Goal: Task Accomplishment & Management: Complete application form

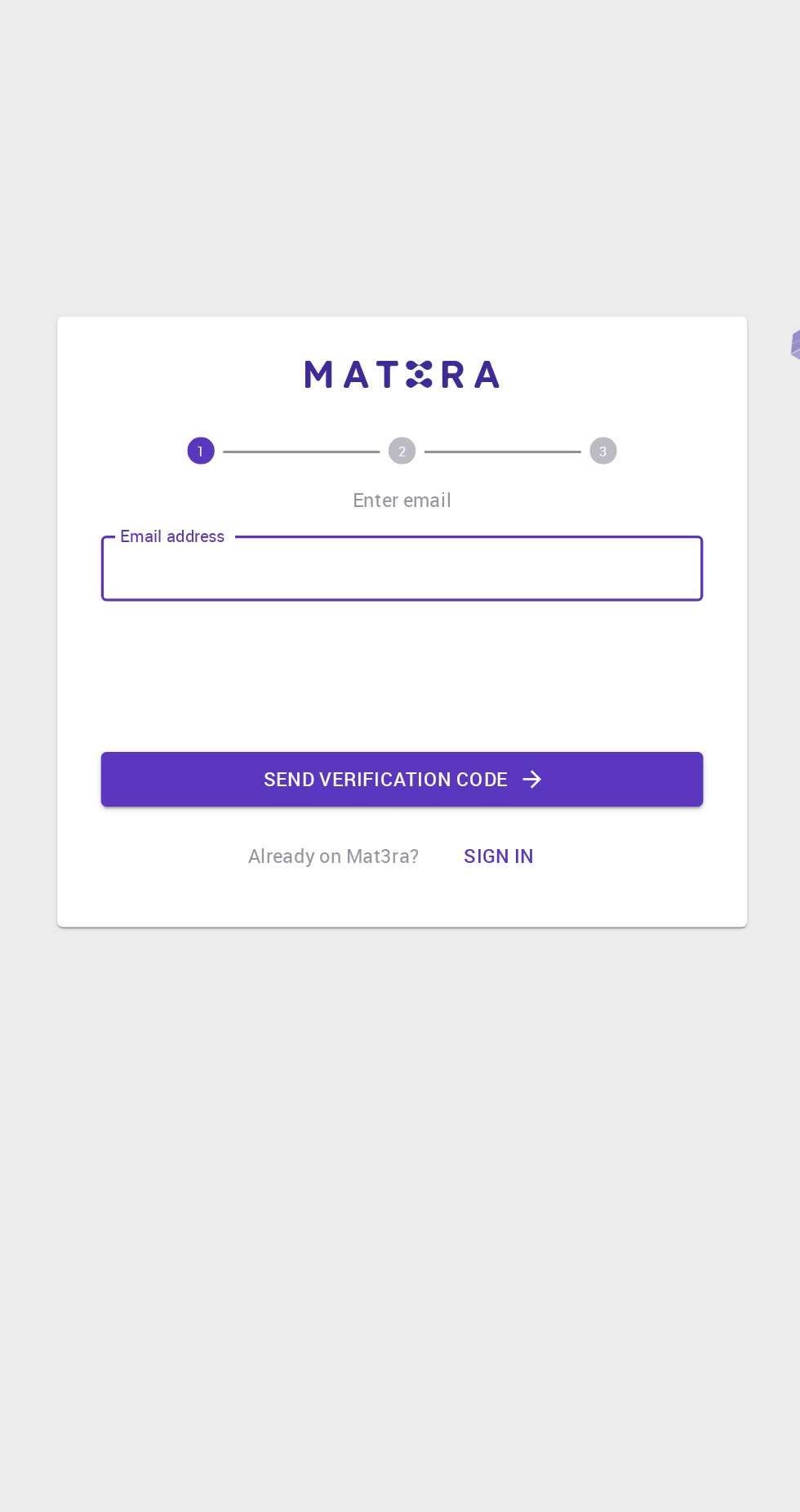
type input "[EMAIL_ADDRESS][DOMAIN_NAME]"
click at [471, 817] on icon "button" at bounding box center [478, 809] width 16 height 16
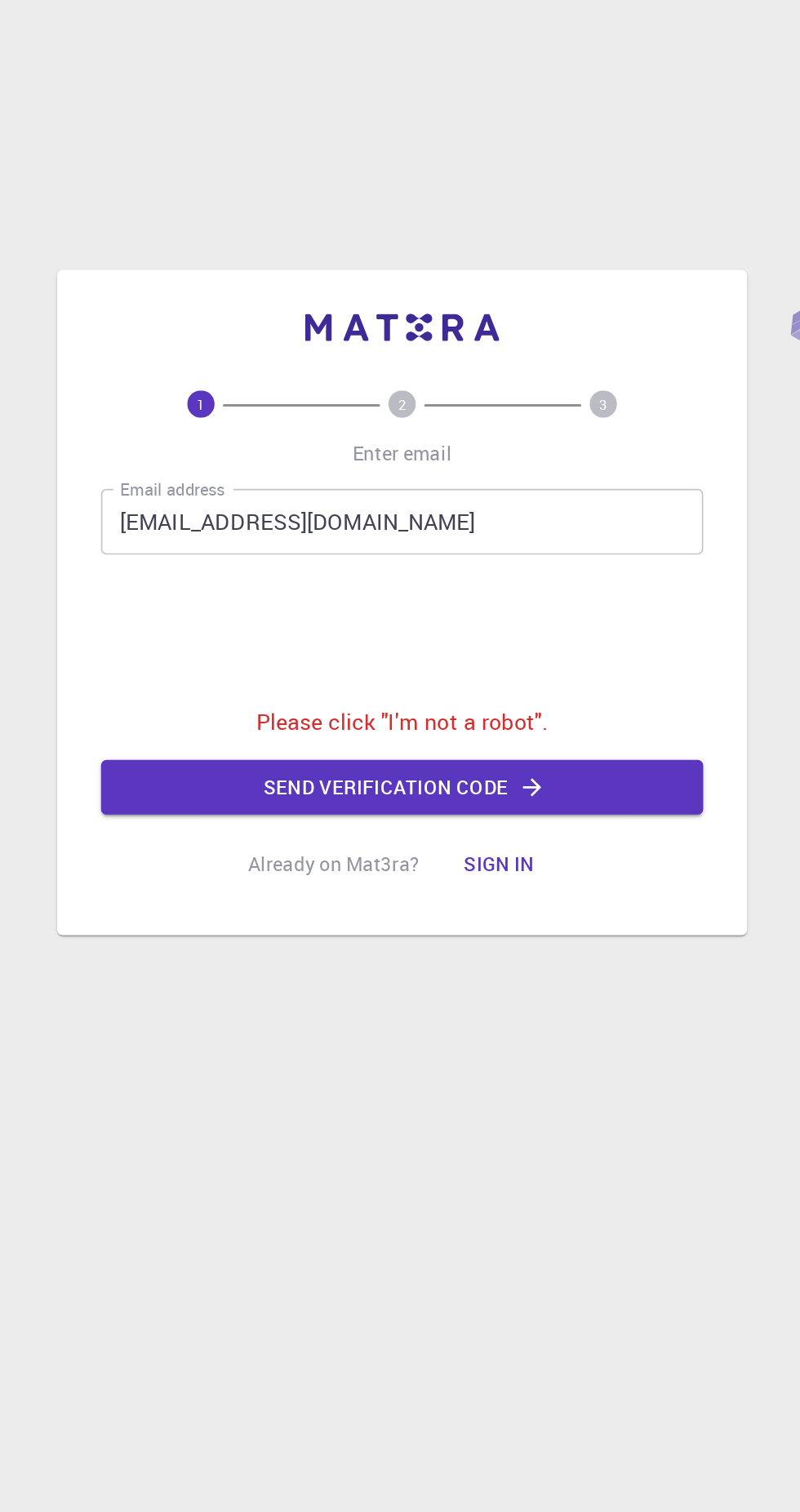
click at [440, 796] on p "Please click "I'm not a robot"." at bounding box center [400, 786] width 173 height 20
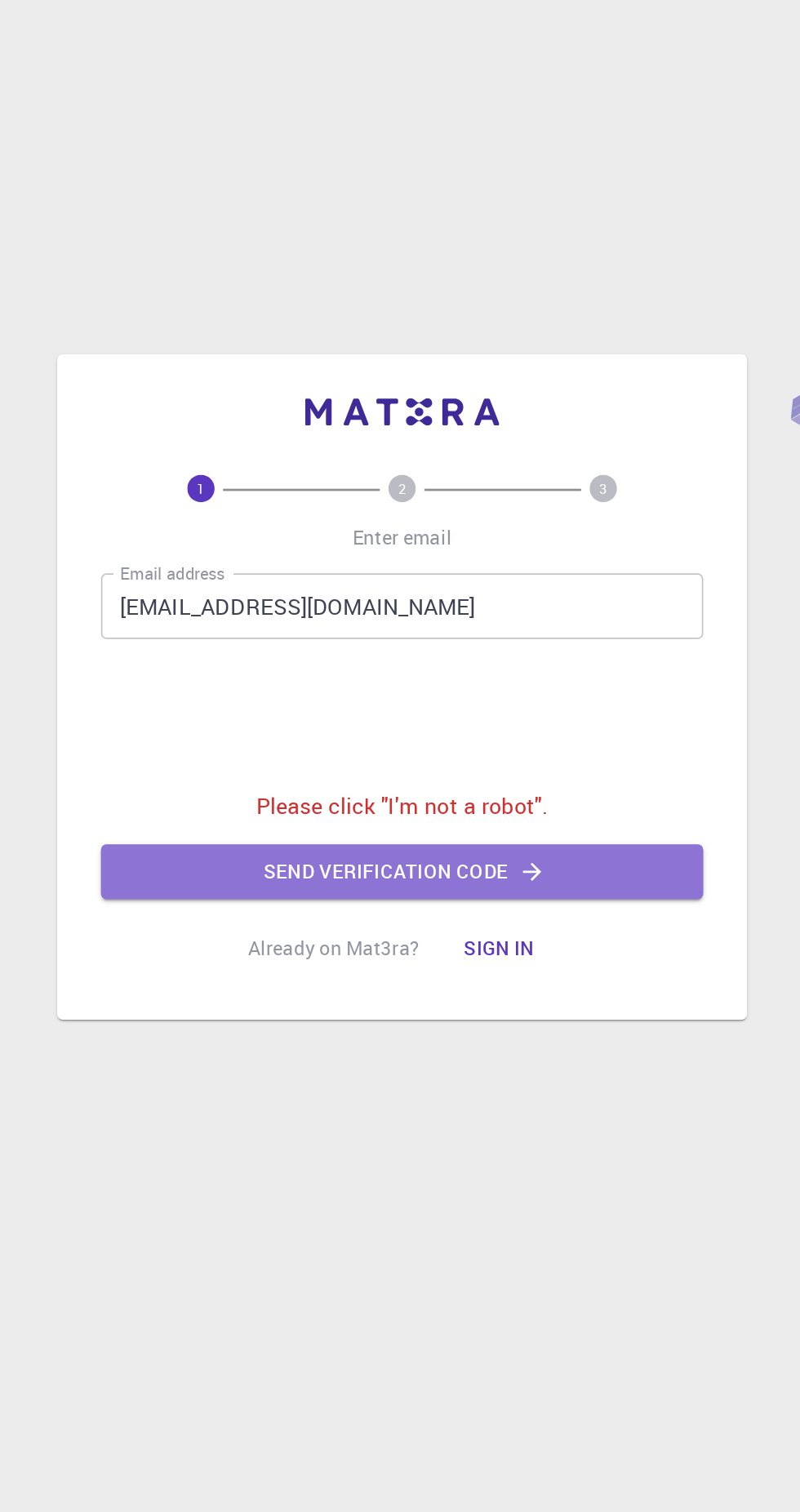
click at [472, 830] on icon "button" at bounding box center [478, 825] width 11 height 11
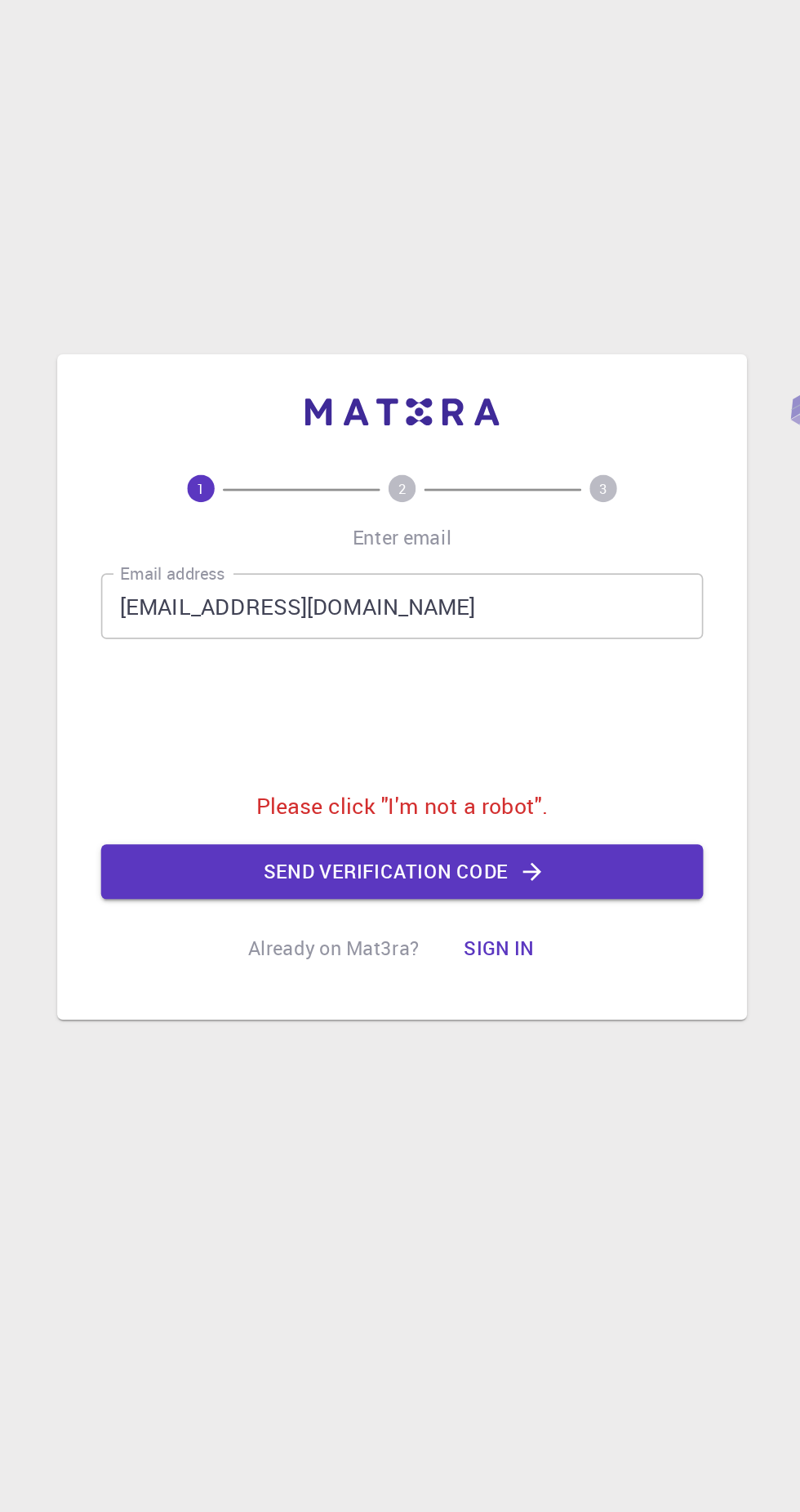
click at [420, 598] on span at bounding box center [459, 598] width 94 height 2
click at [400, 602] on text "2" at bounding box center [400, 597] width 5 height 12
click at [499, 842] on button "Send verification code" at bounding box center [400, 825] width 359 height 33
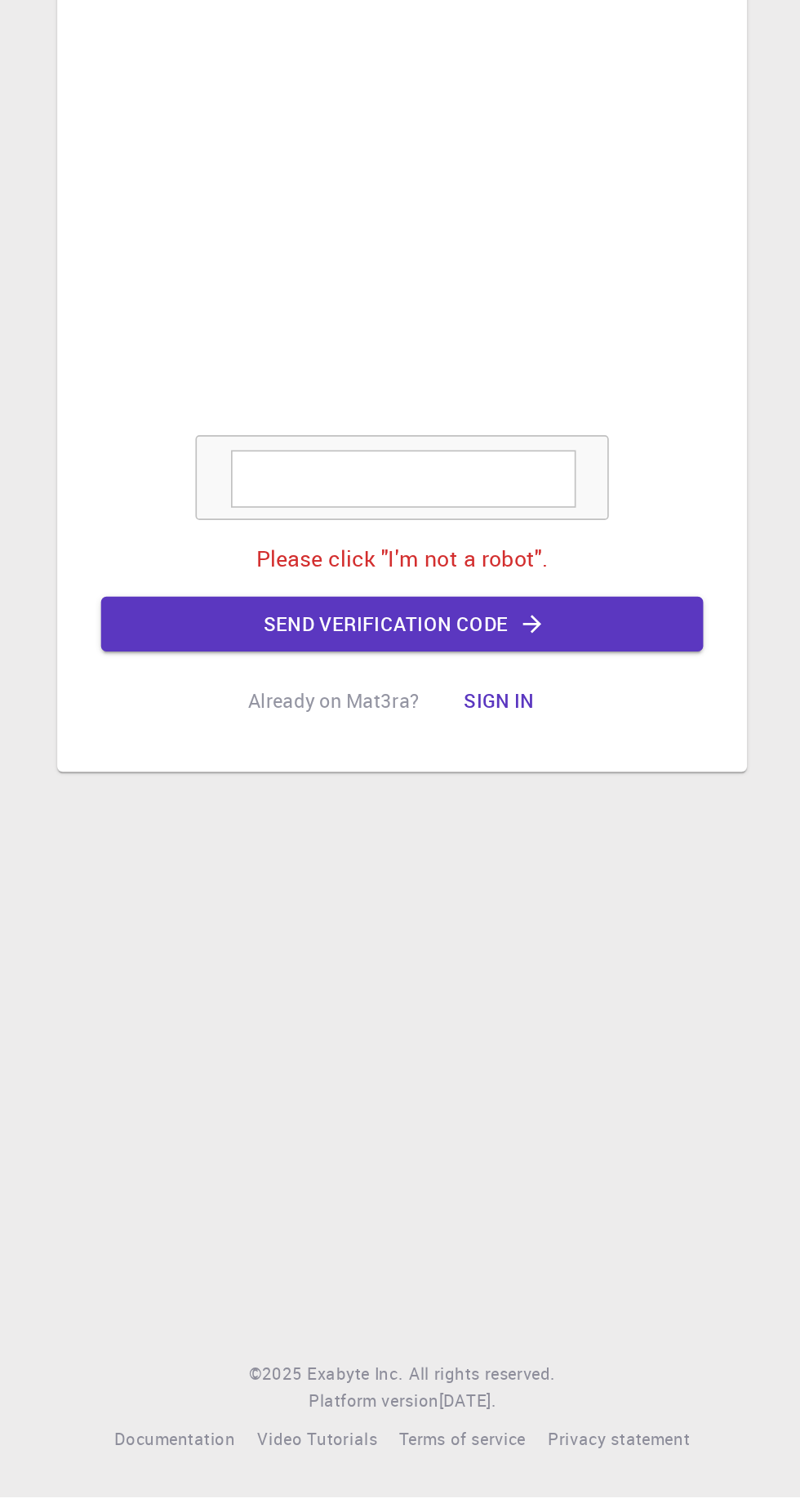
click at [452, 922] on textarea at bounding box center [400, 904] width 205 height 35
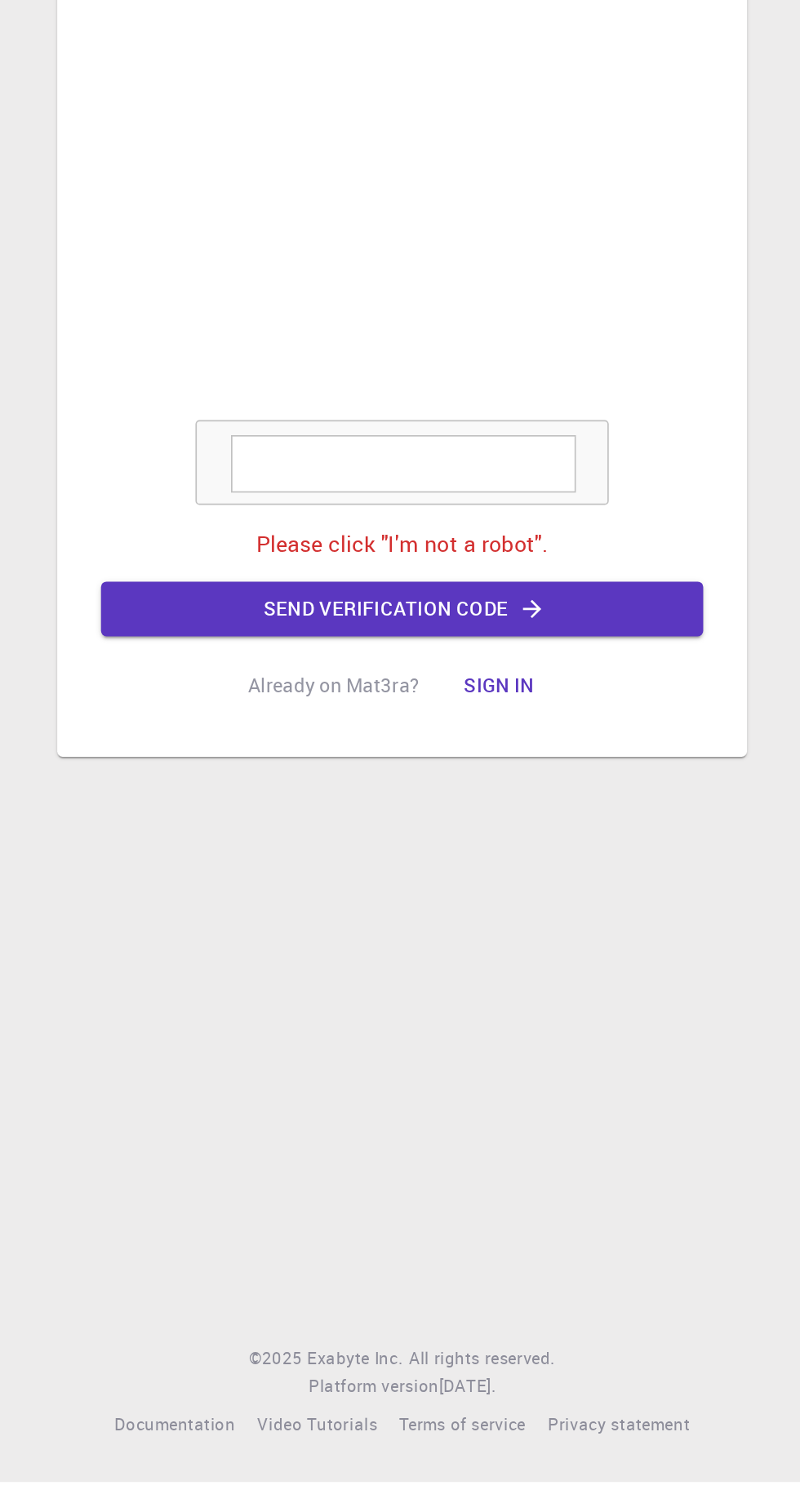
scroll to position [98, 0]
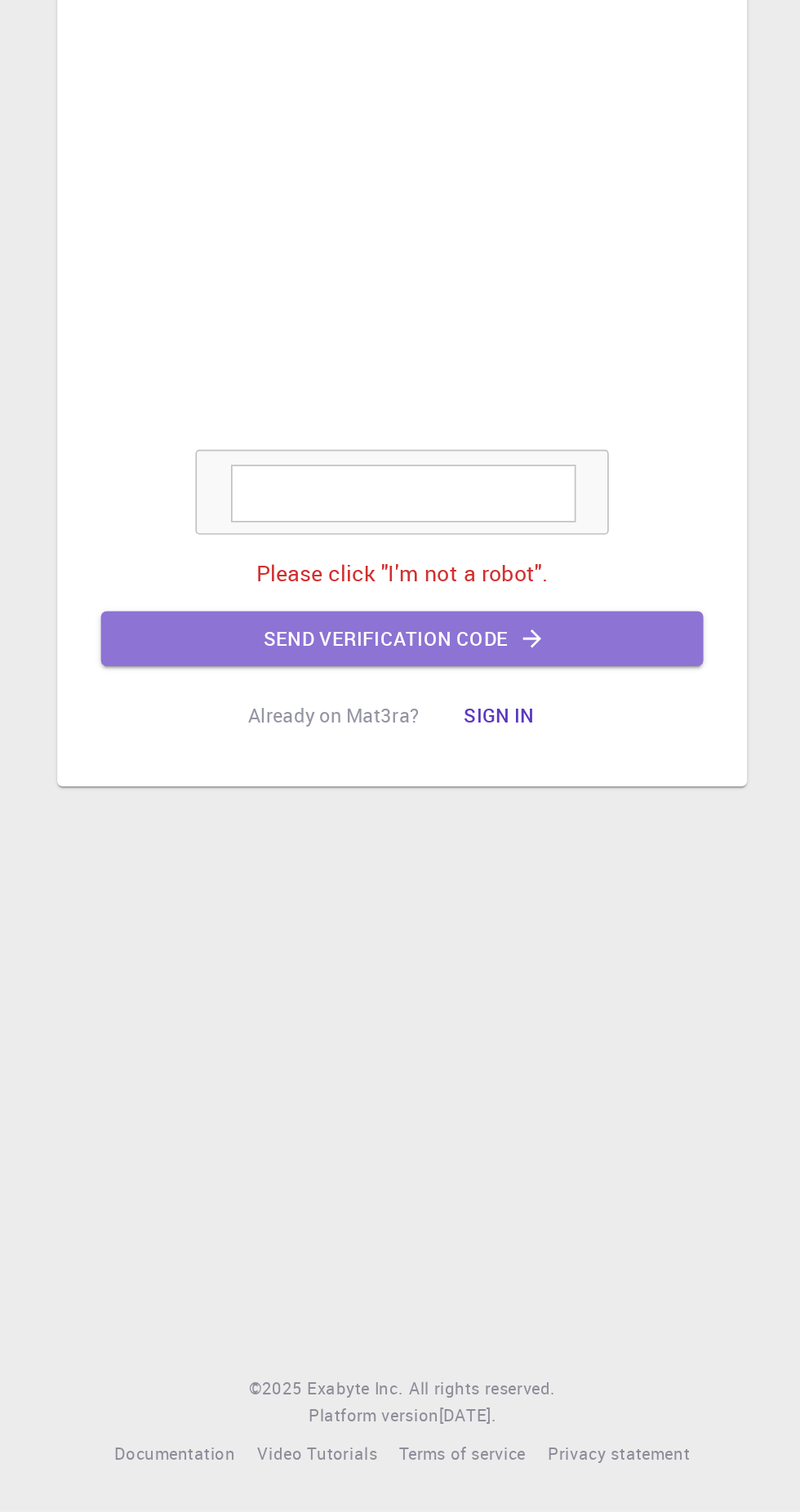
click at [478, 985] on icon "button" at bounding box center [478, 991] width 11 height 11
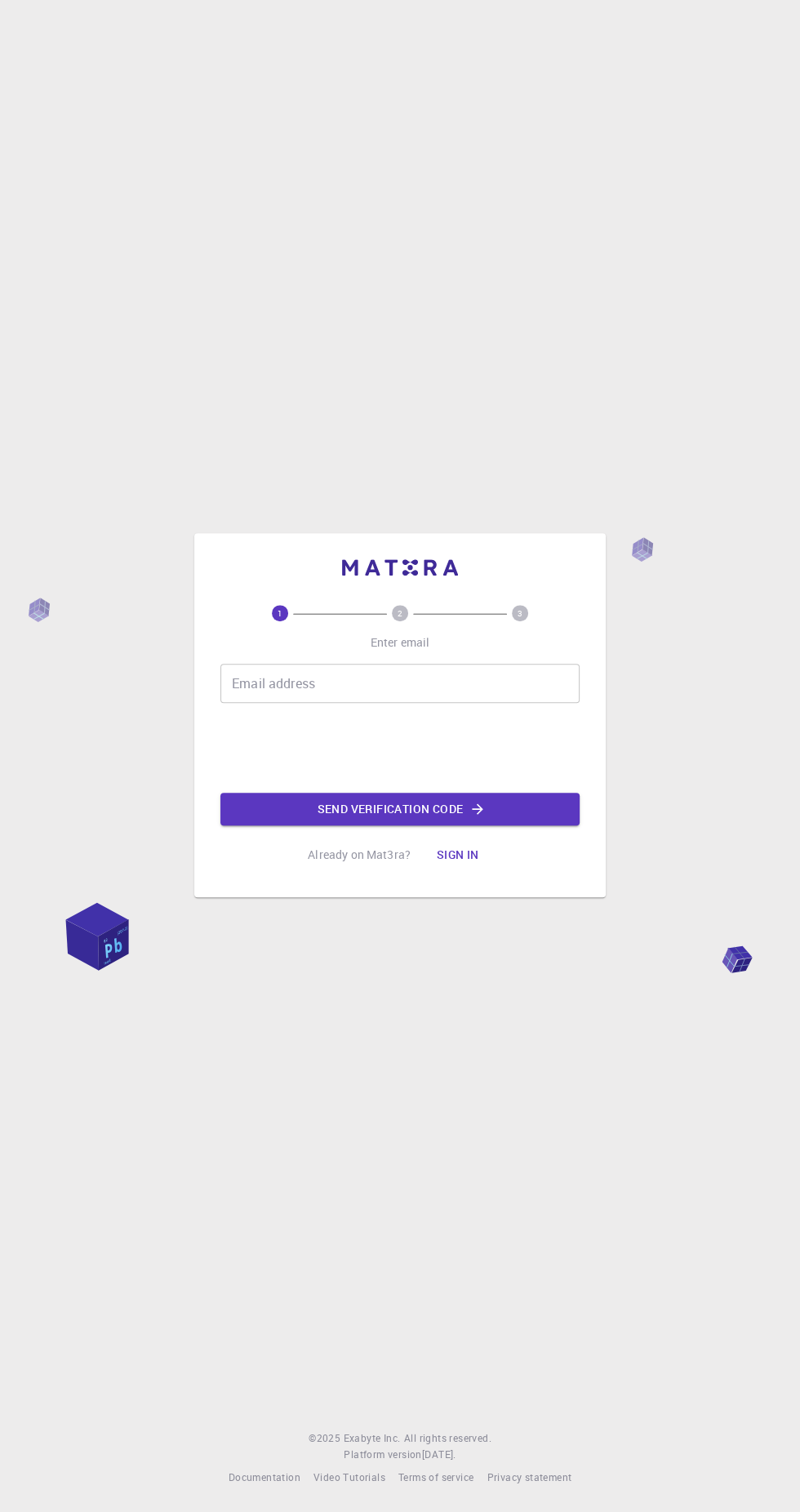
click at [456, 703] on input "Email address" at bounding box center [400, 683] width 359 height 39
type input "[EMAIL_ADDRESS][DOMAIN_NAME]"
click at [478, 817] on icon "button" at bounding box center [478, 809] width 16 height 16
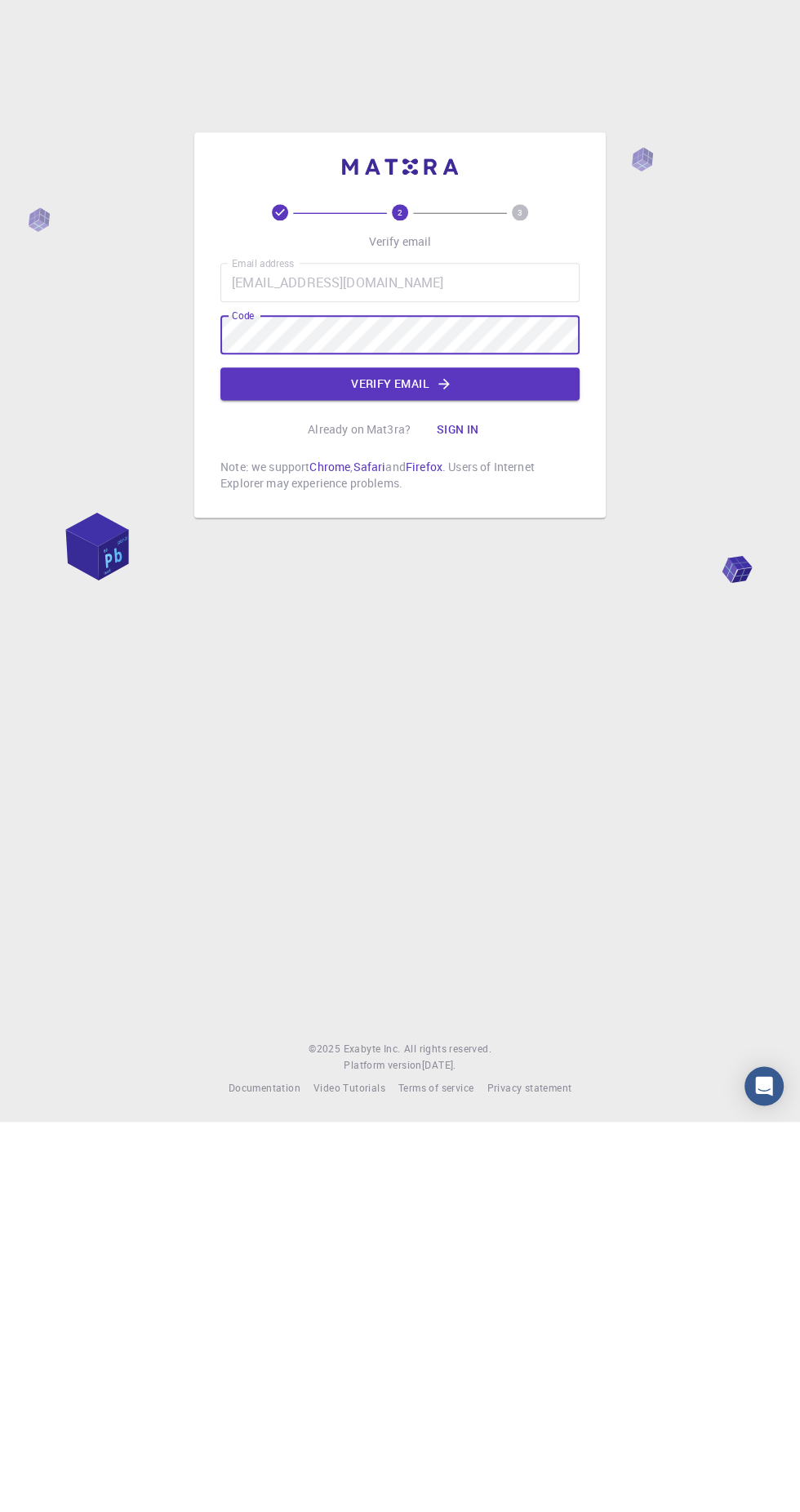
click at [442, 782] on icon "button" at bounding box center [444, 774] width 16 height 16
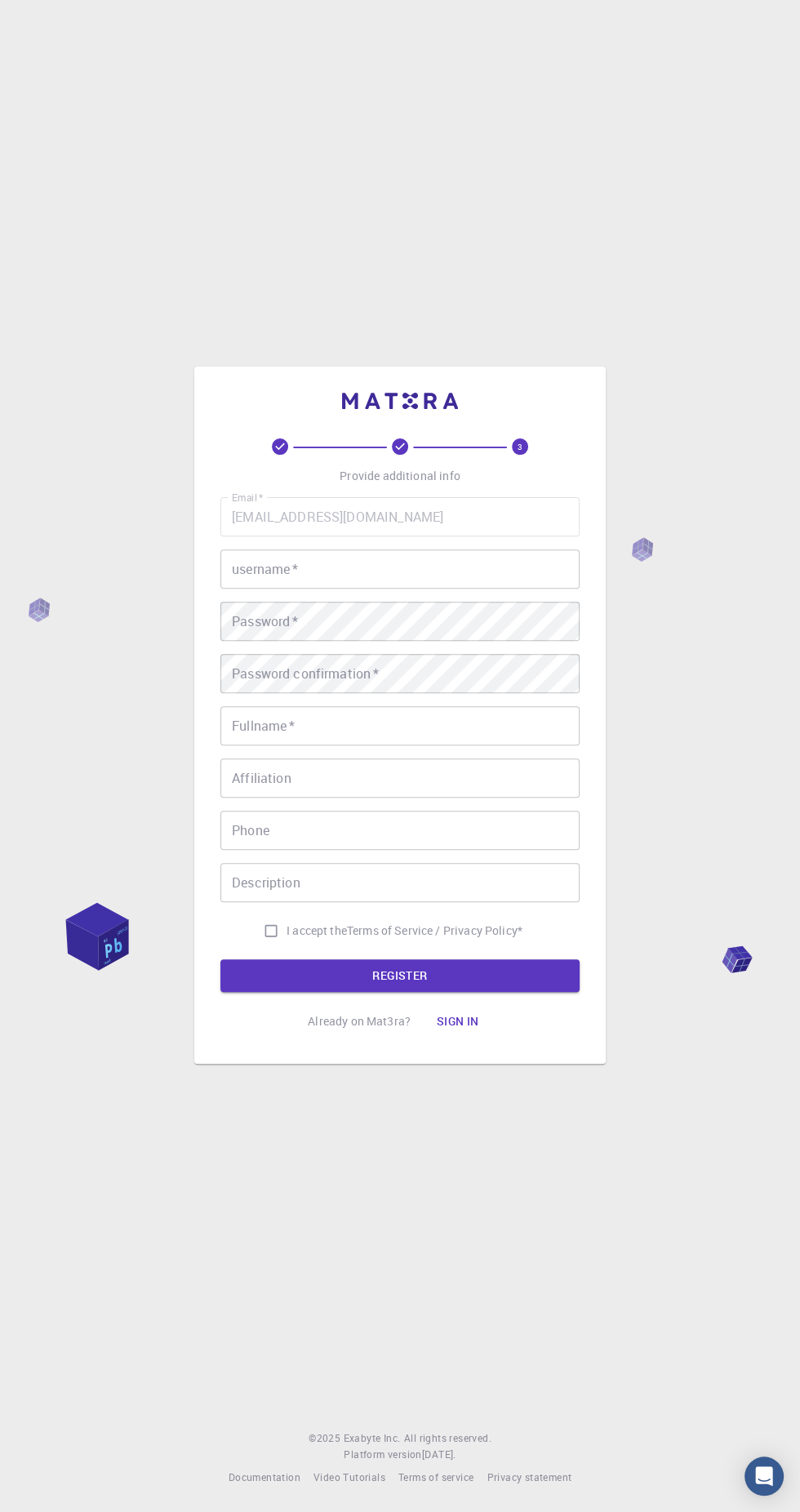
scroll to position [3, 0]
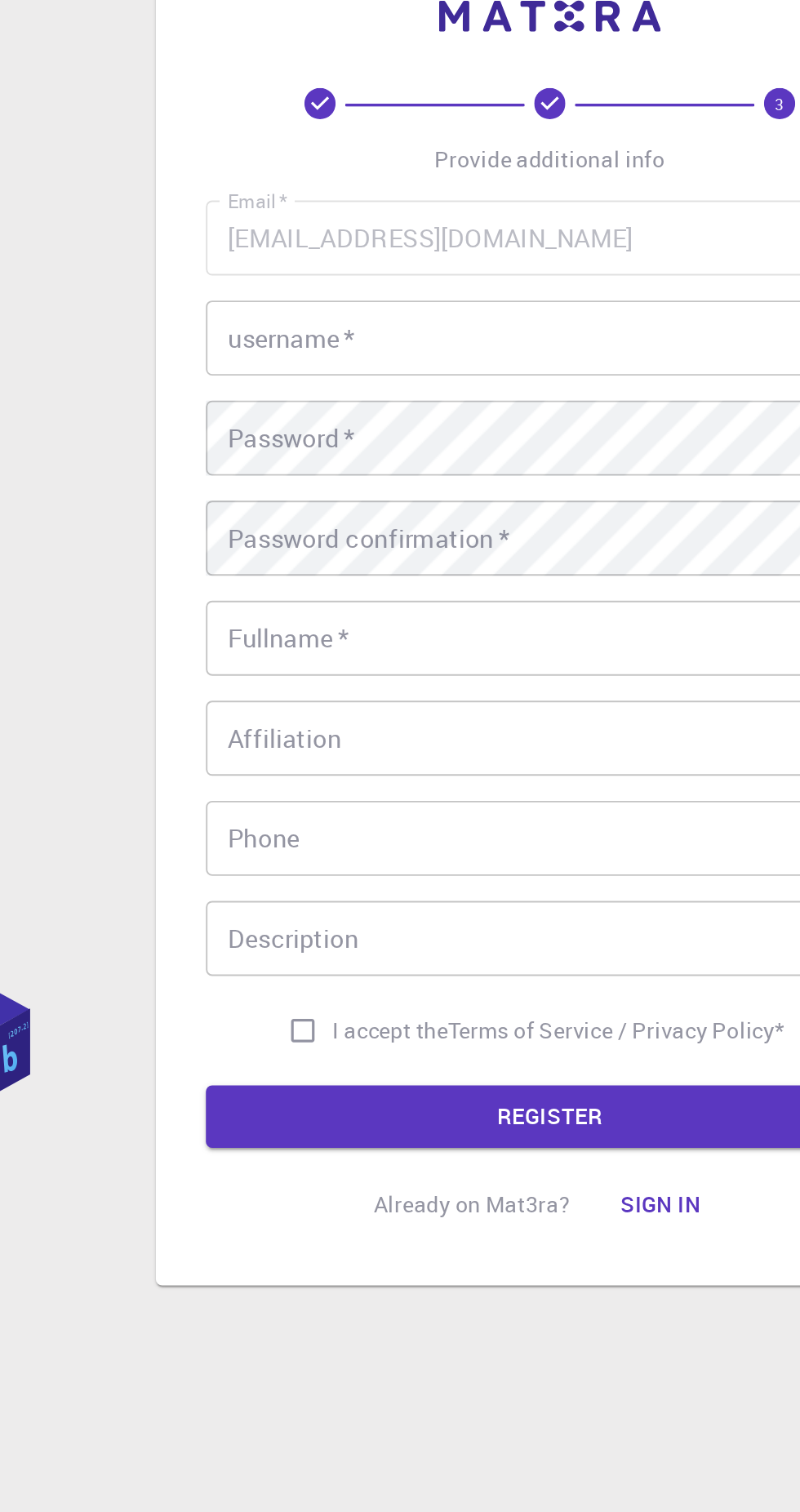
click at [414, 588] on input "username   *" at bounding box center [400, 568] width 359 height 39
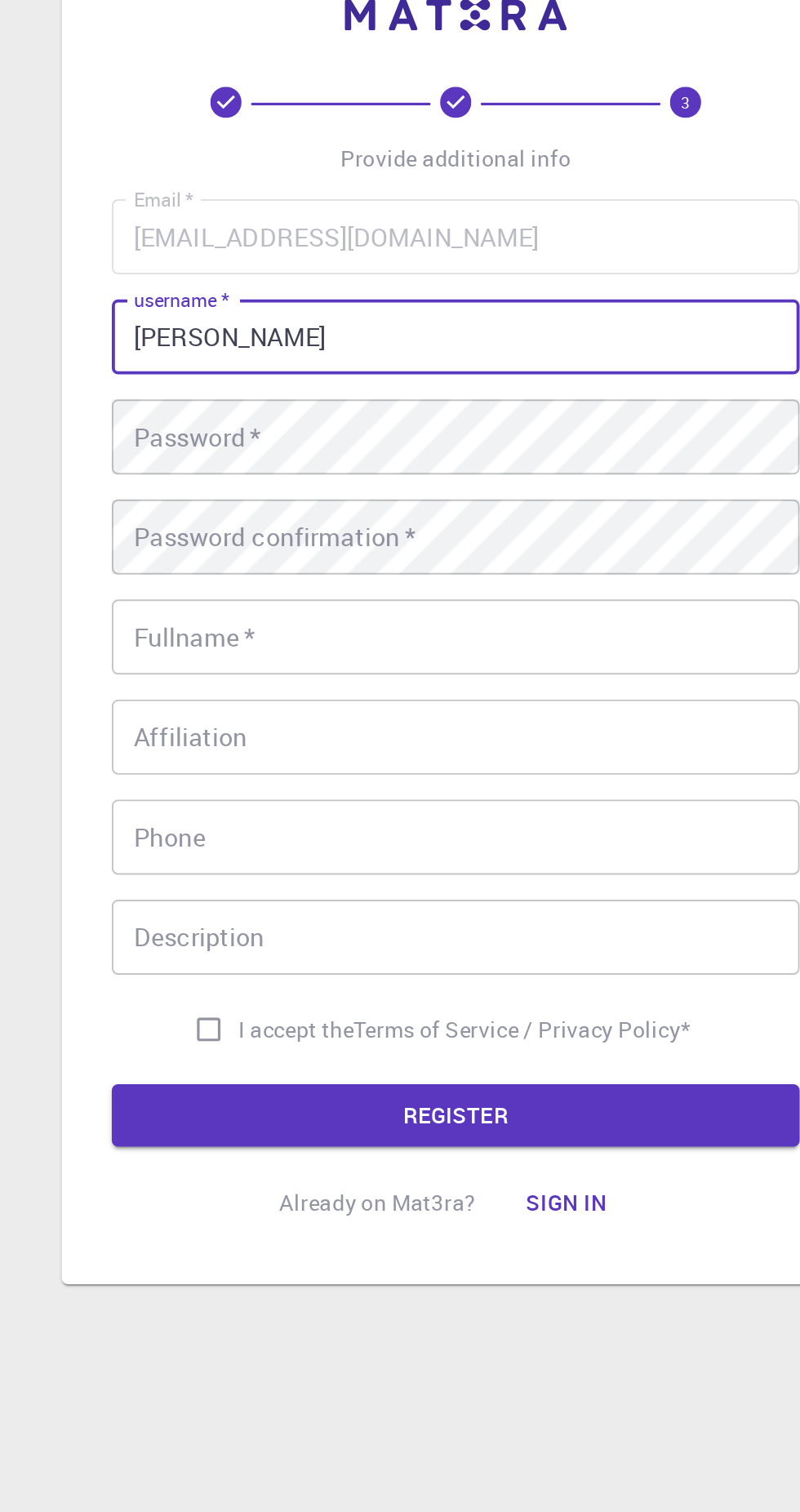
type input "Ahmad"
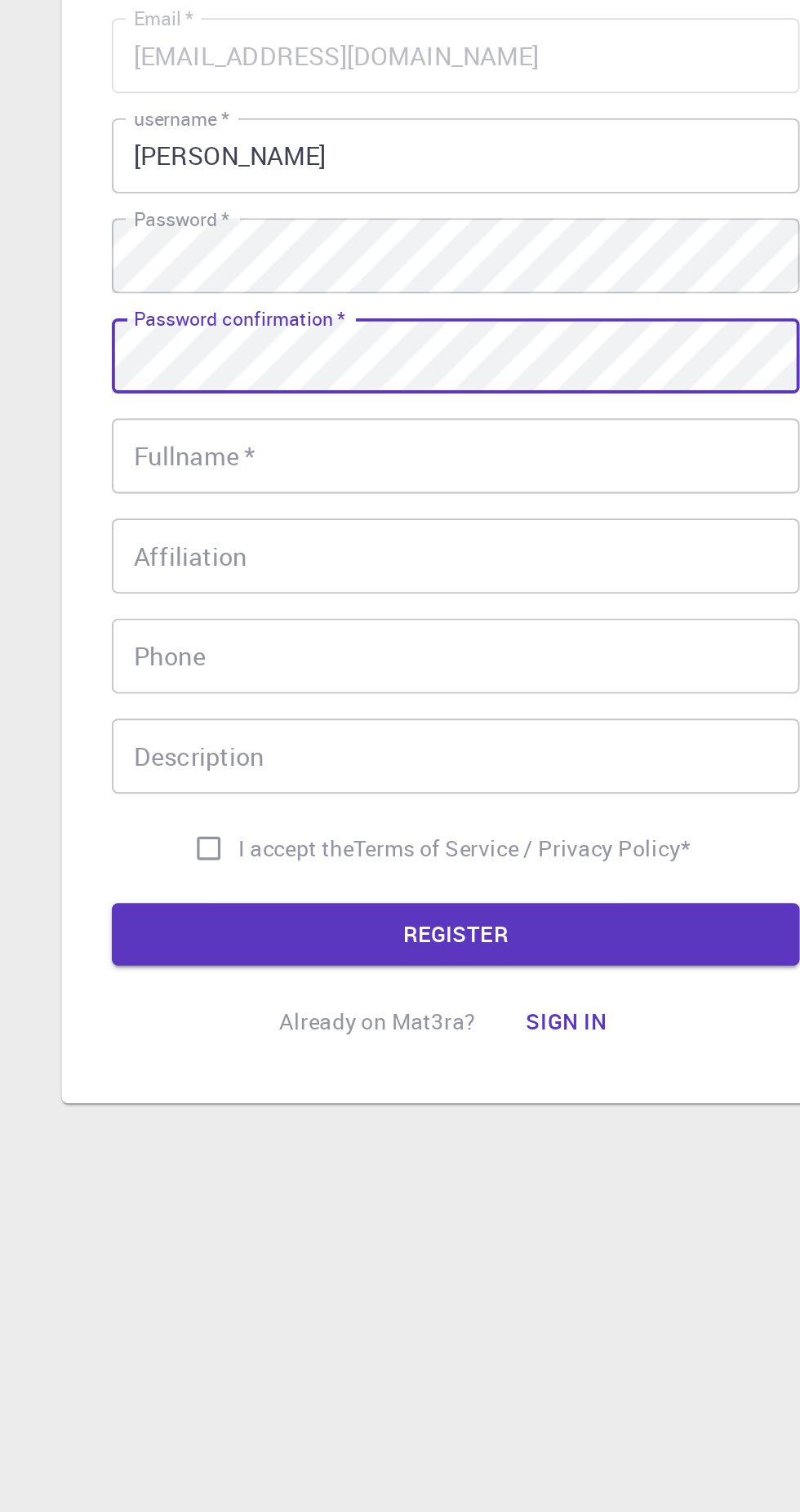
click at [469, 746] on input "Fullname   *" at bounding box center [400, 725] width 359 height 39
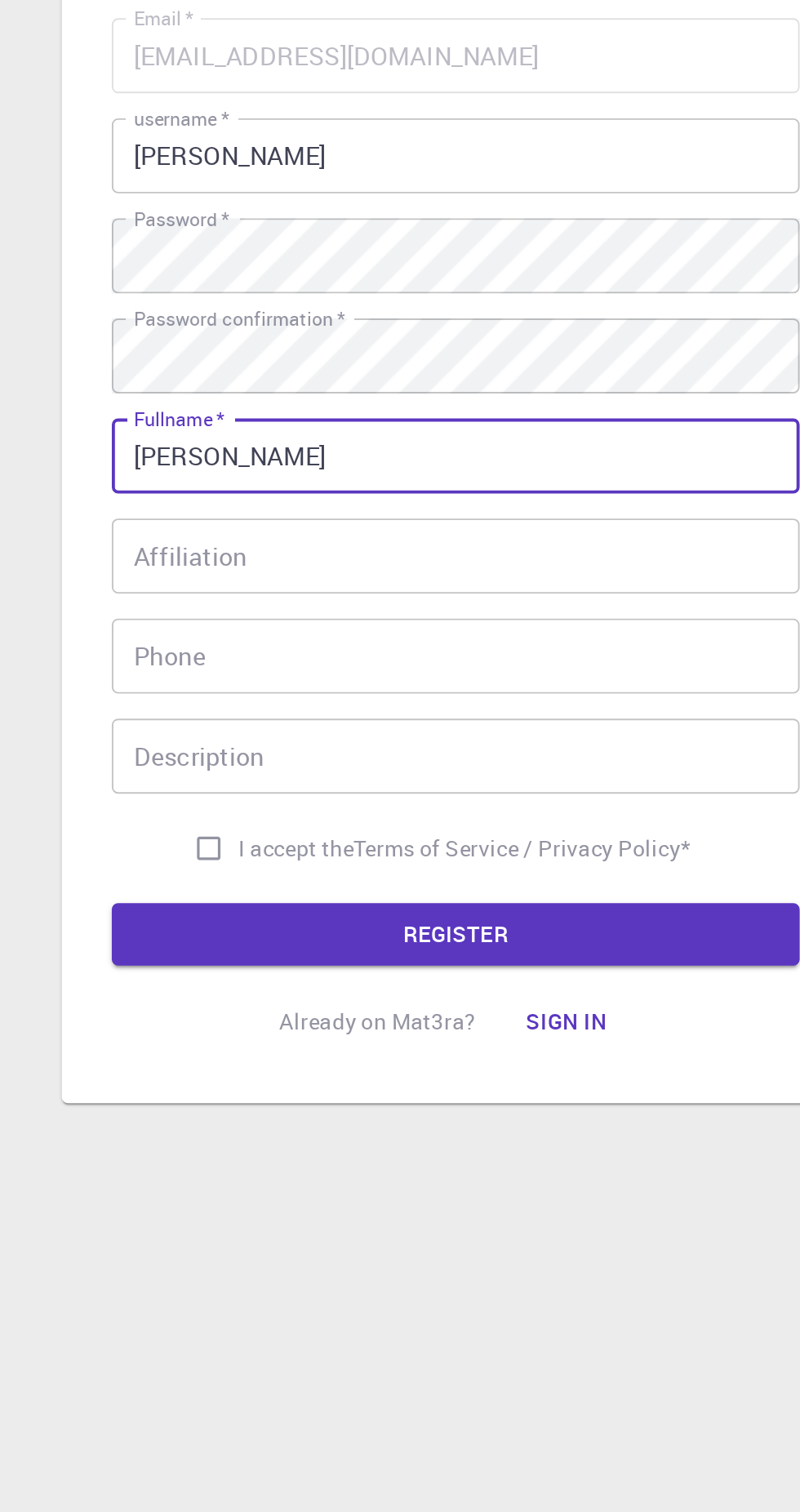
type input "Ahmad Saeed"
click at [475, 797] on input "Affiliation" at bounding box center [400, 777] width 359 height 39
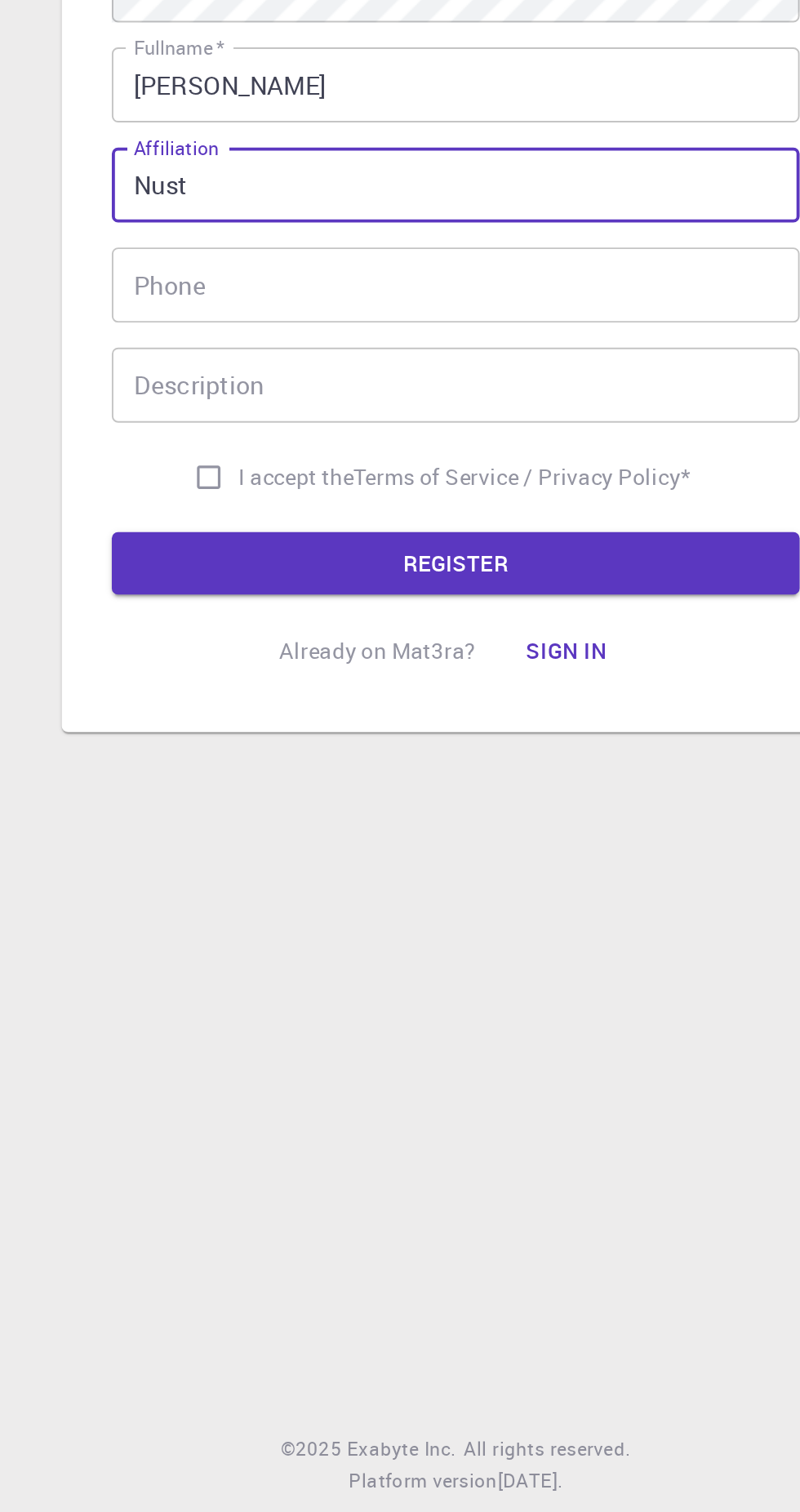
type input "Nust"
click at [473, 850] on input "Phone" at bounding box center [400, 829] width 359 height 39
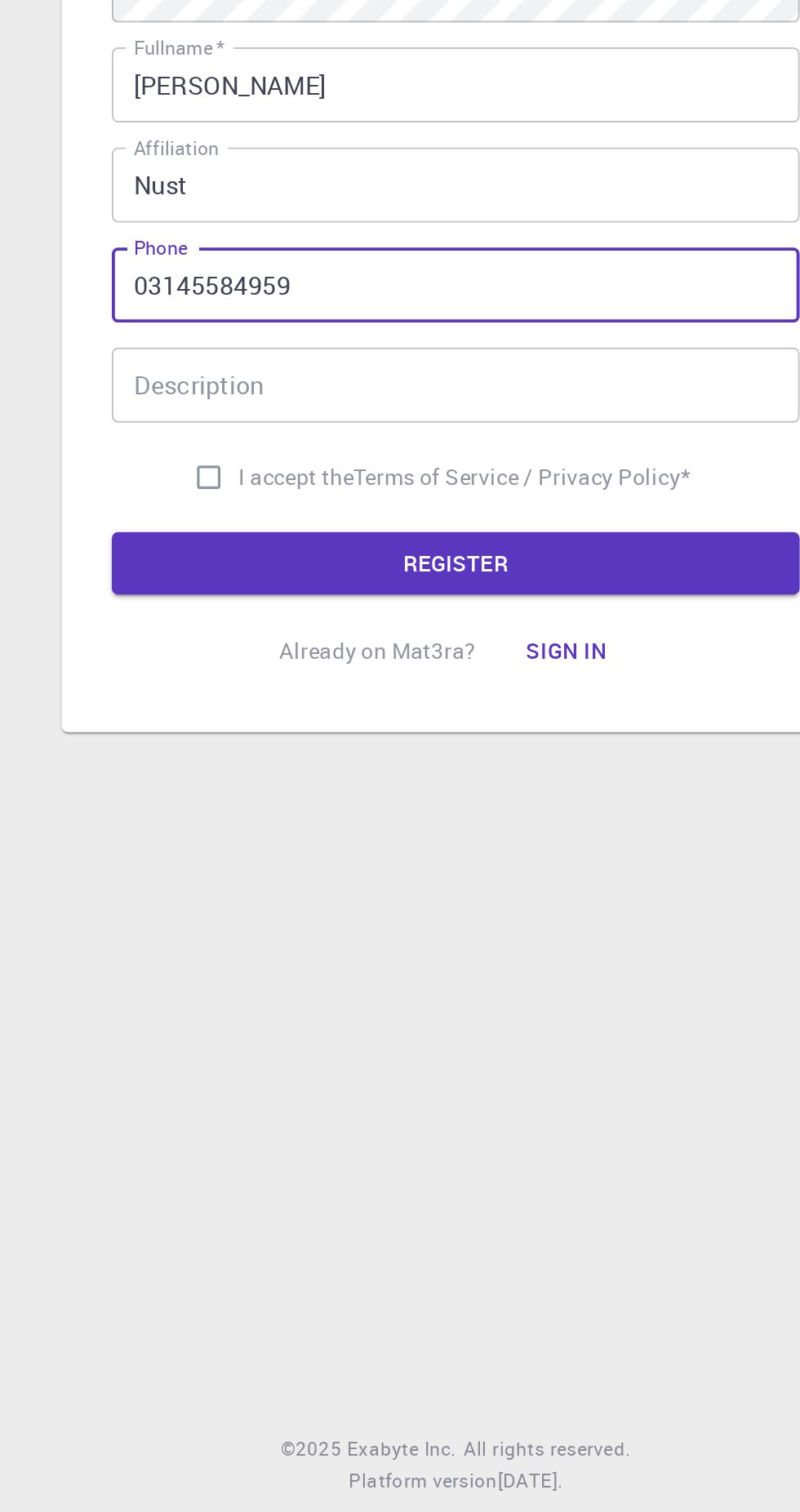
type input "03145584959"
click at [479, 902] on input "Description" at bounding box center [400, 882] width 359 height 39
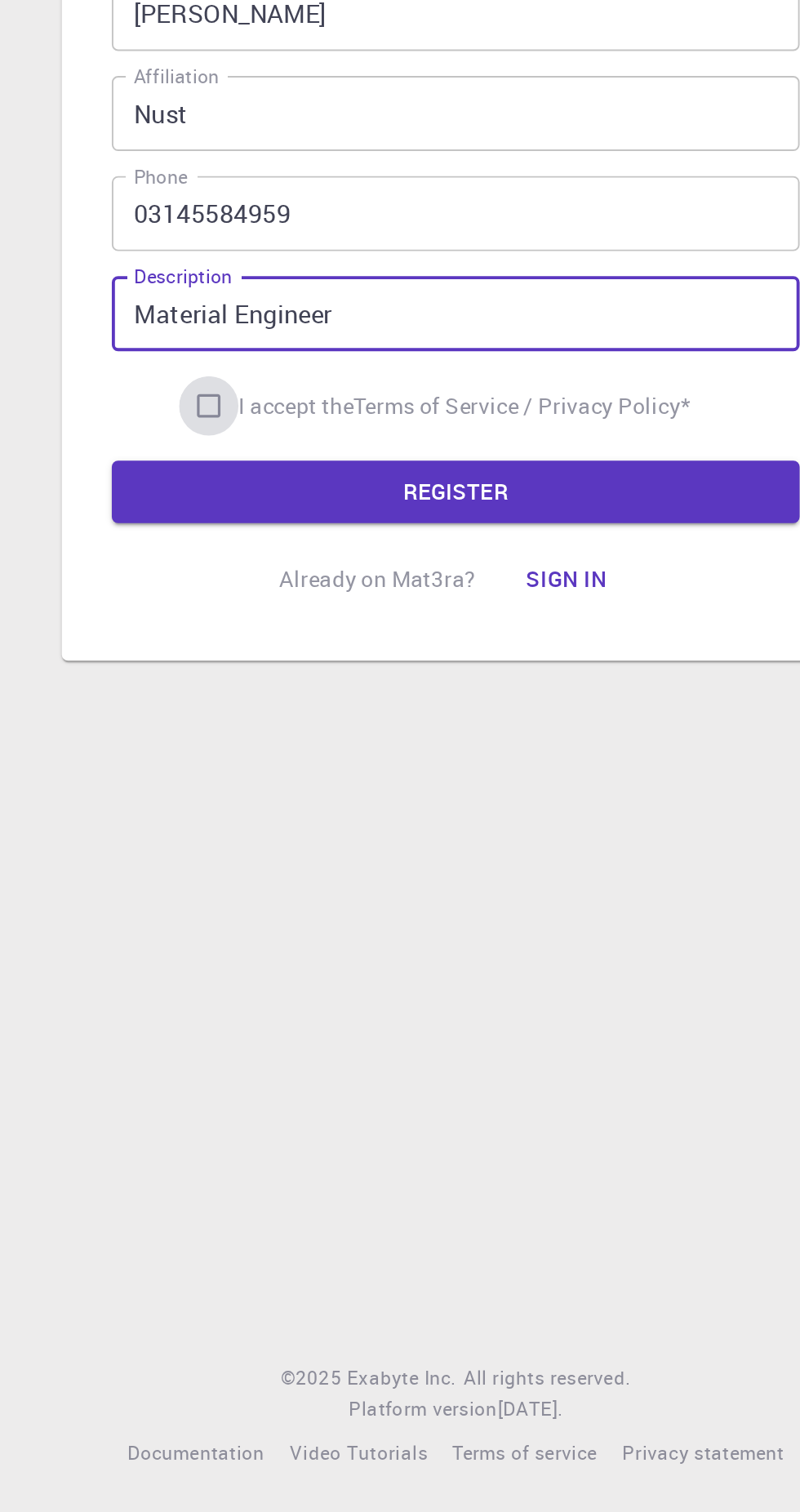
type input "Material Engineer"
click at [274, 946] on input "I accept the Terms of Service / Privacy Policy *" at bounding box center [271, 931] width 31 height 31
checkbox input "true"
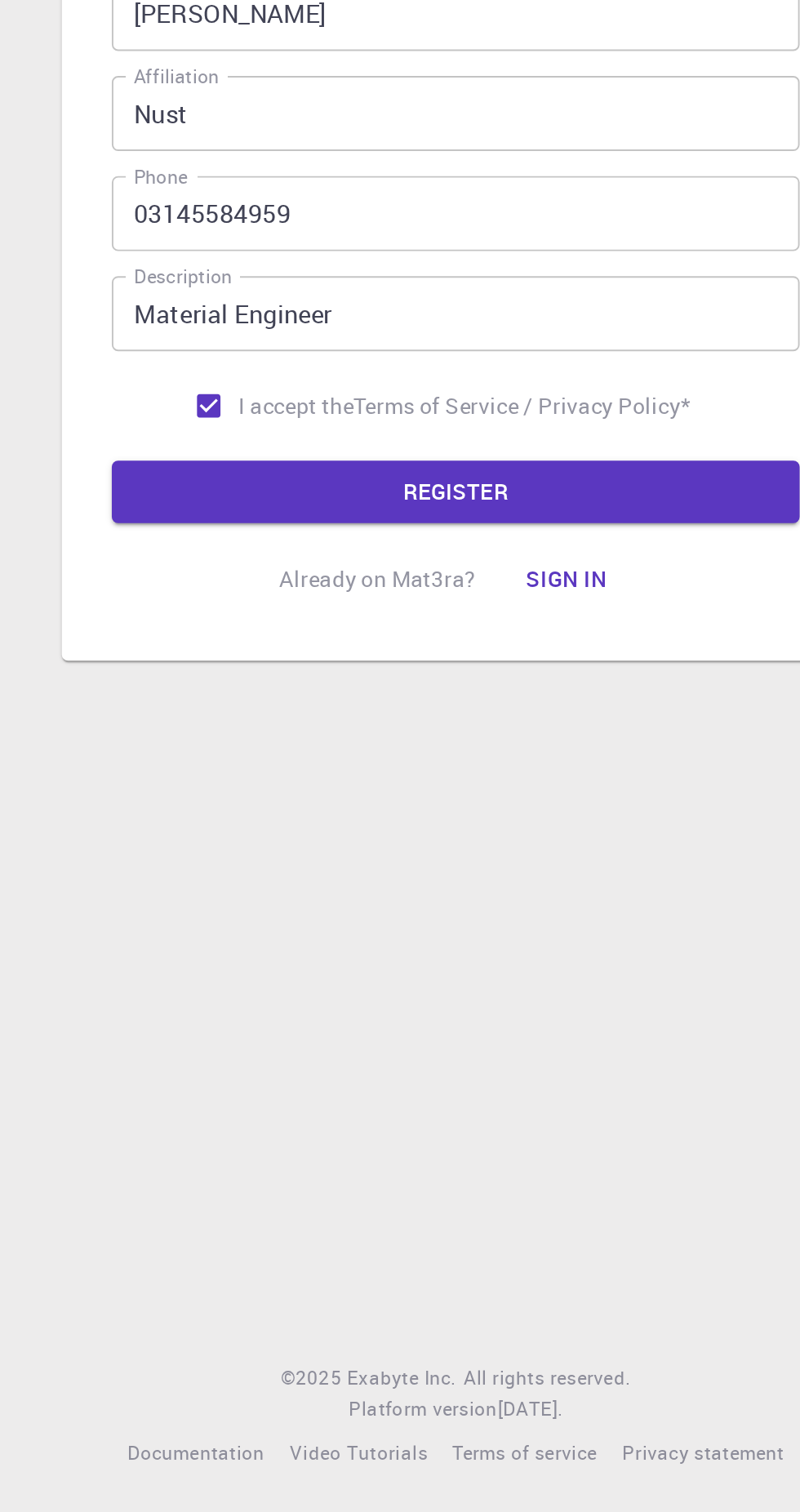
click at [474, 992] on button "REGISTER" at bounding box center [400, 975] width 359 height 33
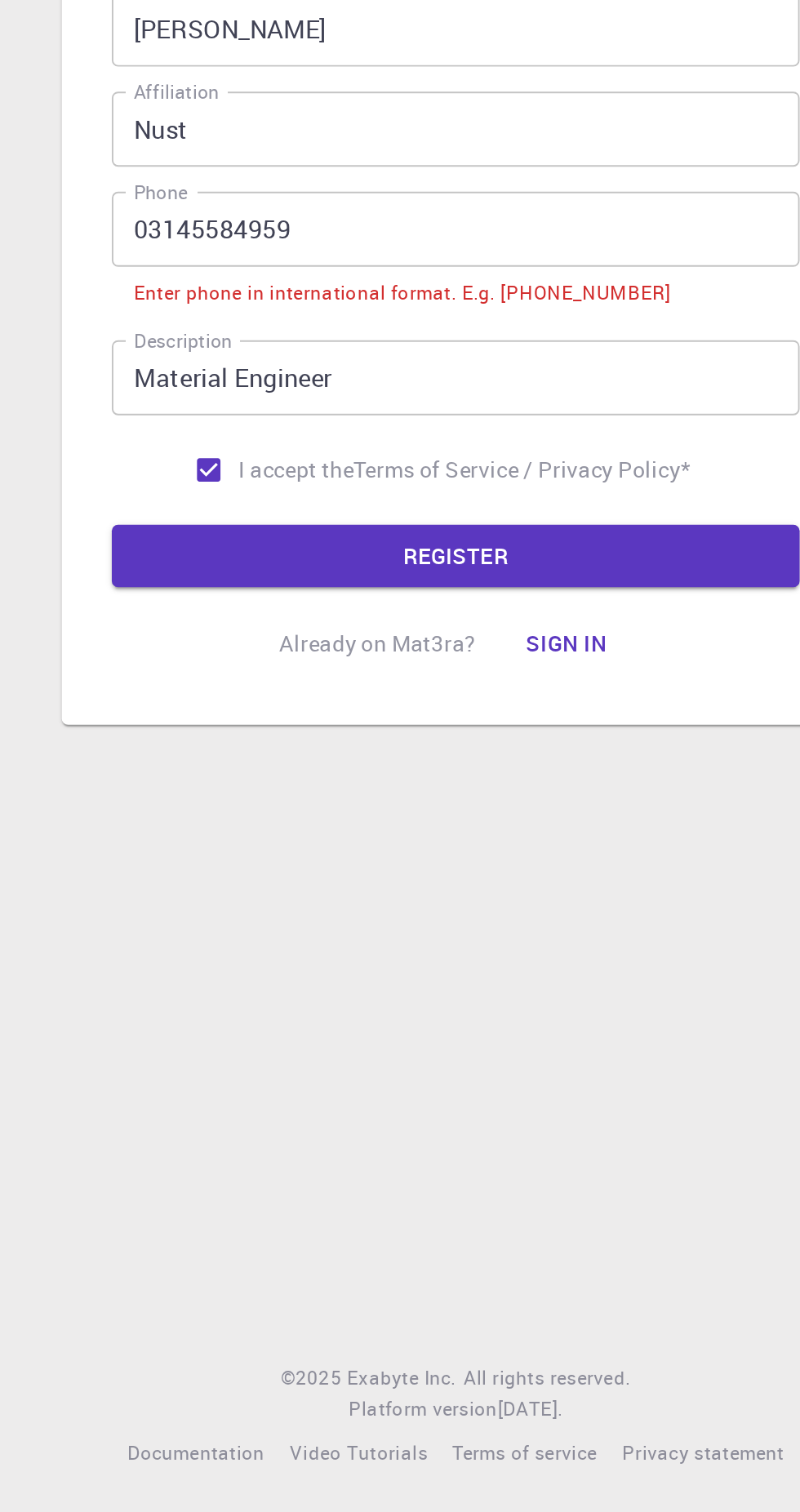
scroll to position [10, 0]
click at [240, 858] on input "03145584959" at bounding box center [400, 837] width 359 height 39
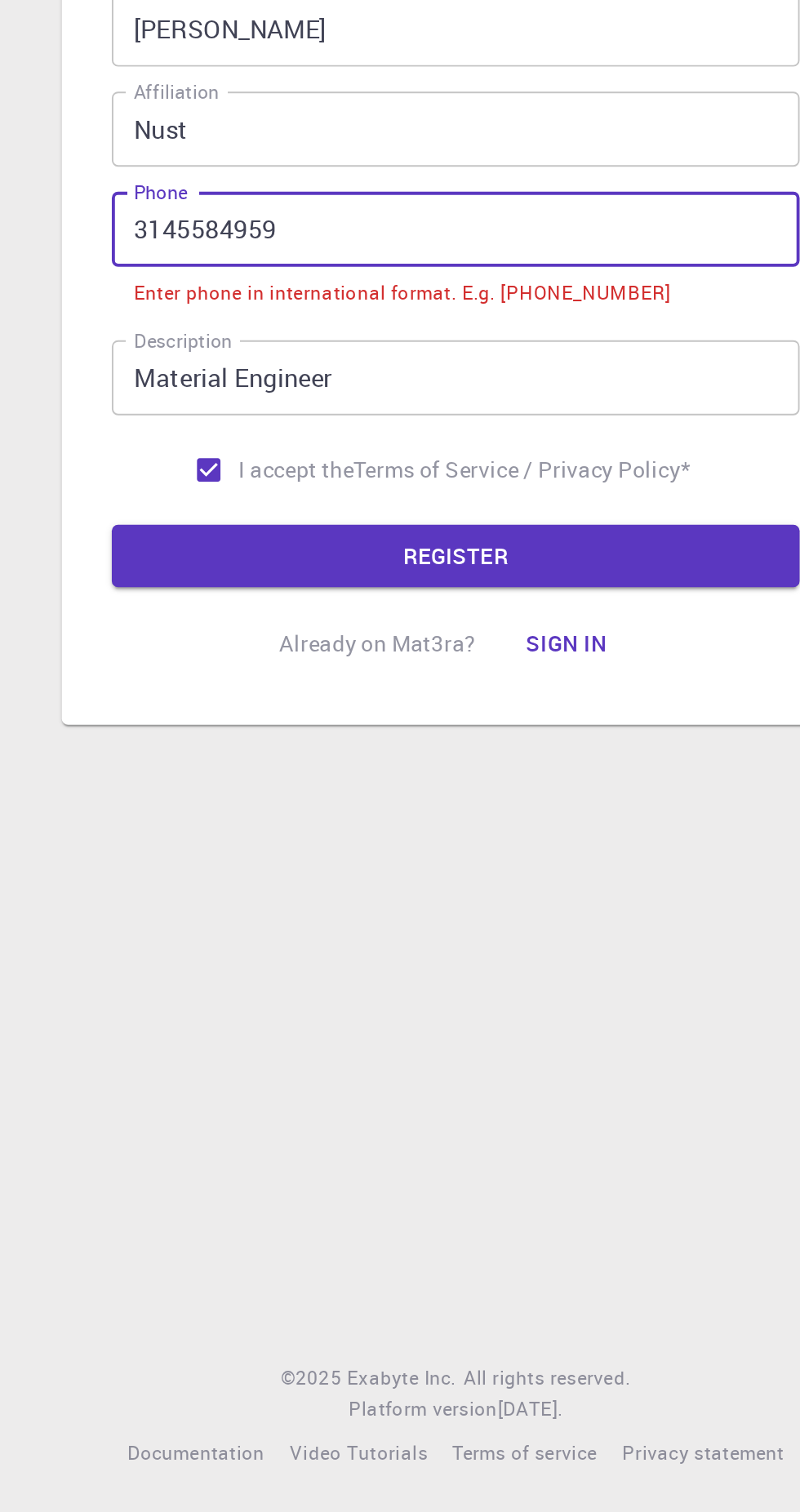
scroll to position [23, 0]
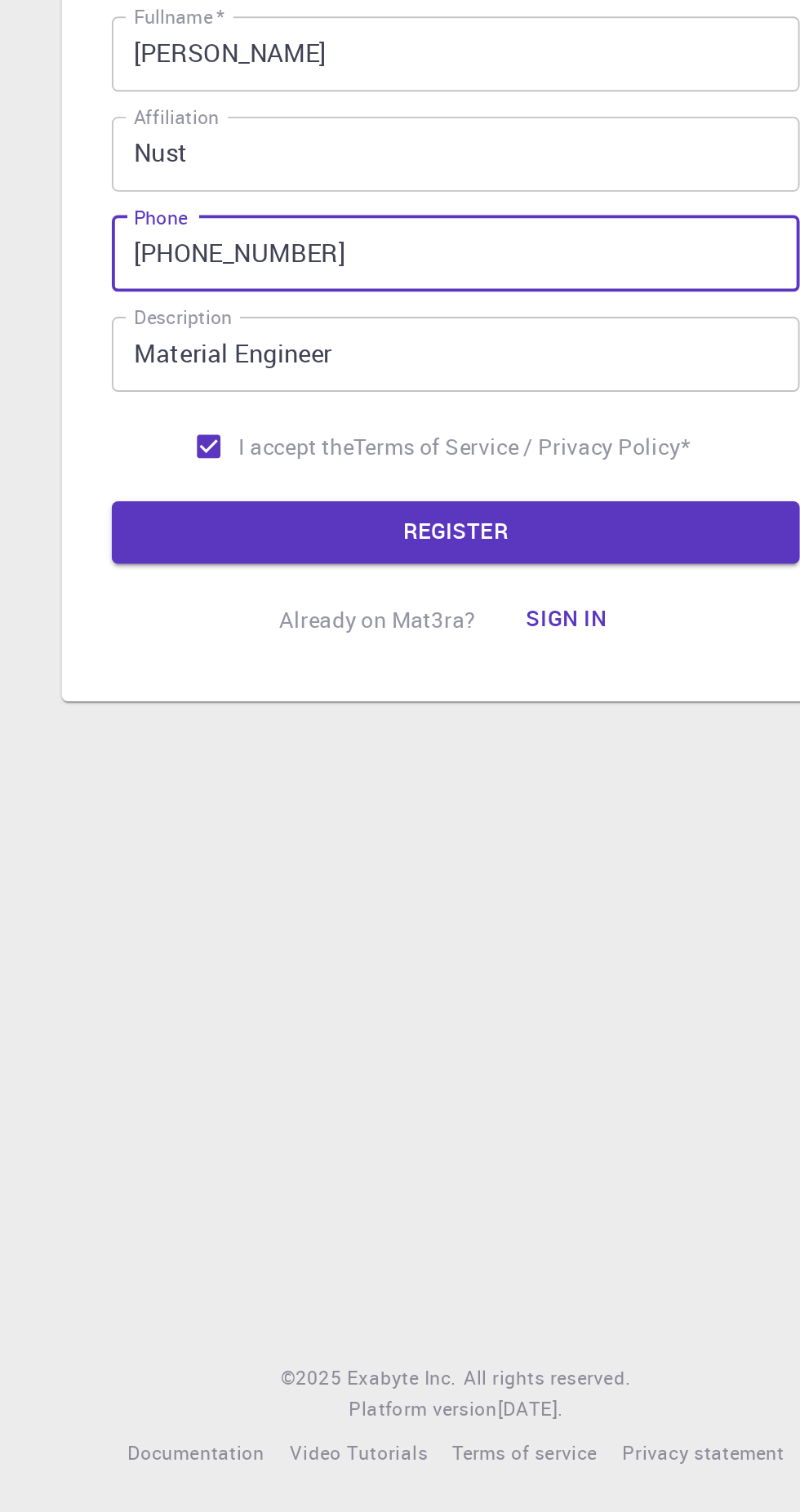
type input "+923145584959"
click at [448, 1013] on button "REGISTER" at bounding box center [400, 996] width 359 height 33
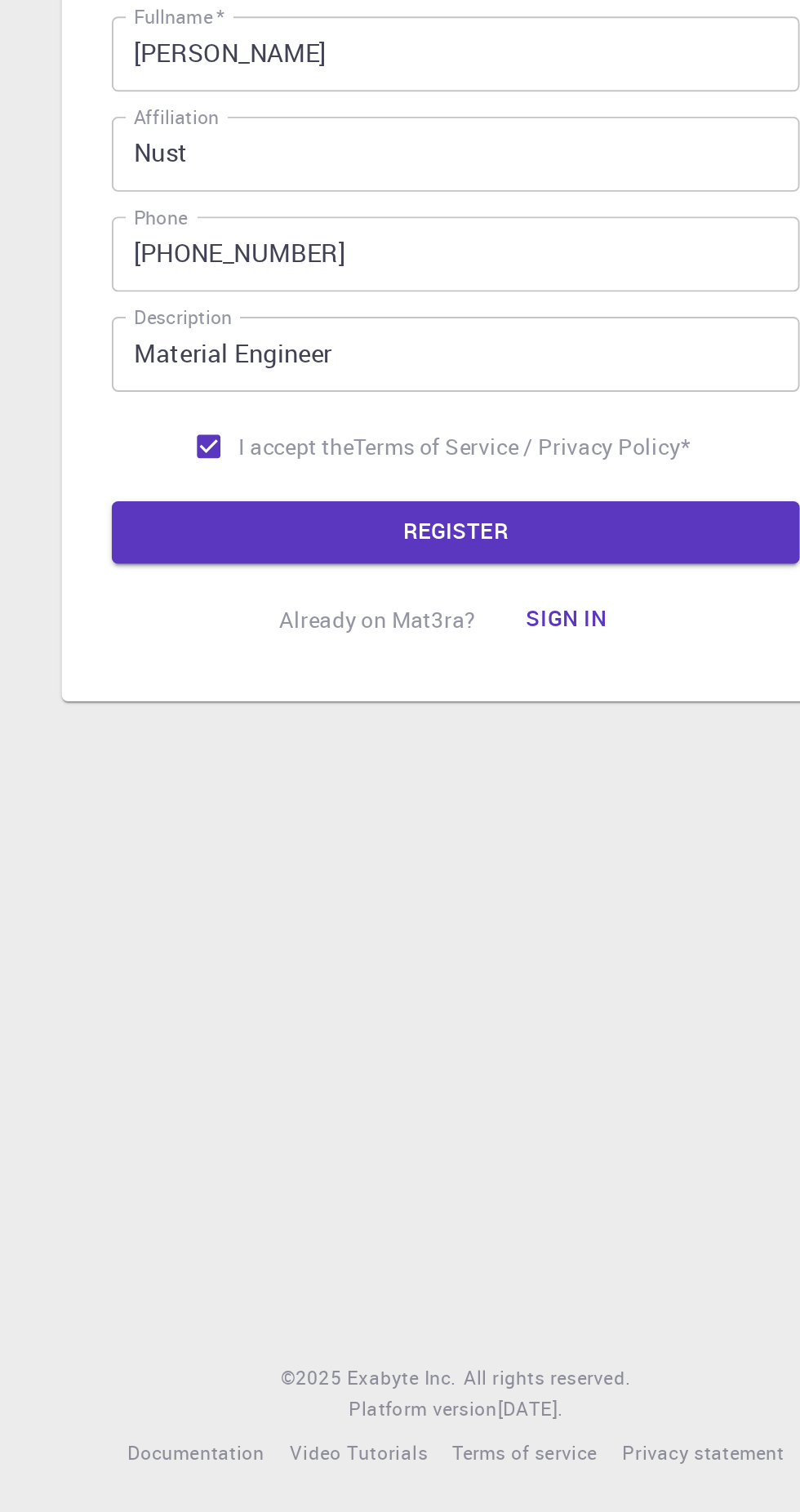
click at [431, 1013] on button "REGISTER" at bounding box center [400, 996] width 359 height 33
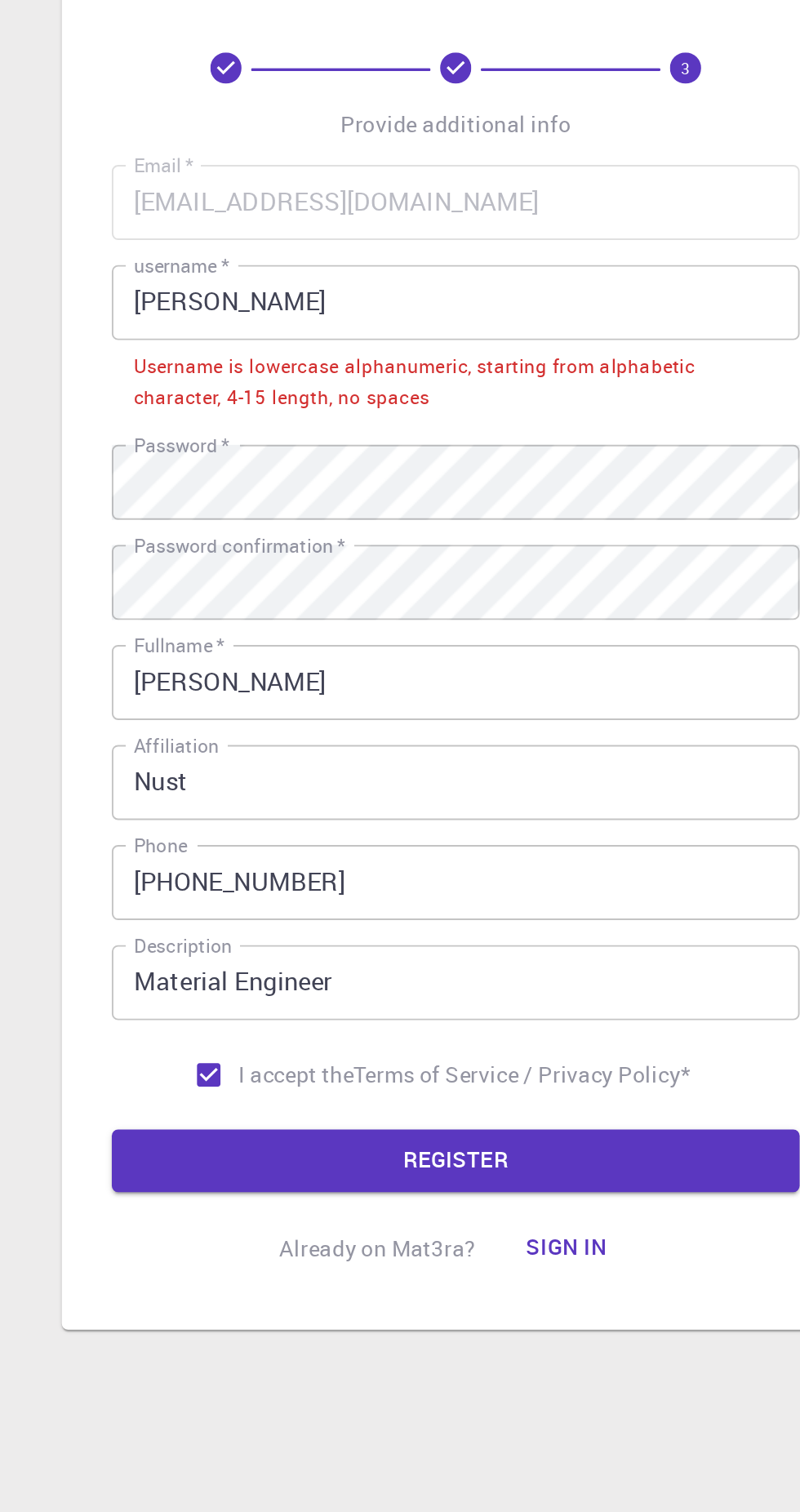
click at [404, 568] on input "Ahmad" at bounding box center [400, 548] width 359 height 39
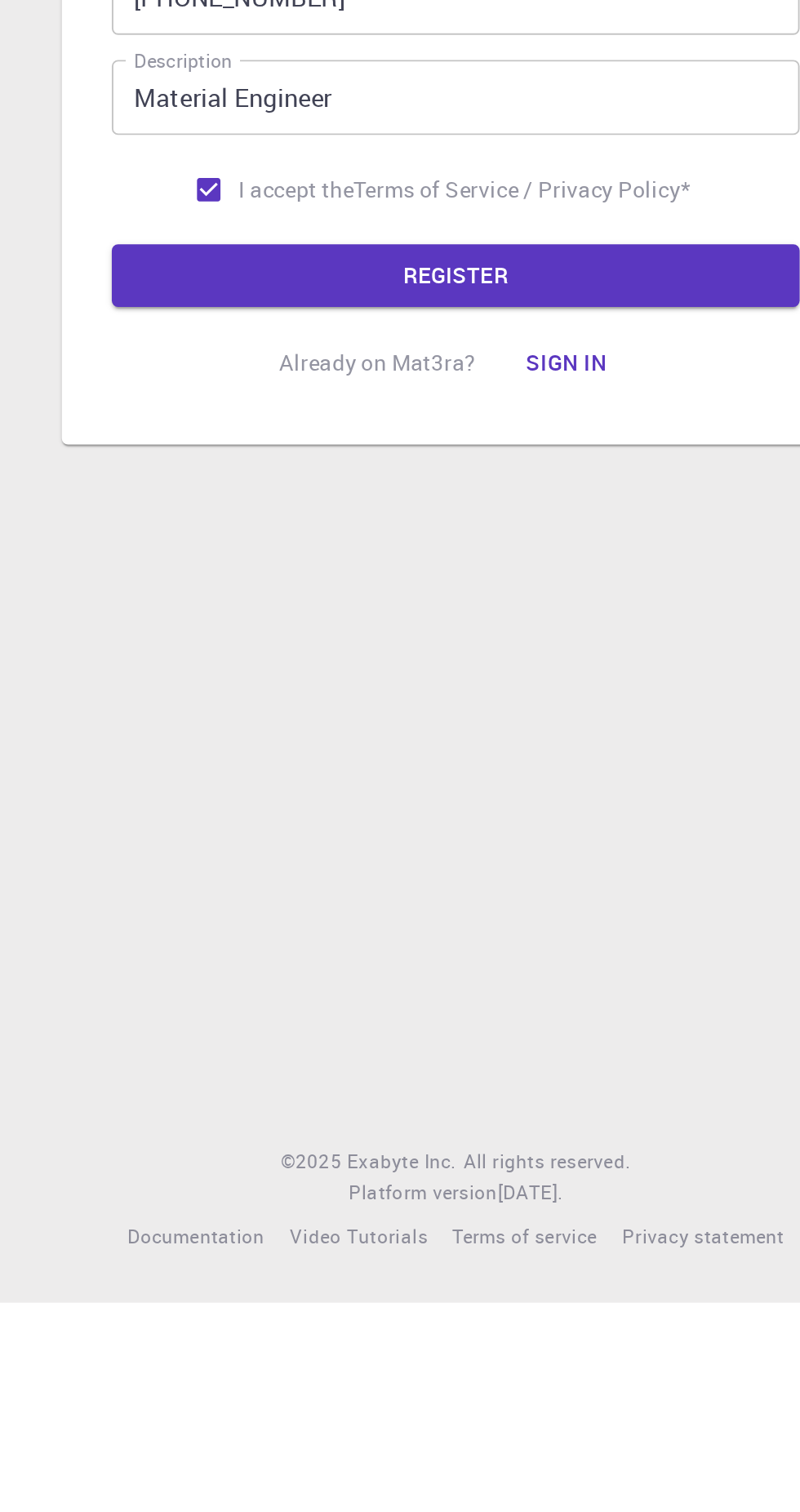
scroll to position [108, 0]
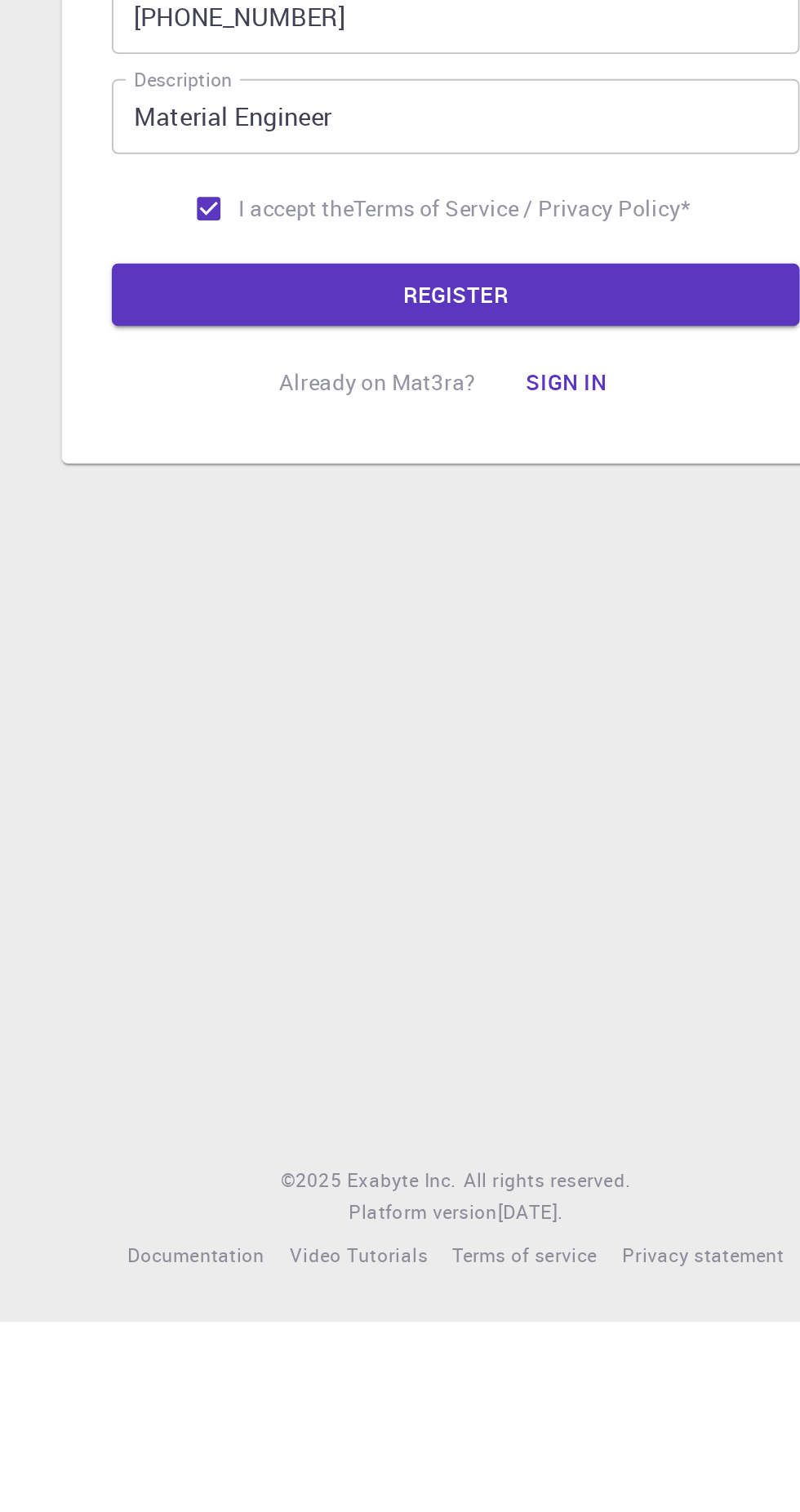
click at [506, 959] on button "REGISTER" at bounding box center [400, 975] width 359 height 33
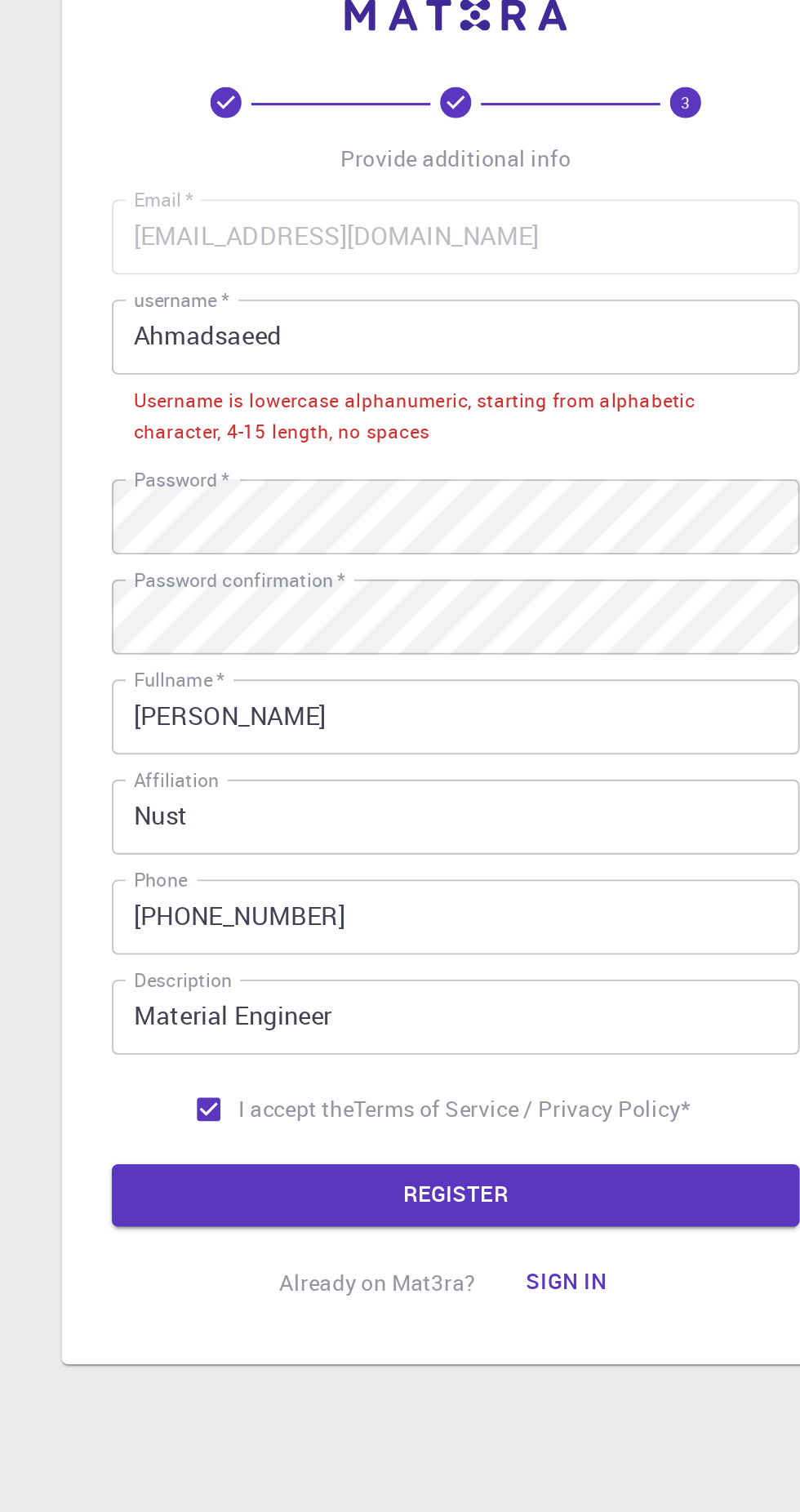
scroll to position [87, 0]
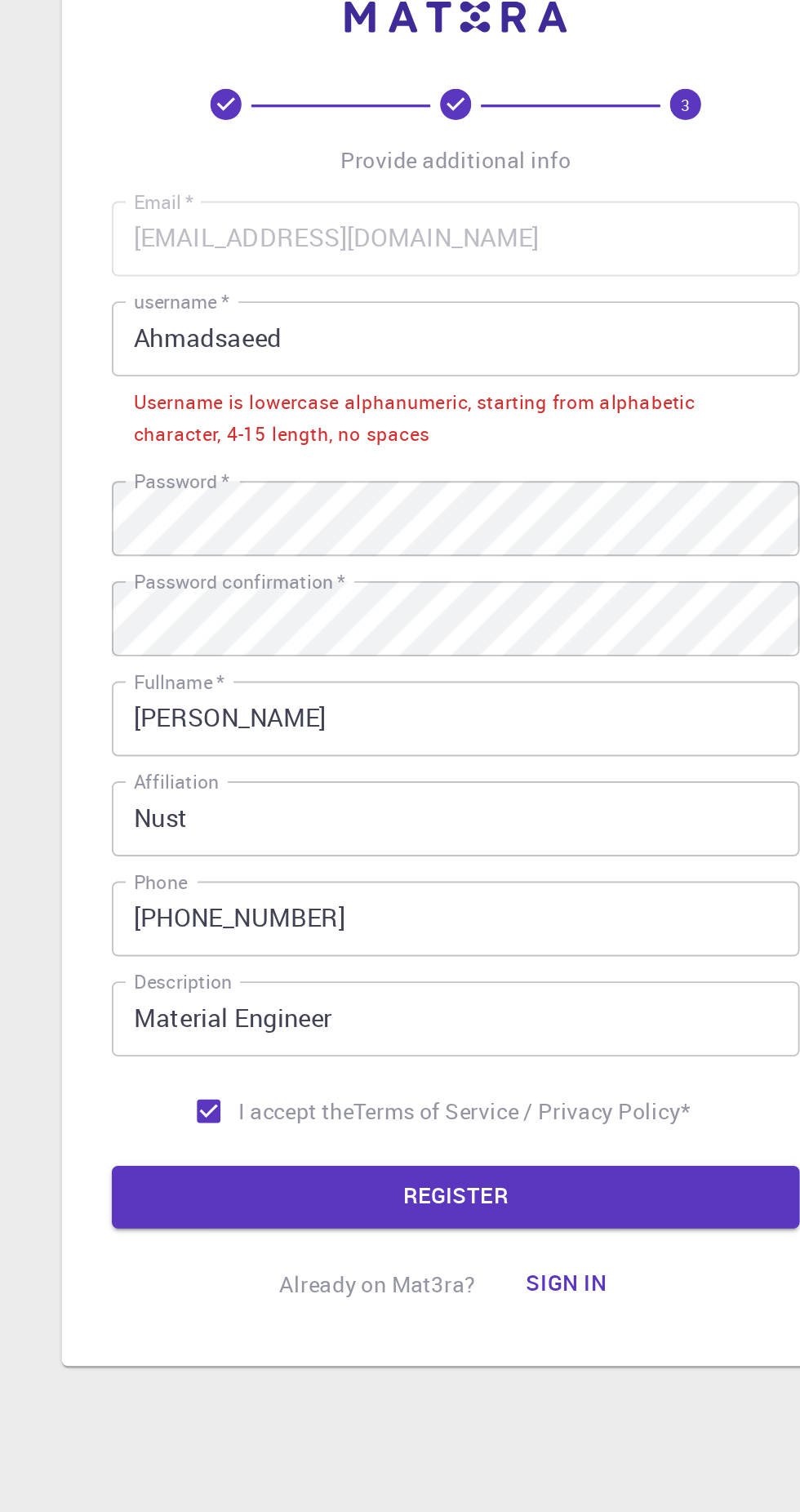
click at [246, 529] on input "Ahmadsaeed" at bounding box center [400, 548] width 359 height 39
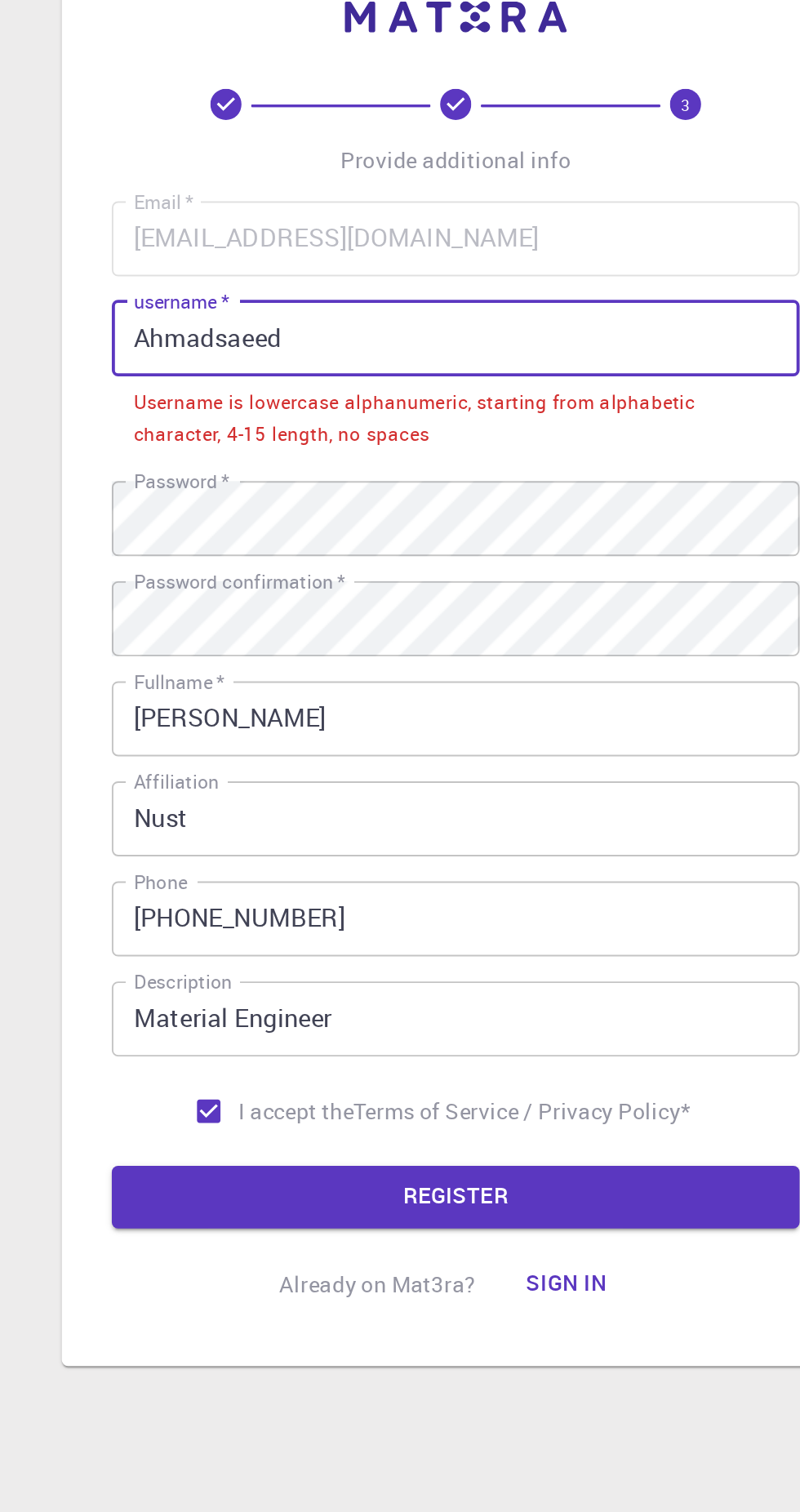
click at [334, 529] on input "Ahmadsaeed" at bounding box center [400, 548] width 359 height 39
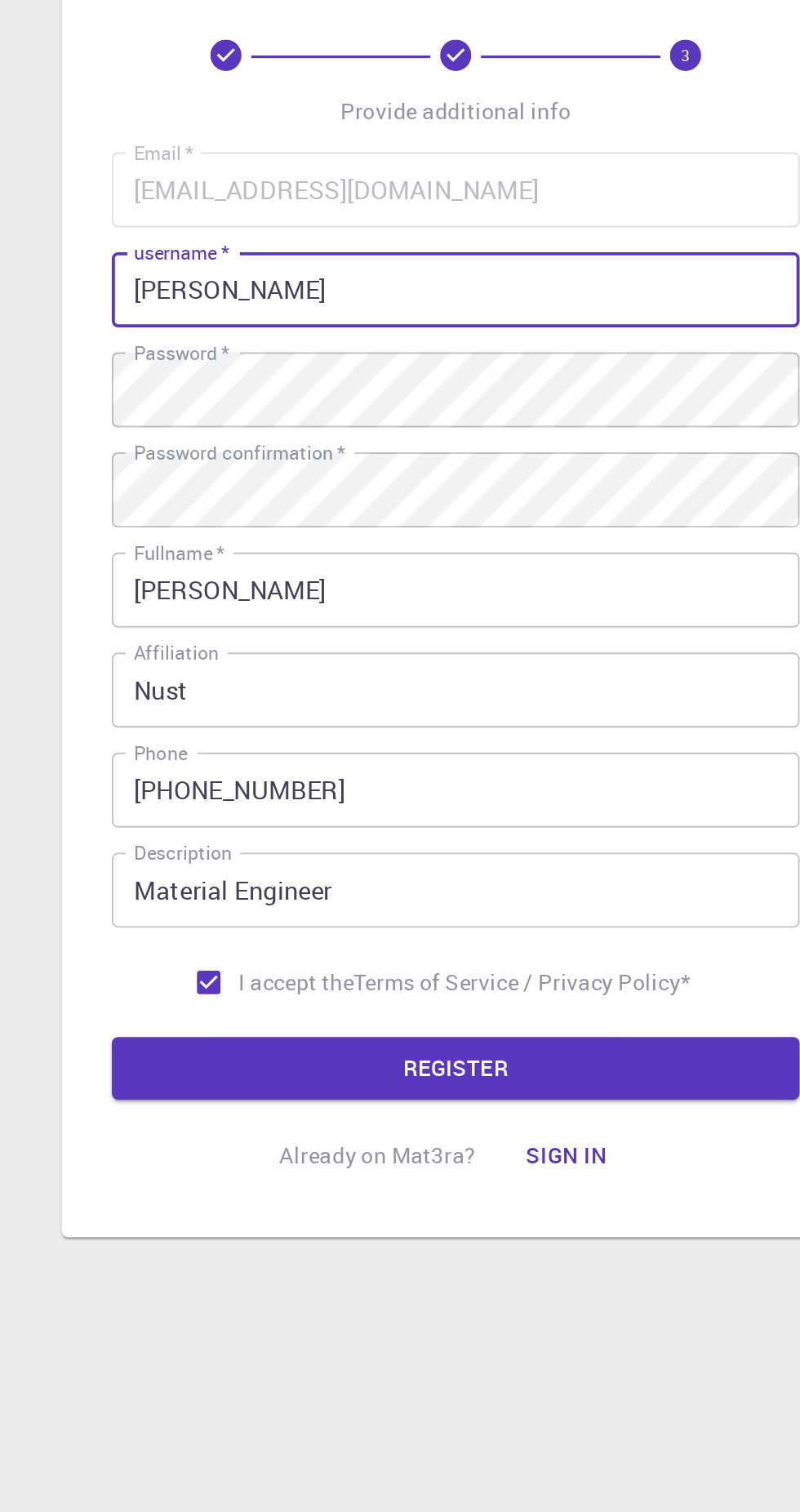
scroll to position [108, 0]
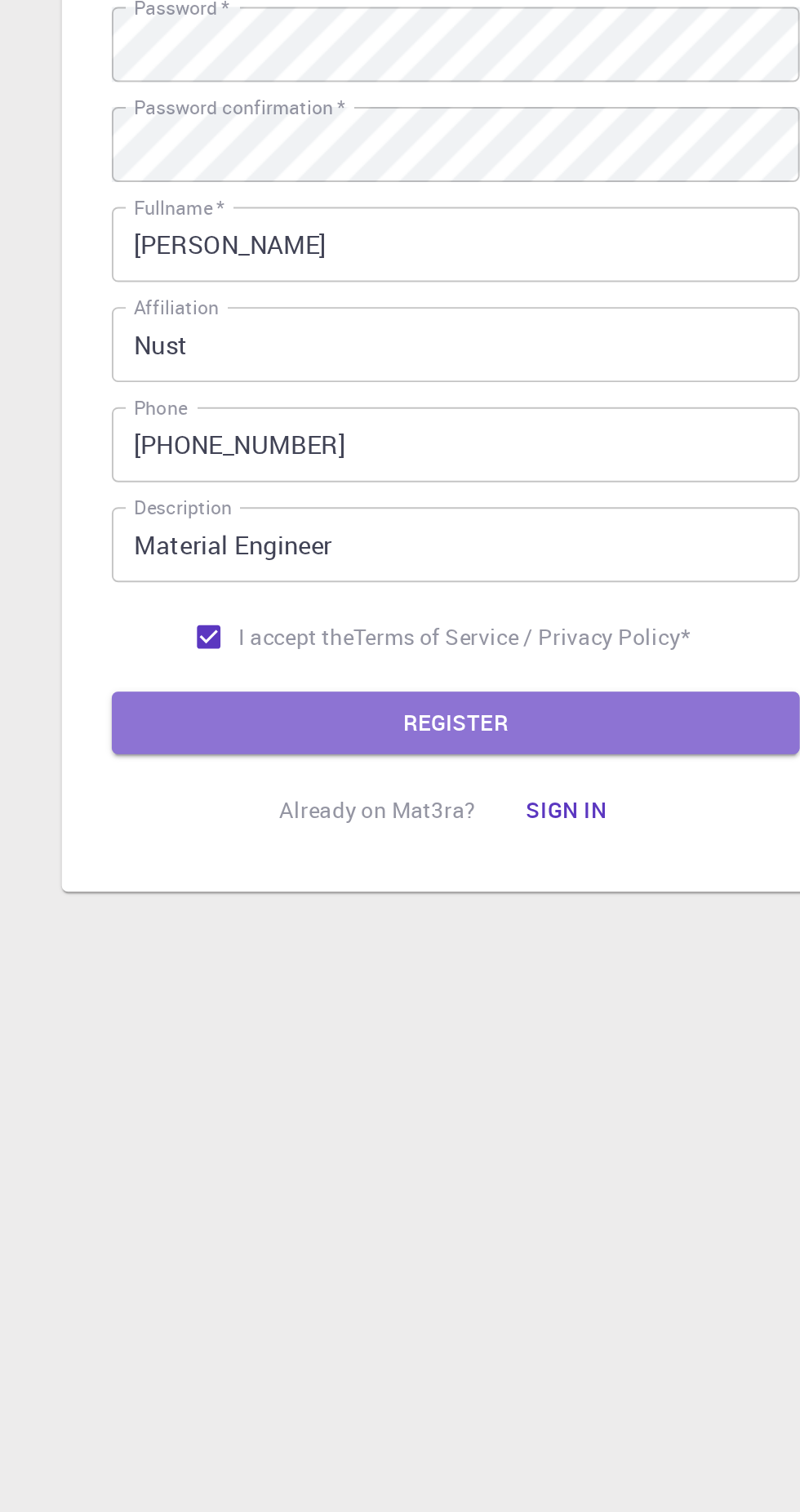
click at [423, 959] on button "REGISTER" at bounding box center [400, 975] width 359 height 33
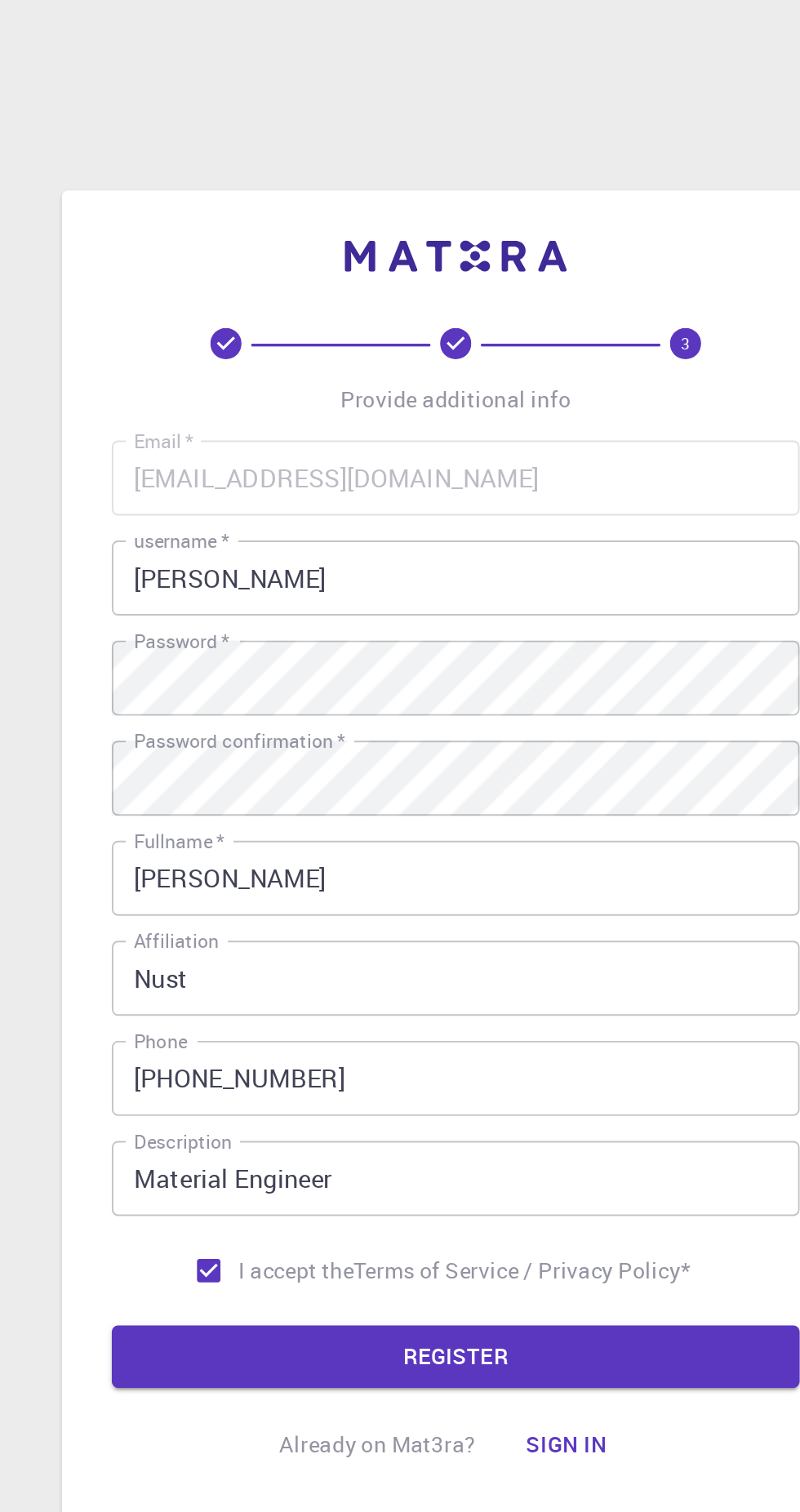
scroll to position [0, 0]
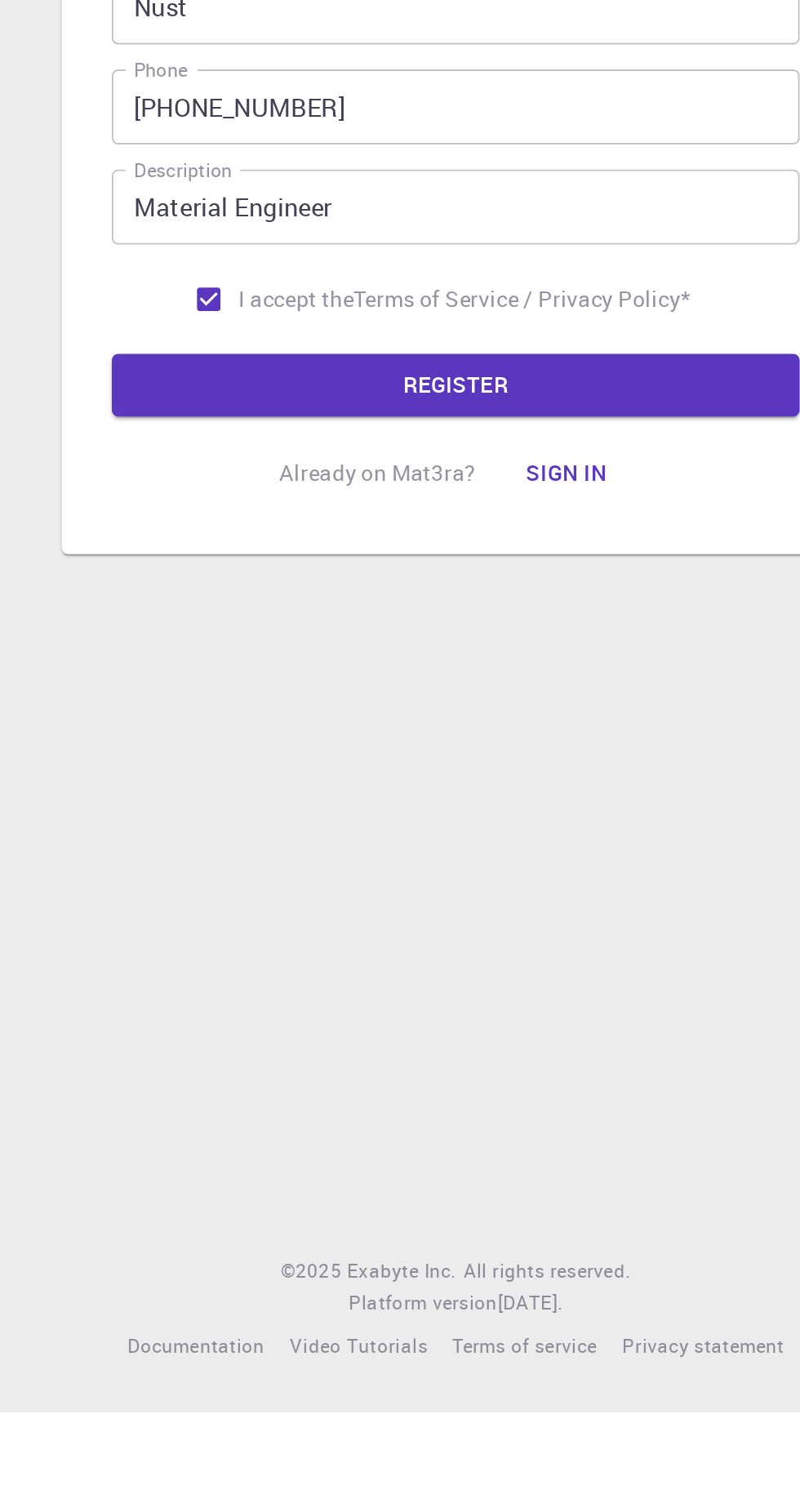
click at [456, 992] on button "REGISTER" at bounding box center [400, 975] width 359 height 33
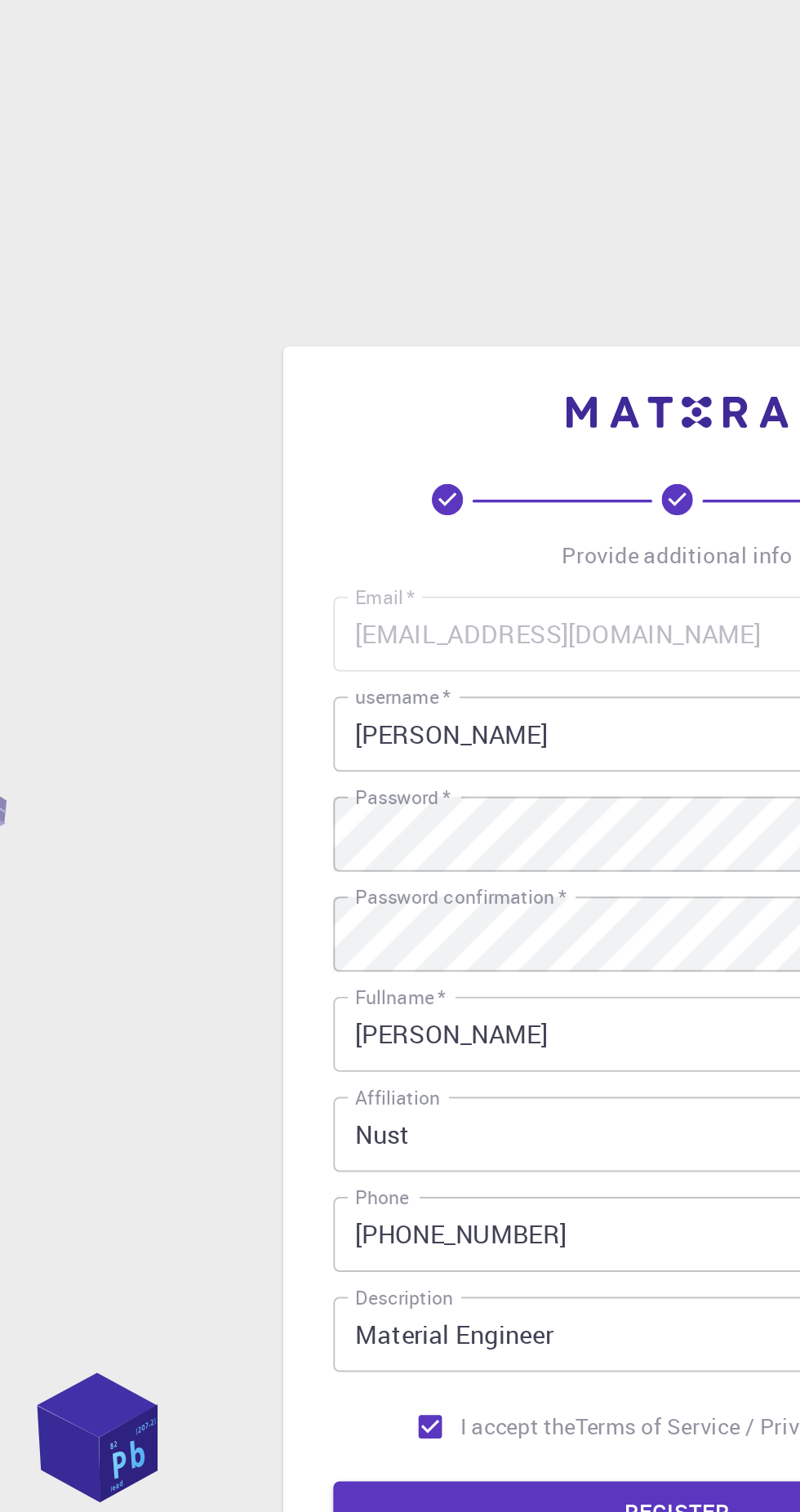
scroll to position [68, 0]
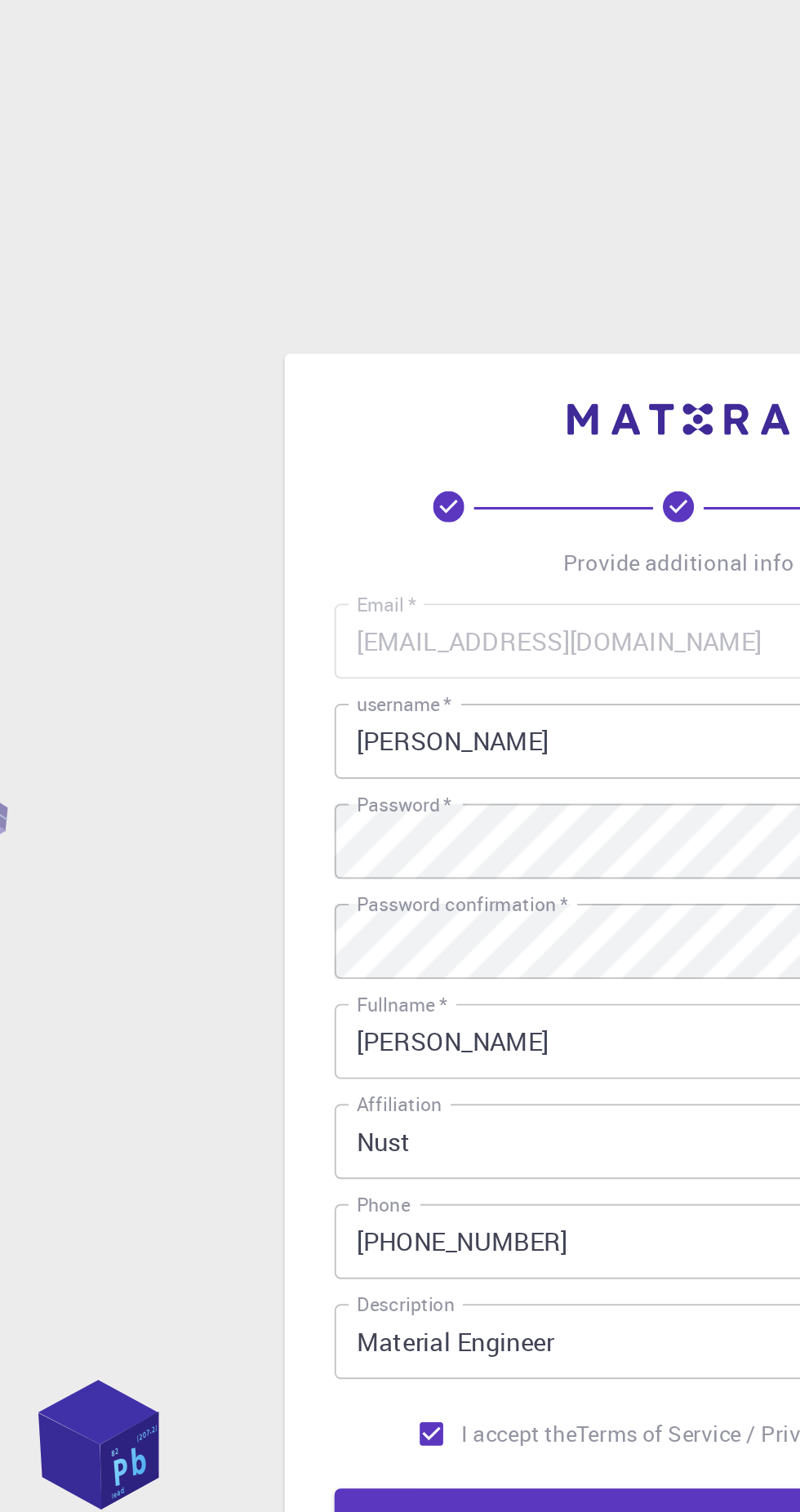
click at [334, 553] on input "ahmad" at bounding box center [400, 568] width 359 height 39
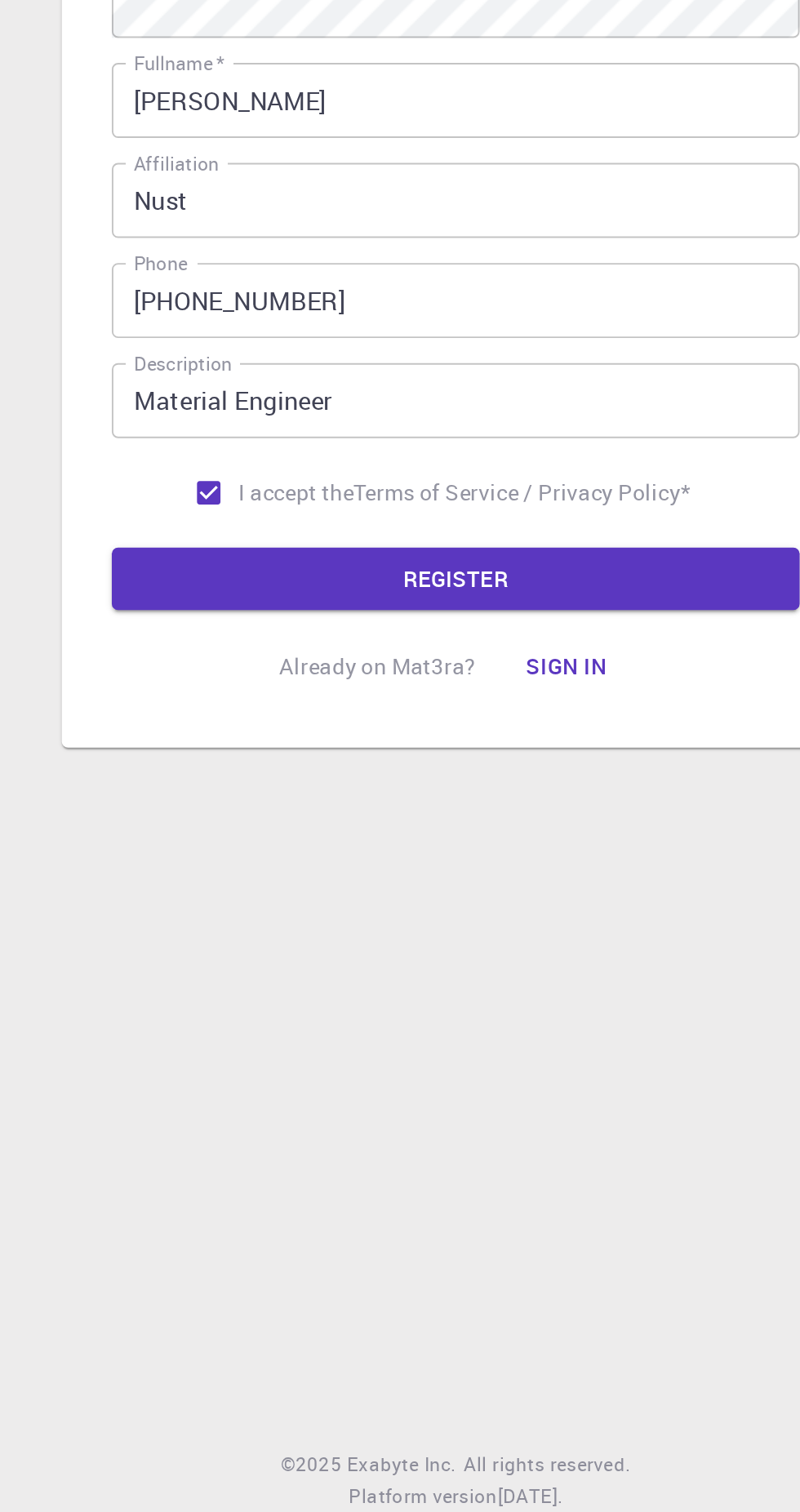
click at [463, 959] on button "REGISTER" at bounding box center [400, 975] width 359 height 33
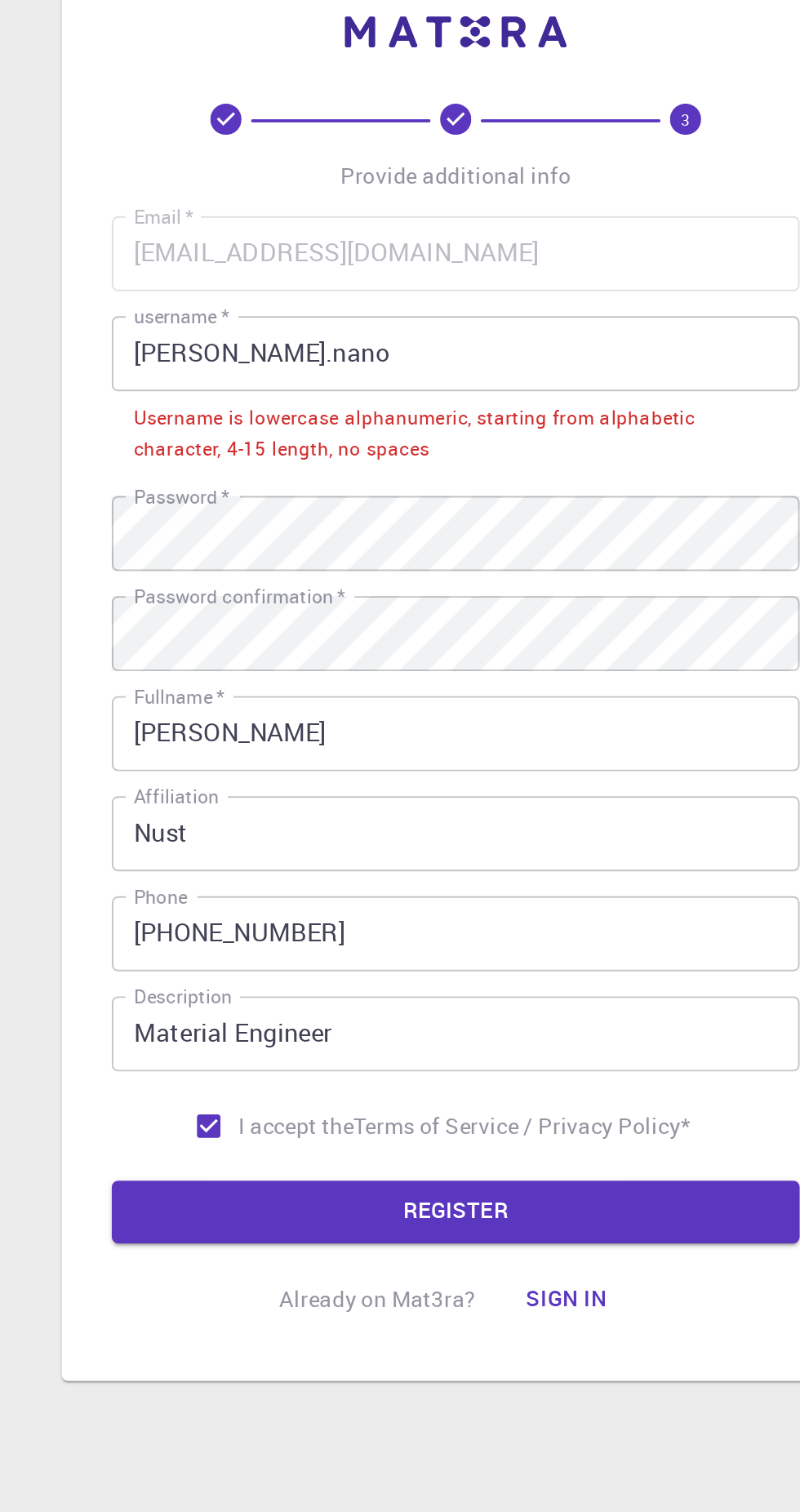
scroll to position [87, 0]
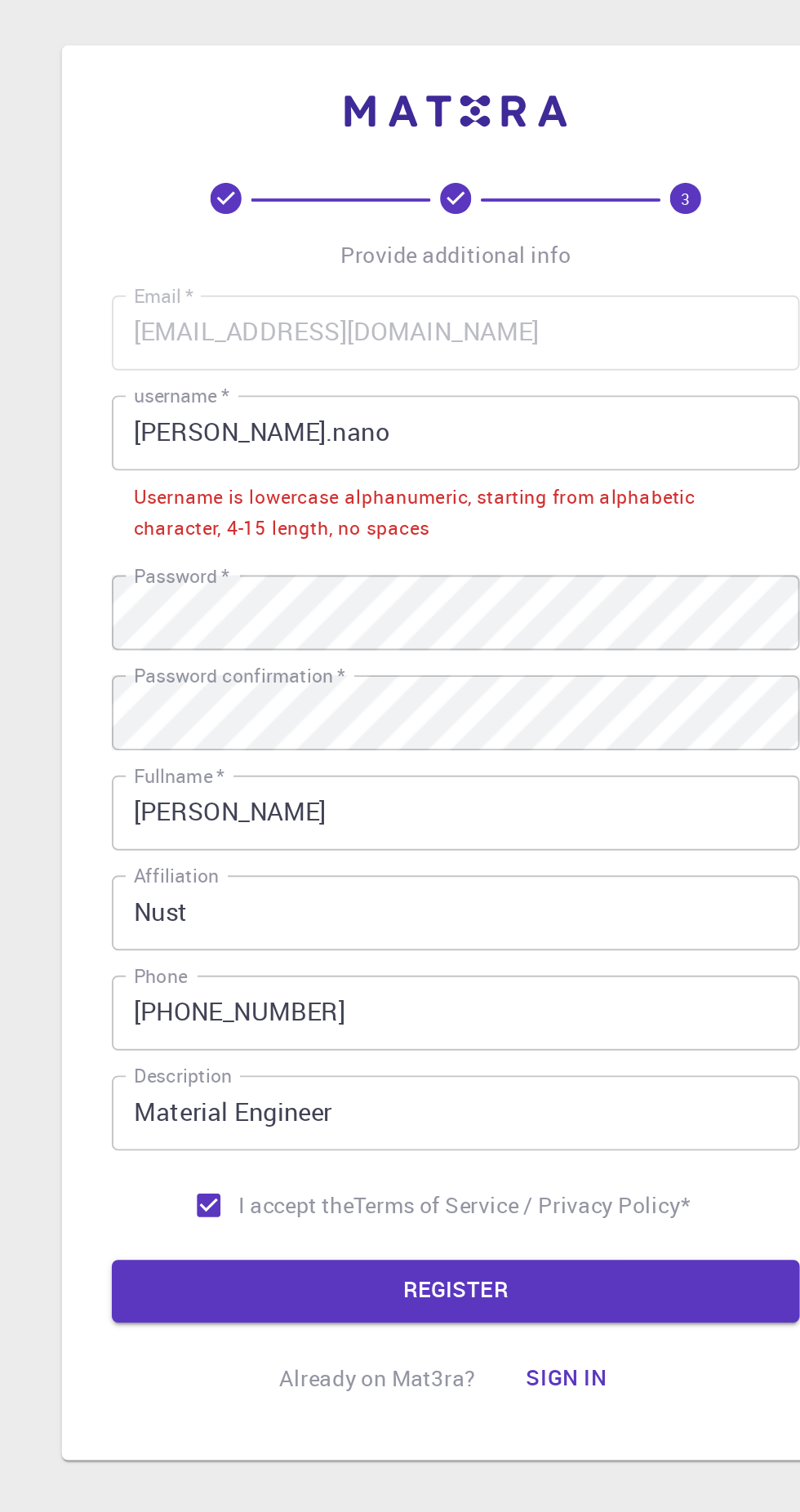
click at [273, 529] on input "ahmad.nano" at bounding box center [400, 548] width 359 height 39
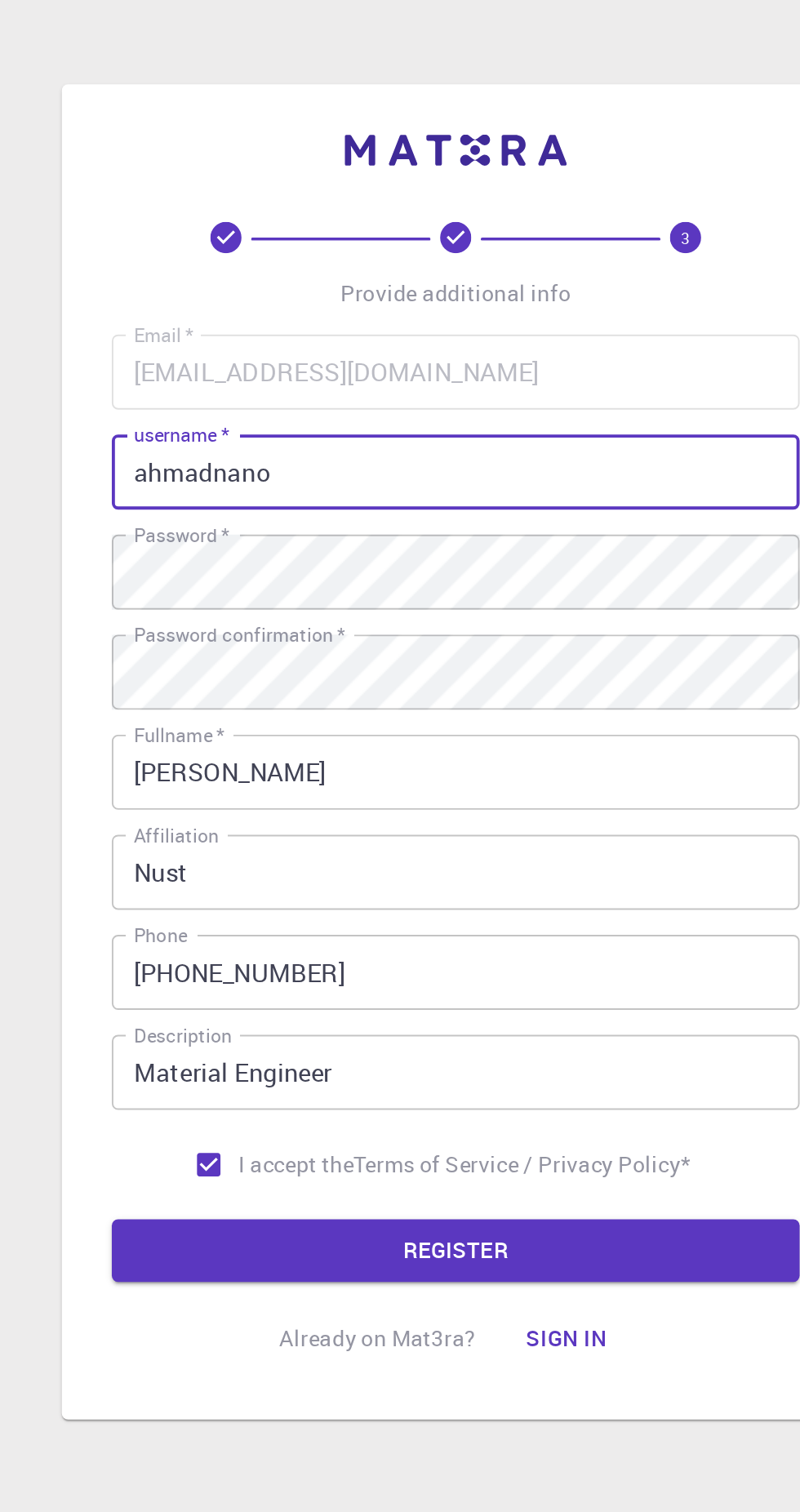
scroll to position [109, 0]
click at [385, 549] on input "ahmadnano" at bounding box center [400, 568] width 359 height 39
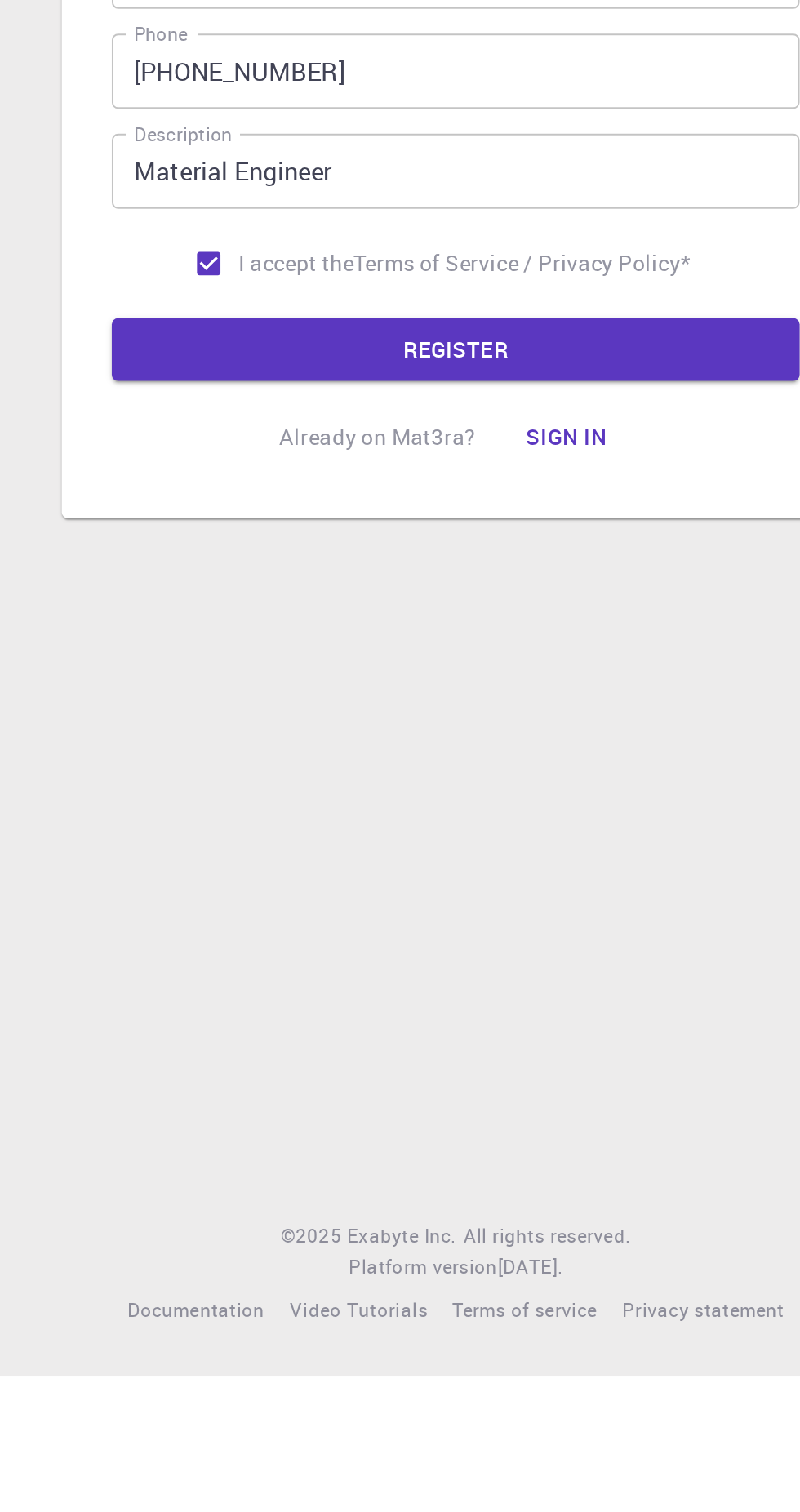
type input "ahmadscme"
click at [473, 959] on button "REGISTER" at bounding box center [400, 975] width 359 height 33
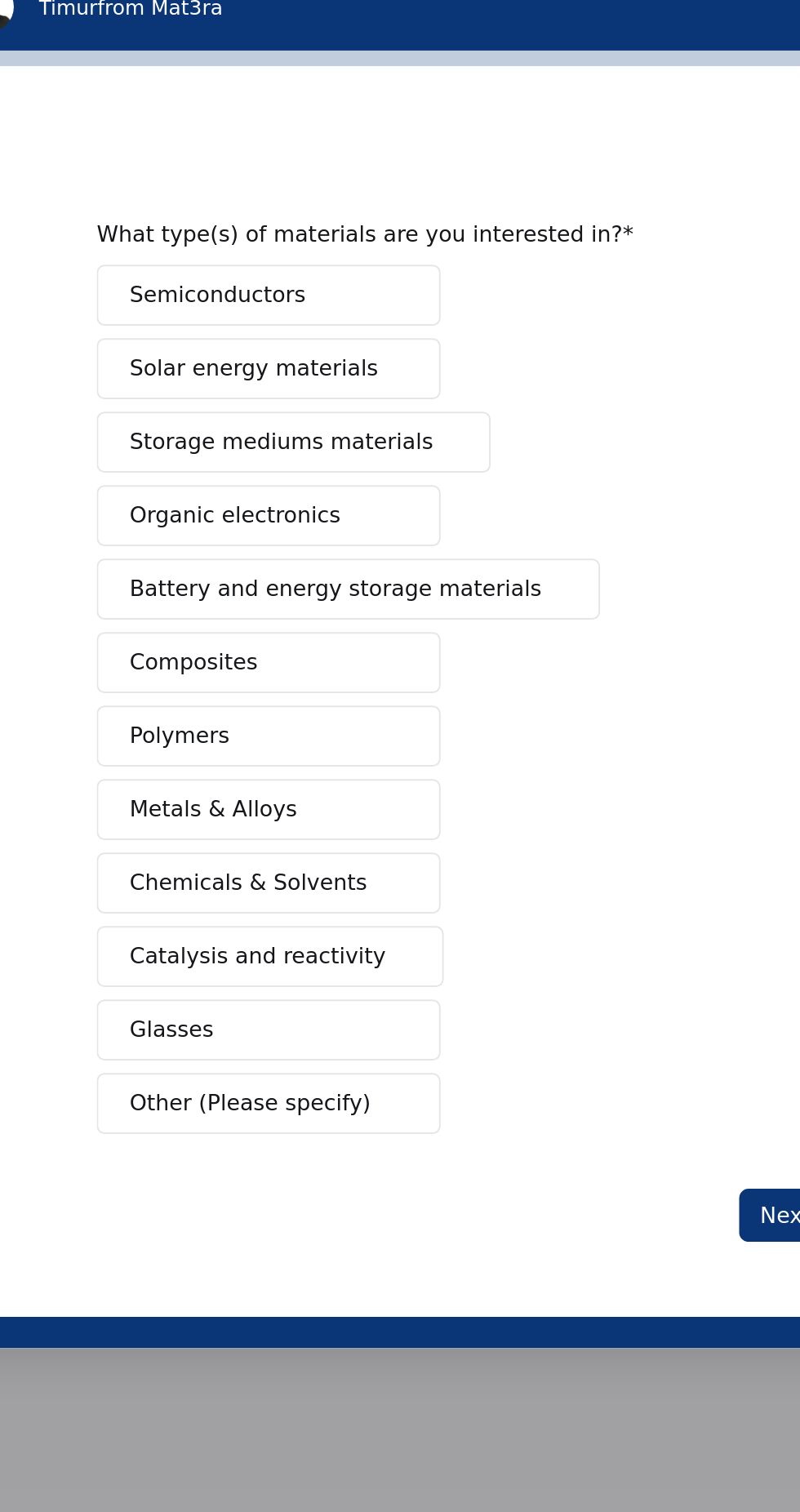
scroll to position [109, 0]
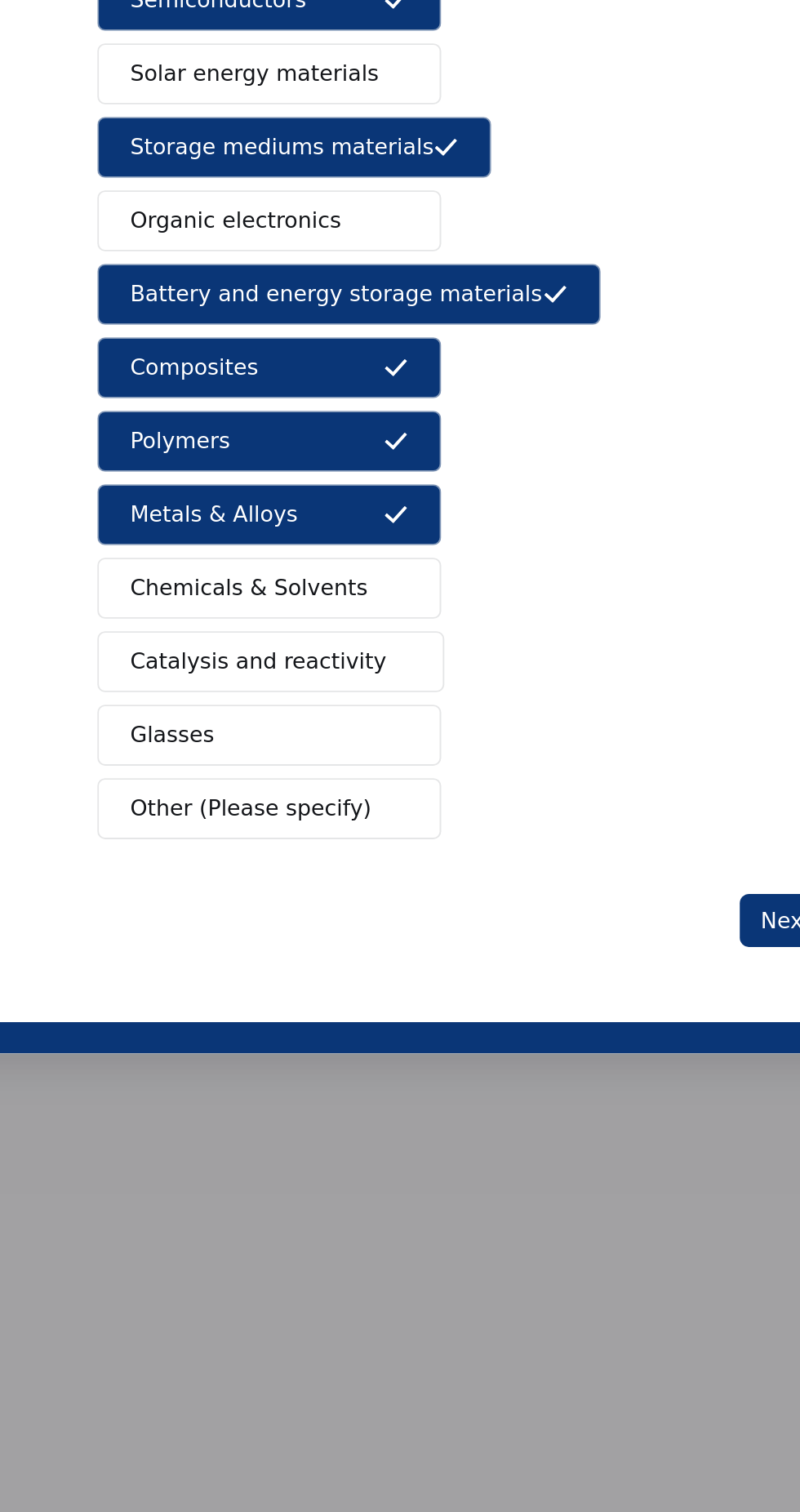
scroll to position [23, 0]
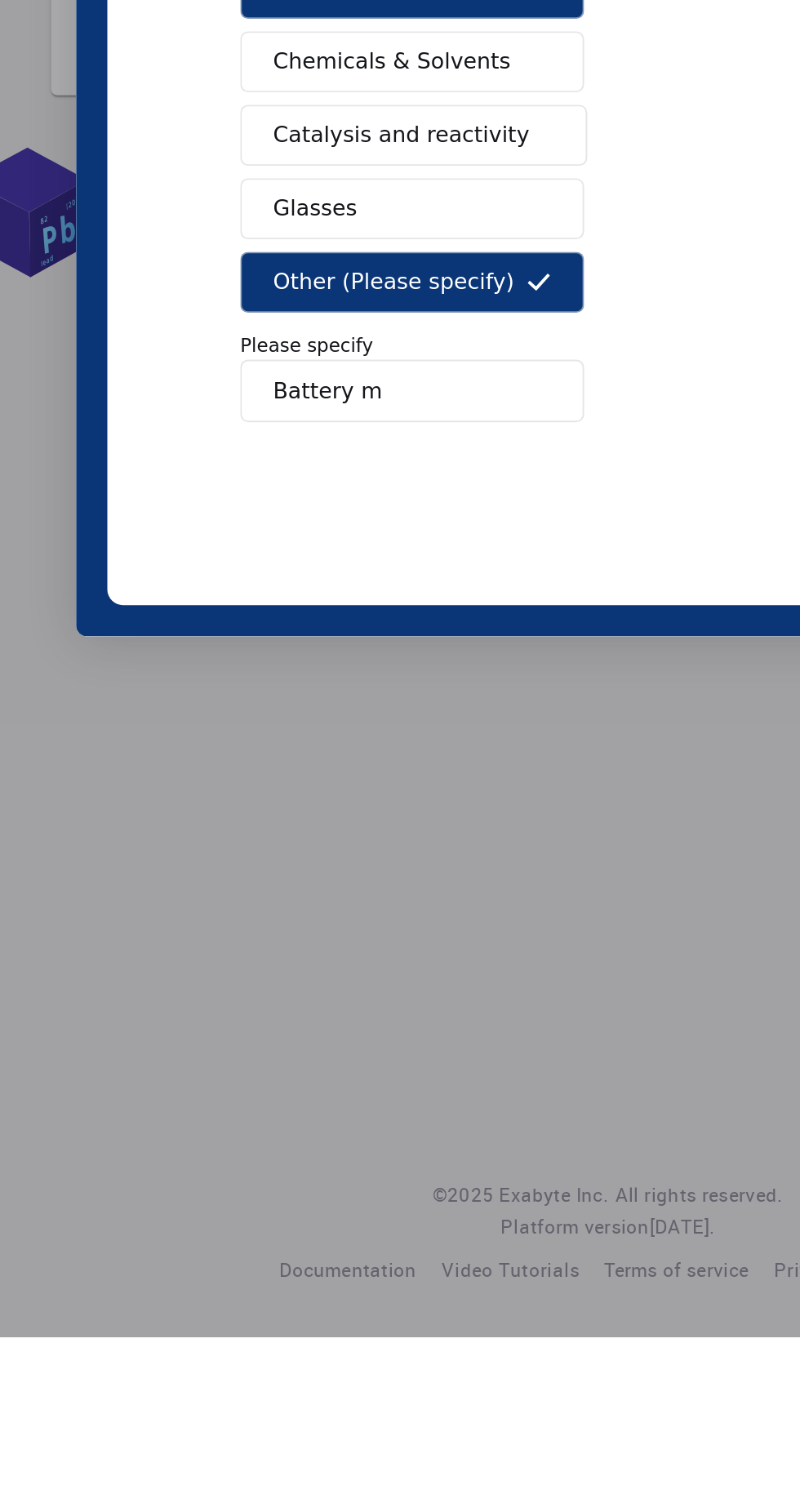
type input "Battery"
type input "Advanced anode materials for energy storage in batteries"
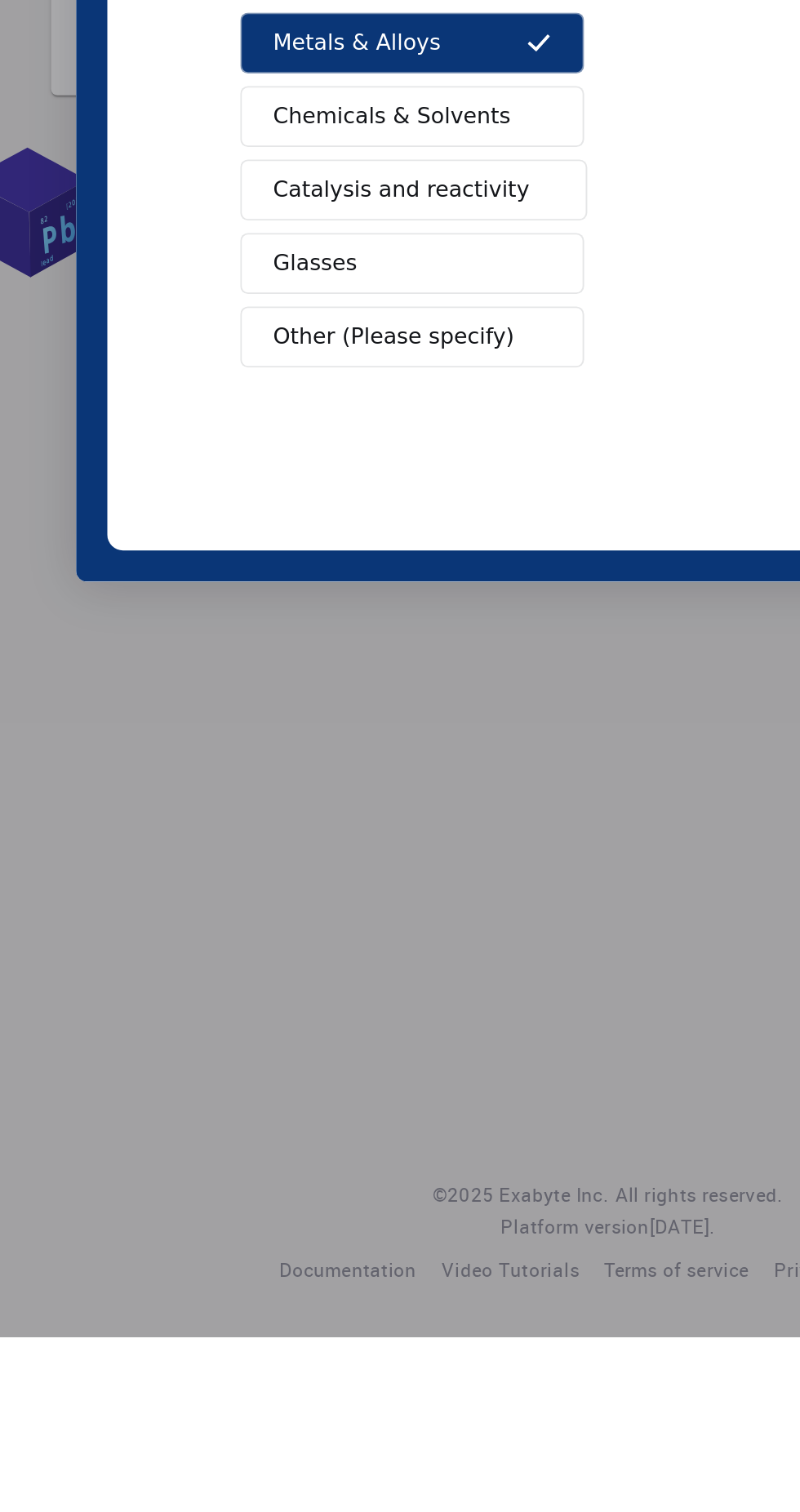
scroll to position [23, 0]
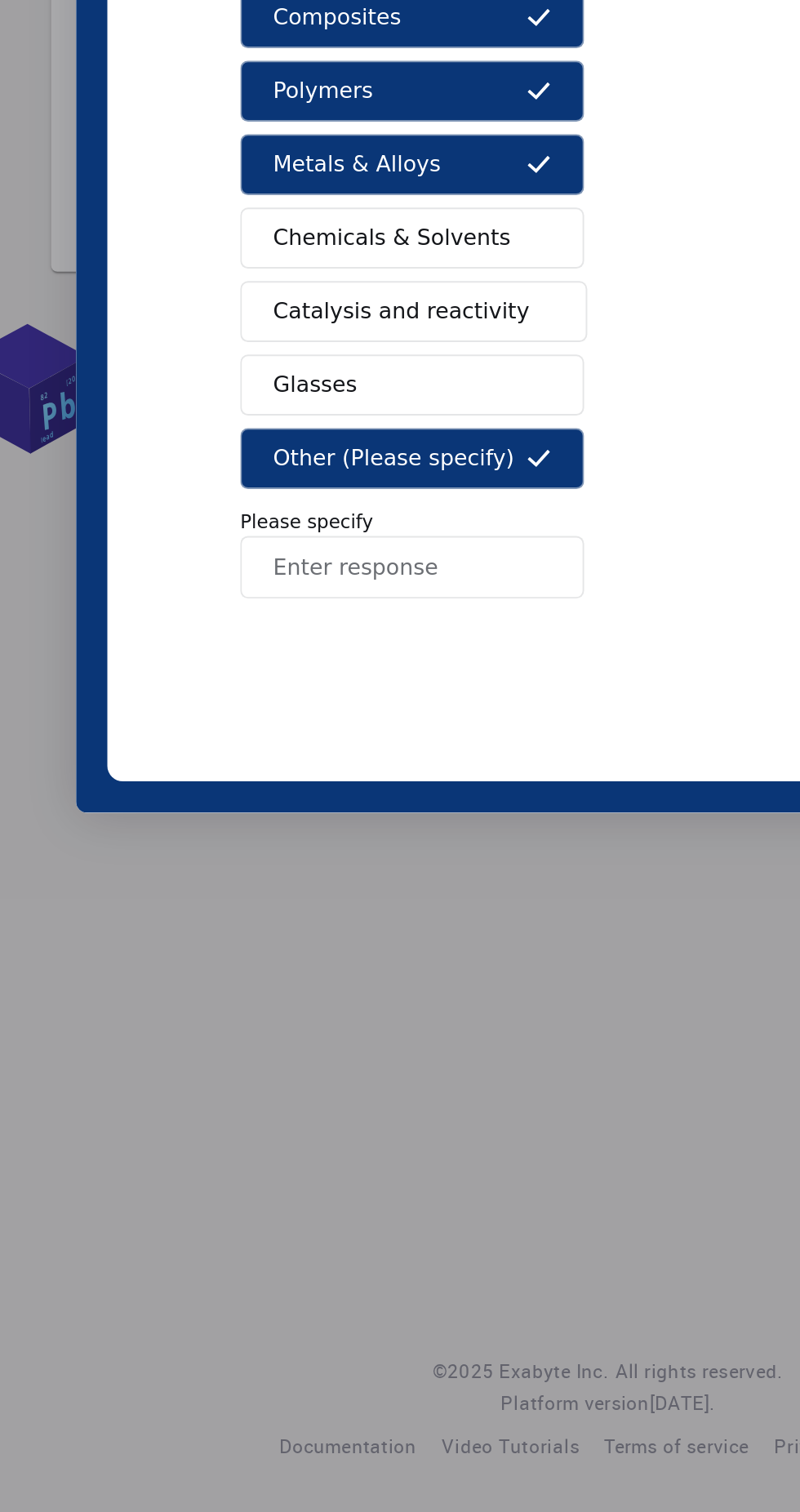
type input "Advanced materials for the energy storage devices"
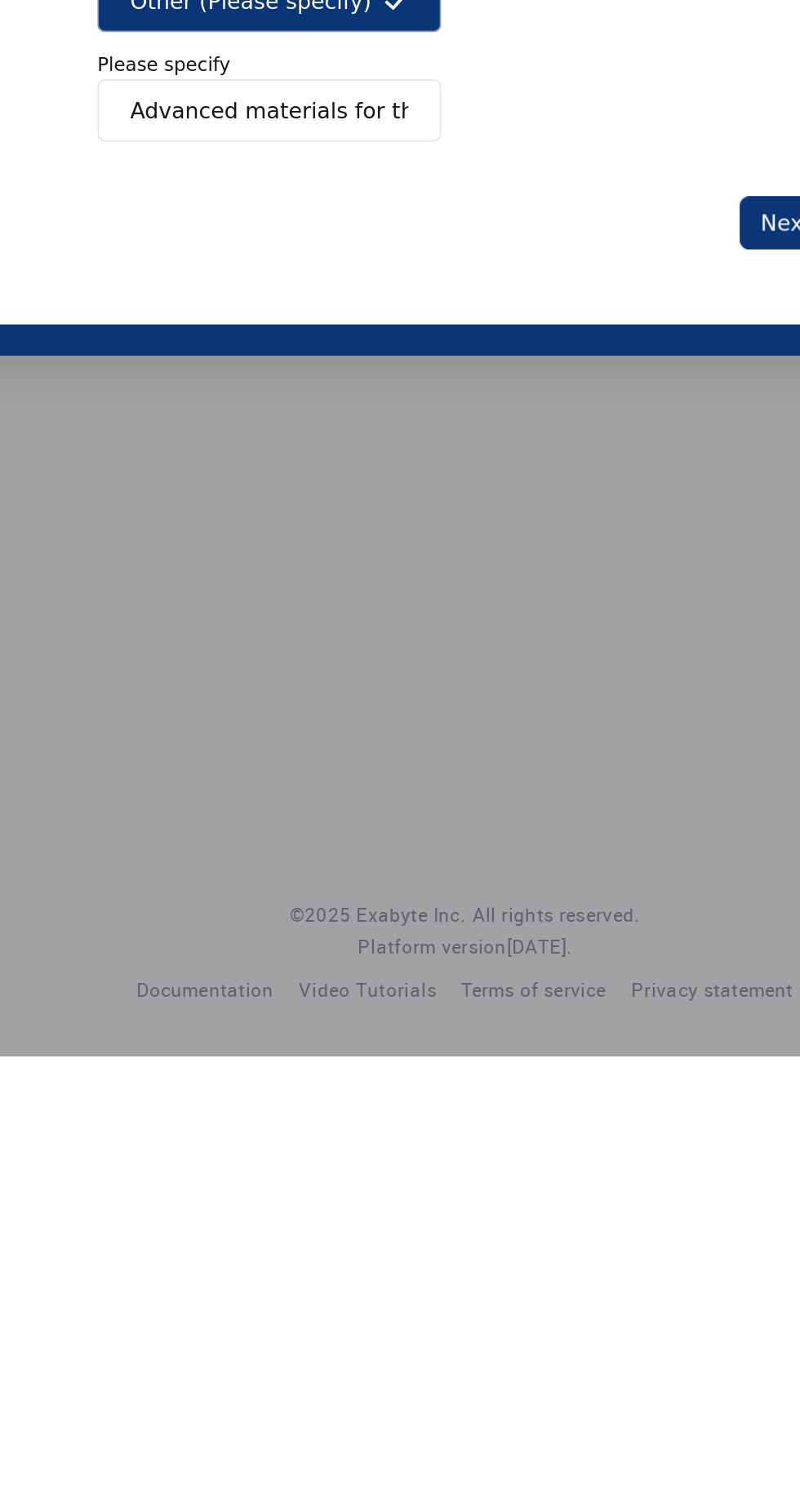
scroll to position [132, 0]
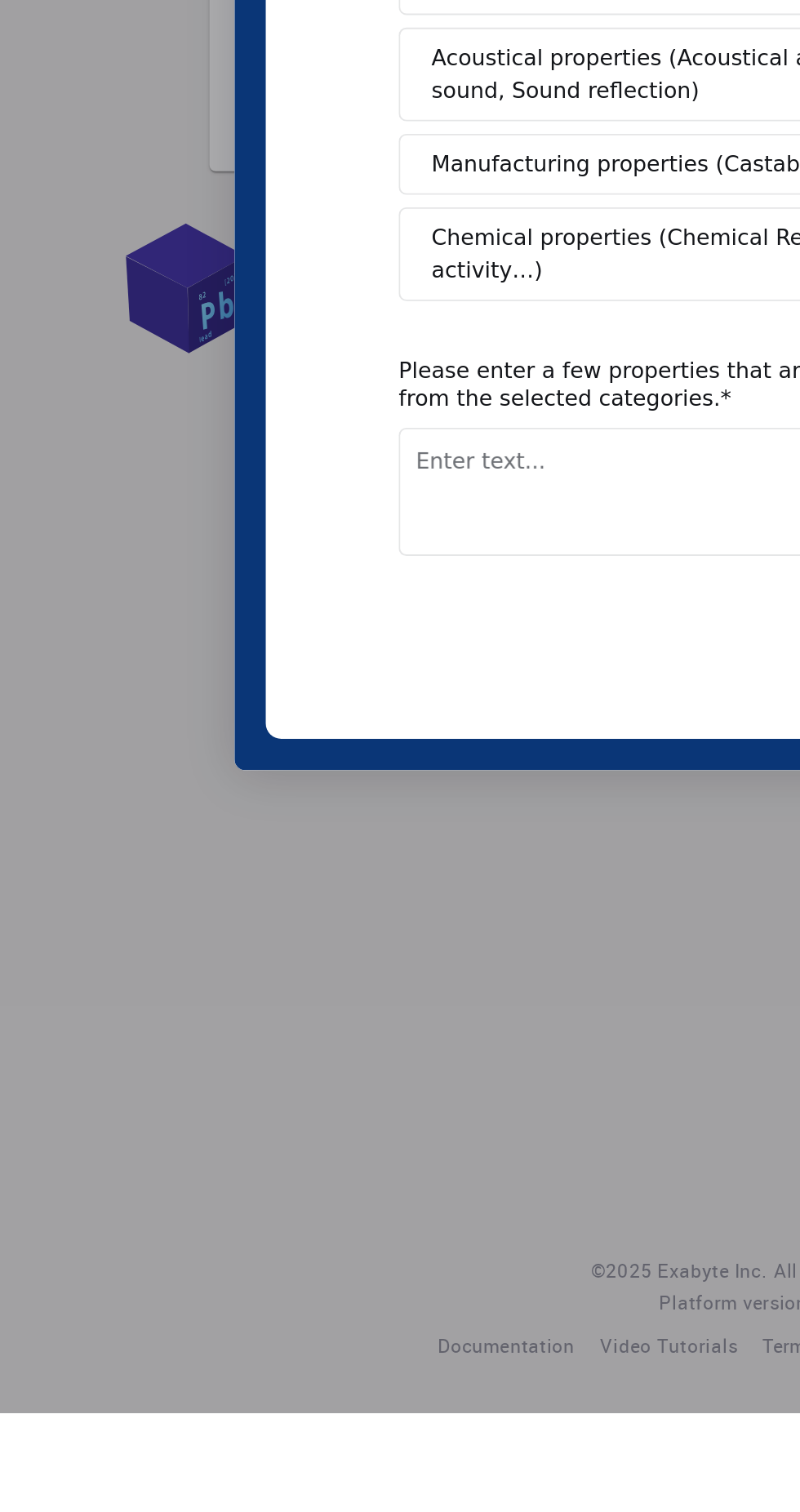
scroll to position [23, 0]
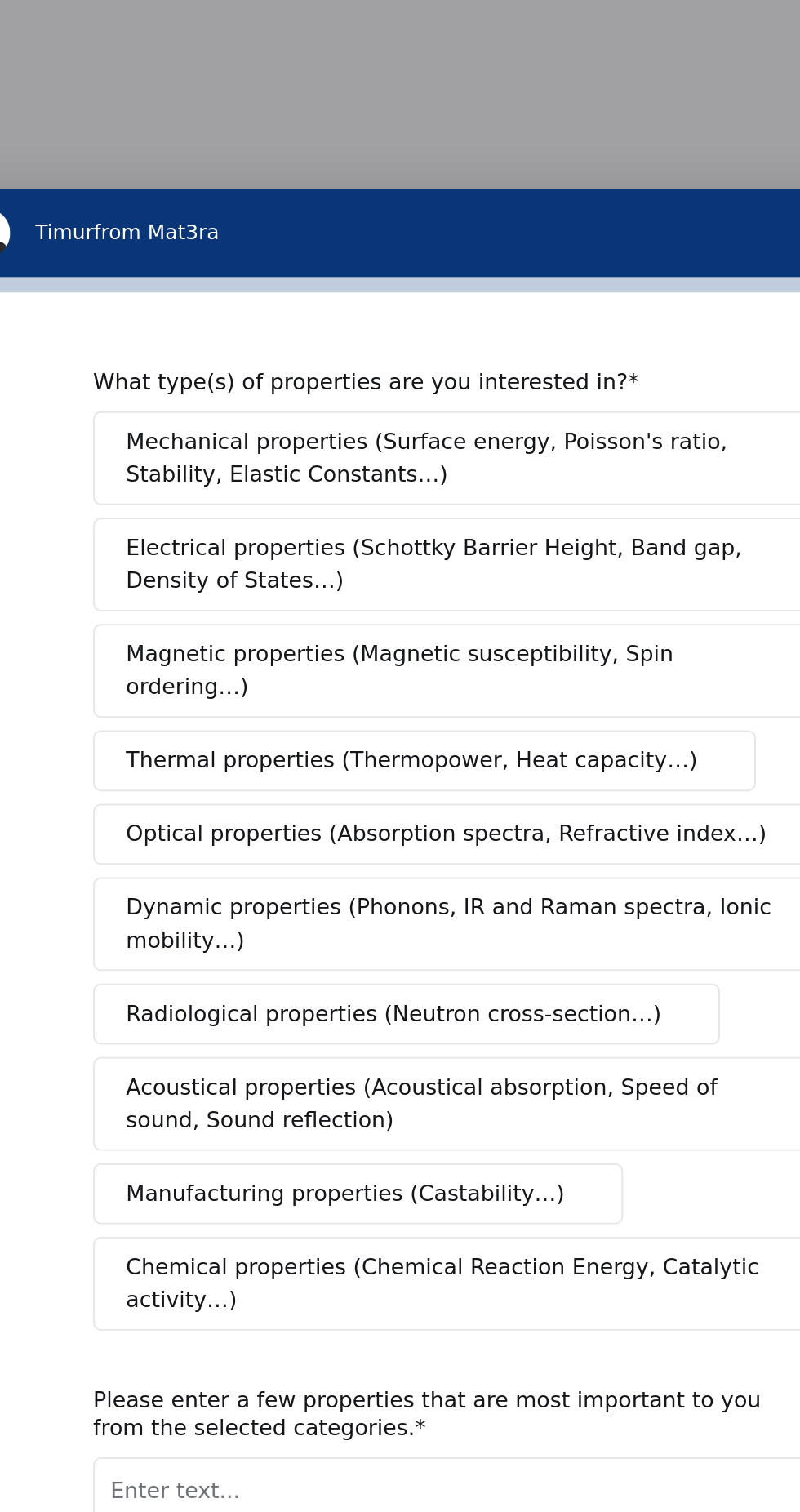
scroll to position [23, 0]
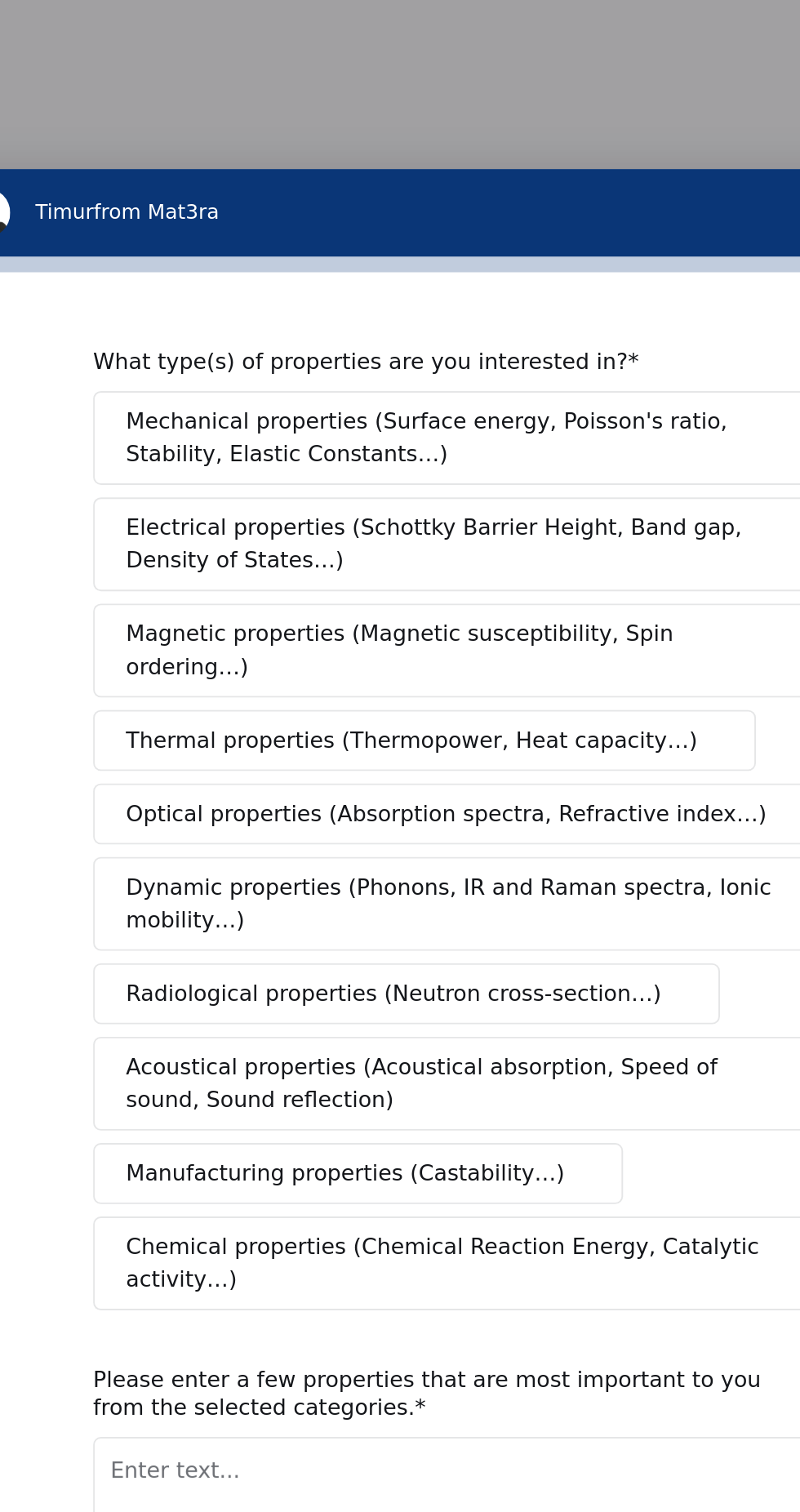
click at [157, 263] on span "Dynamic properties (Phonons, IR and Raman spectra, Ionic mobility…)" at bounding box center [89, 247] width 339 height 35
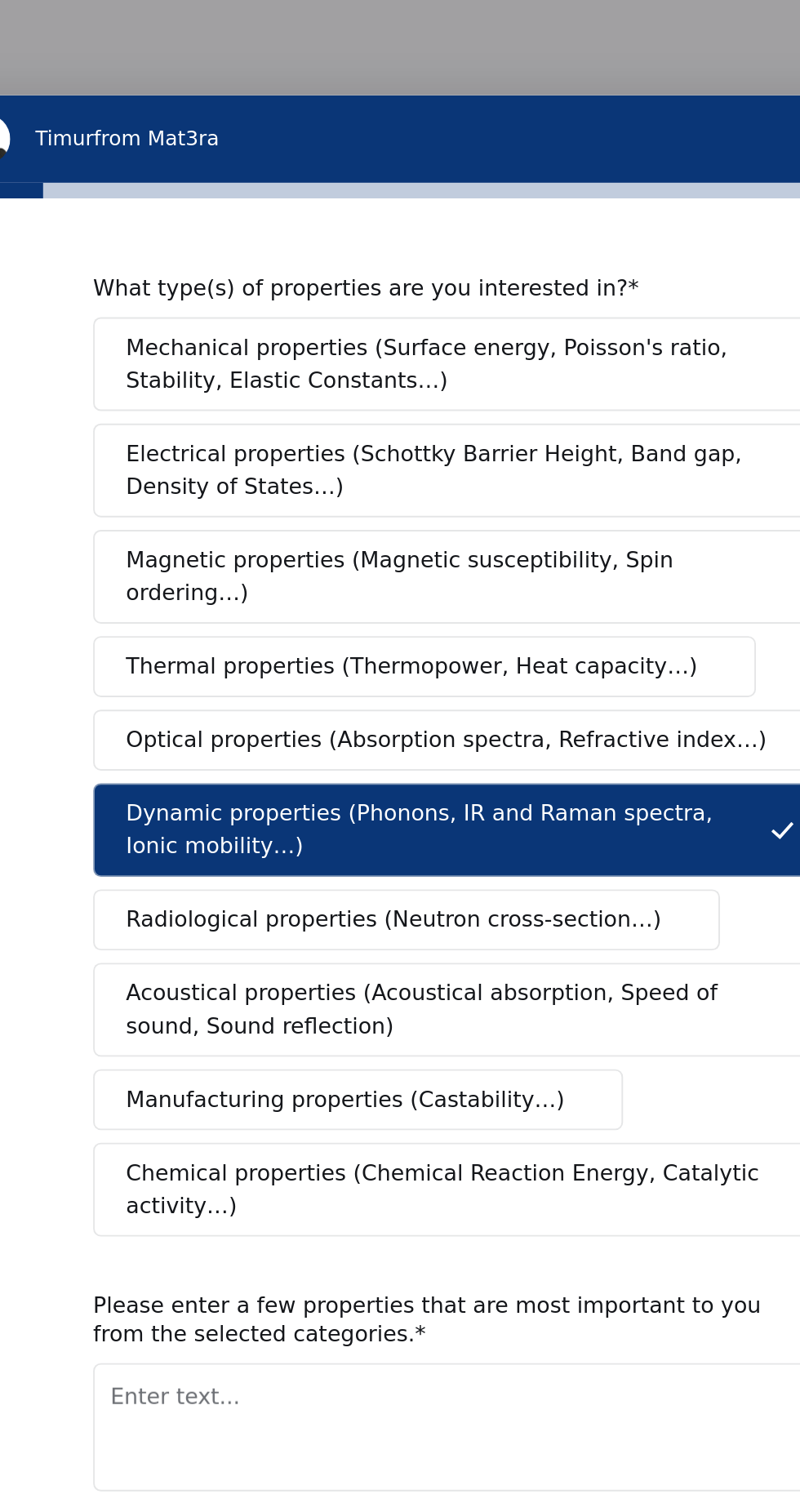
click at [131, 377] on span "Chemical properties (Chemical Reaction Energy, Catalytic activity…)" at bounding box center [89, 360] width 338 height 35
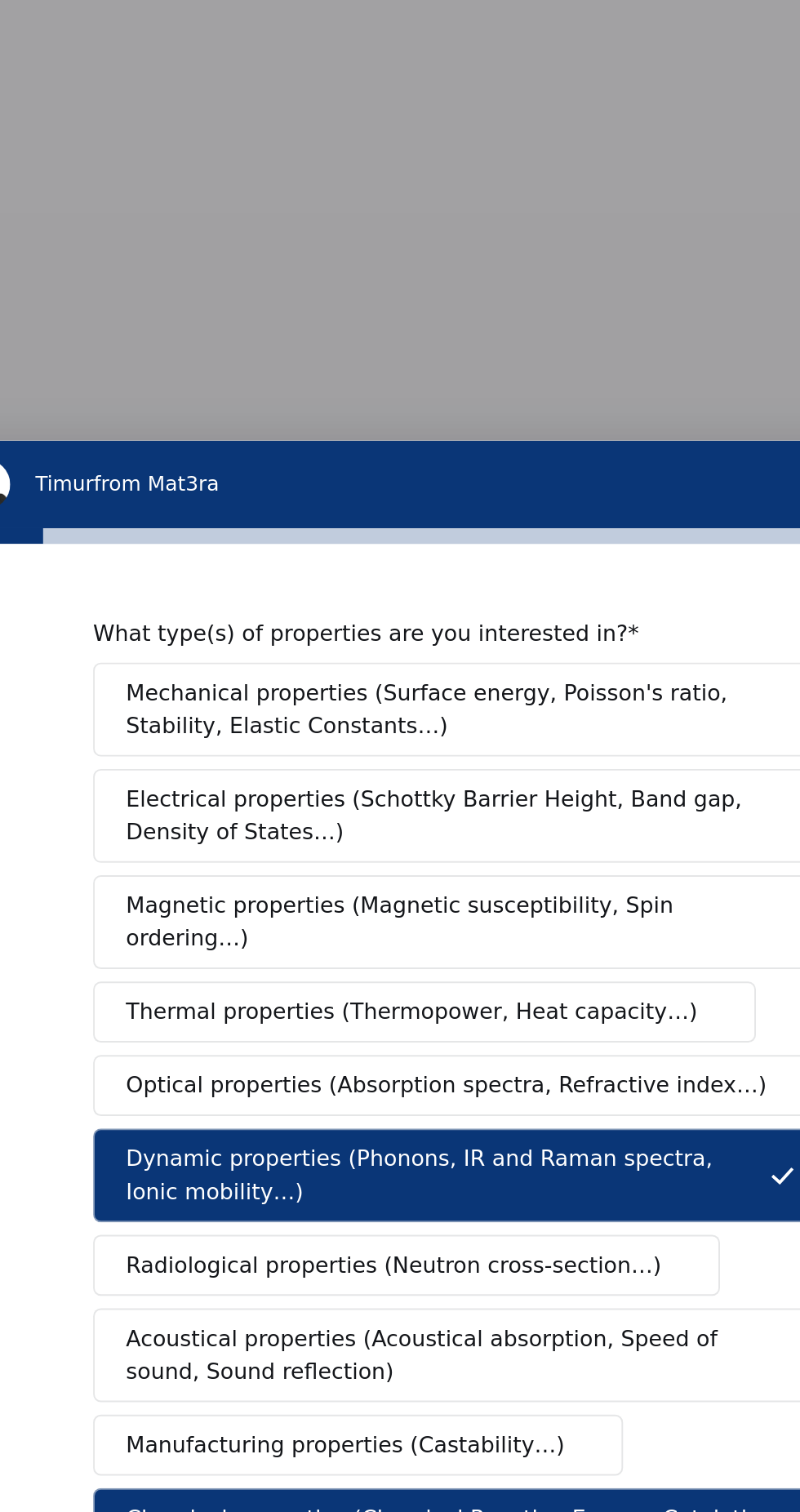
click at [158, 332] on span "Electrical properties (Schottky Barrier Height, Band gap, Density of States…)" at bounding box center [90, 330] width 340 height 35
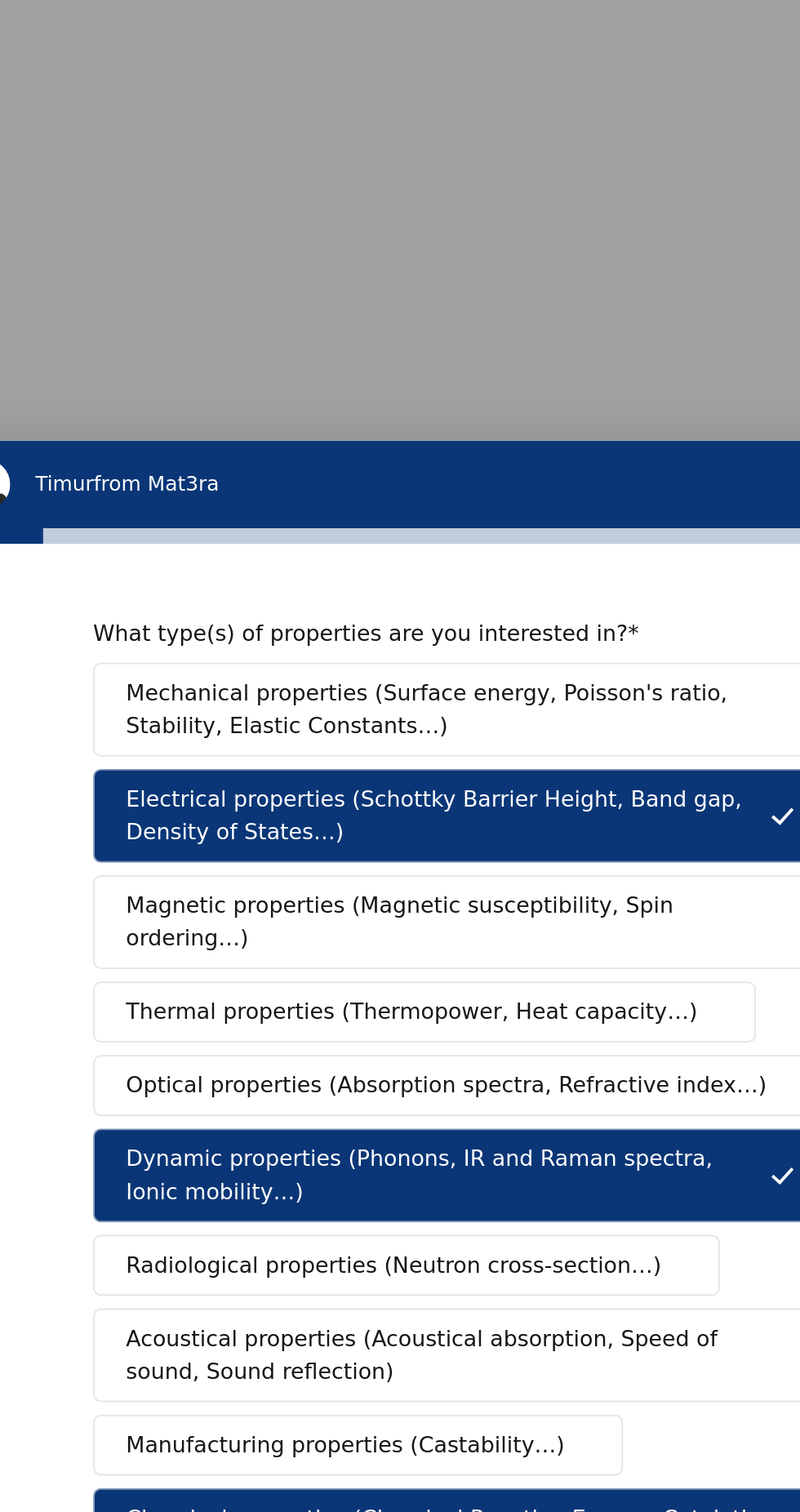
click at [191, 278] on span "Mechanical properties (Surface energy, Poisson's ratio, Stability, Elastic Cons…" at bounding box center [90, 274] width 341 height 35
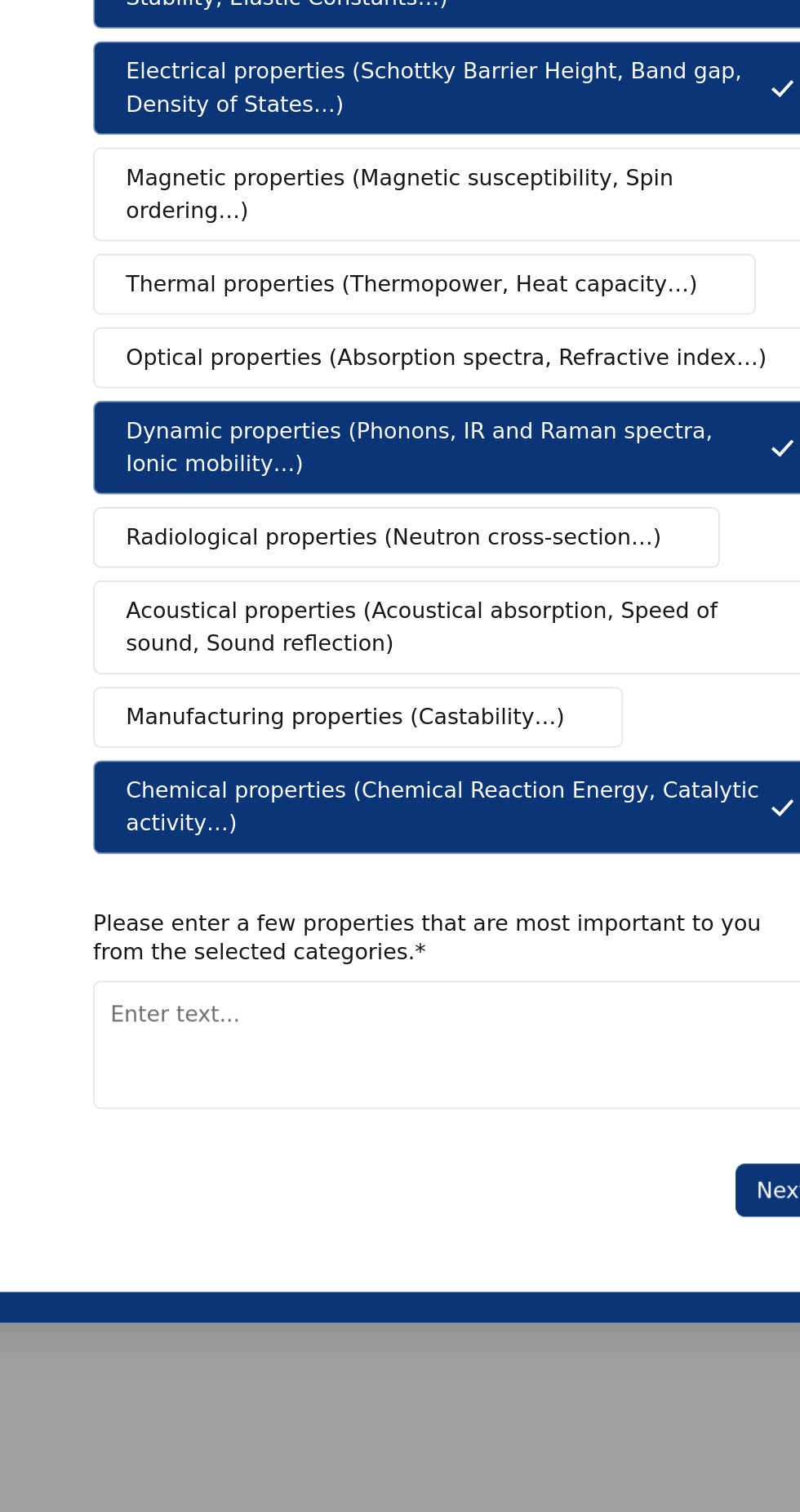
click at [174, 135] on textarea "Enter text..." at bounding box center [94, 102] width 383 height 67
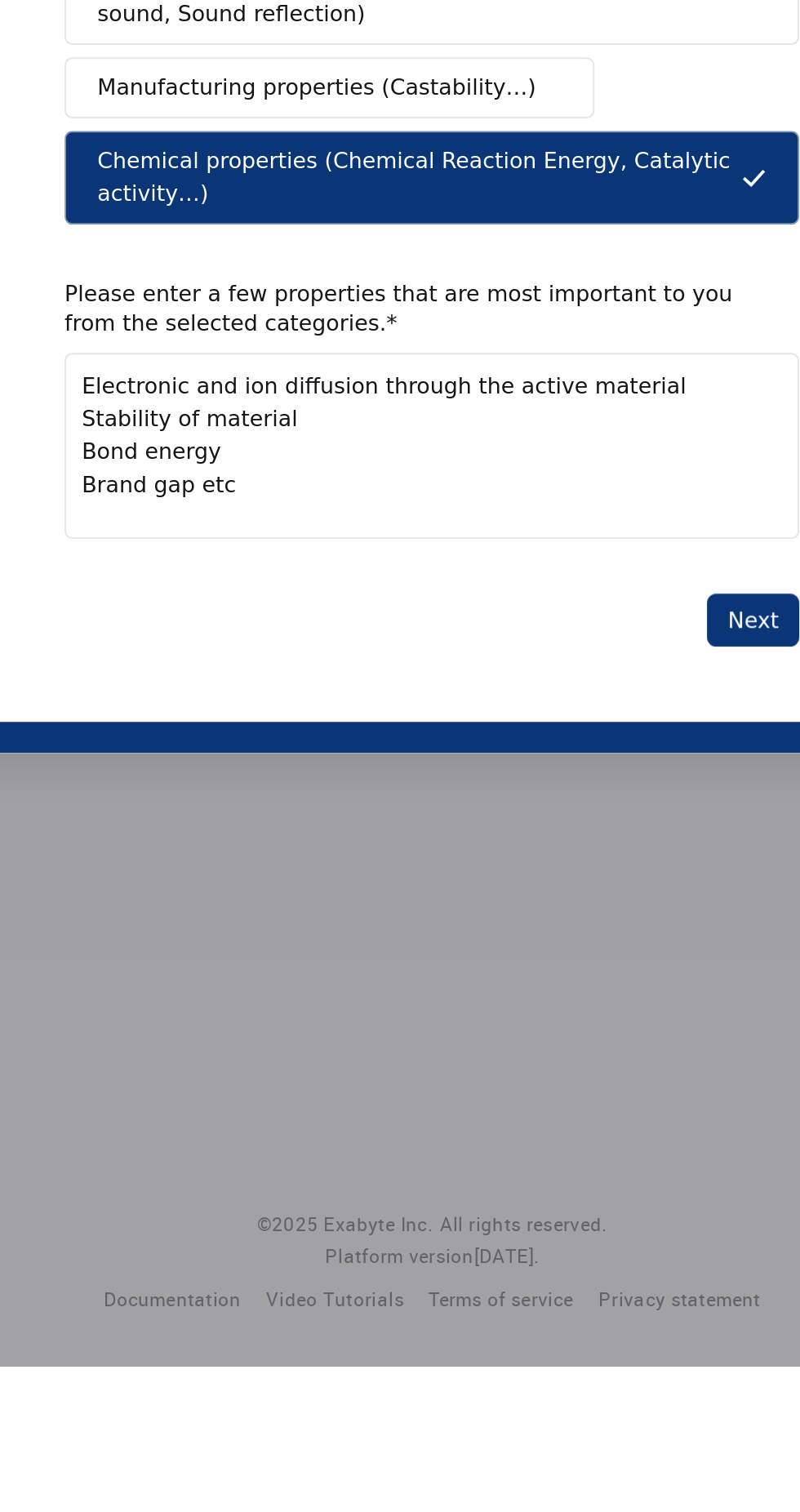
type textarea "Electronic and ion diffusion through the active material Stability of material …"
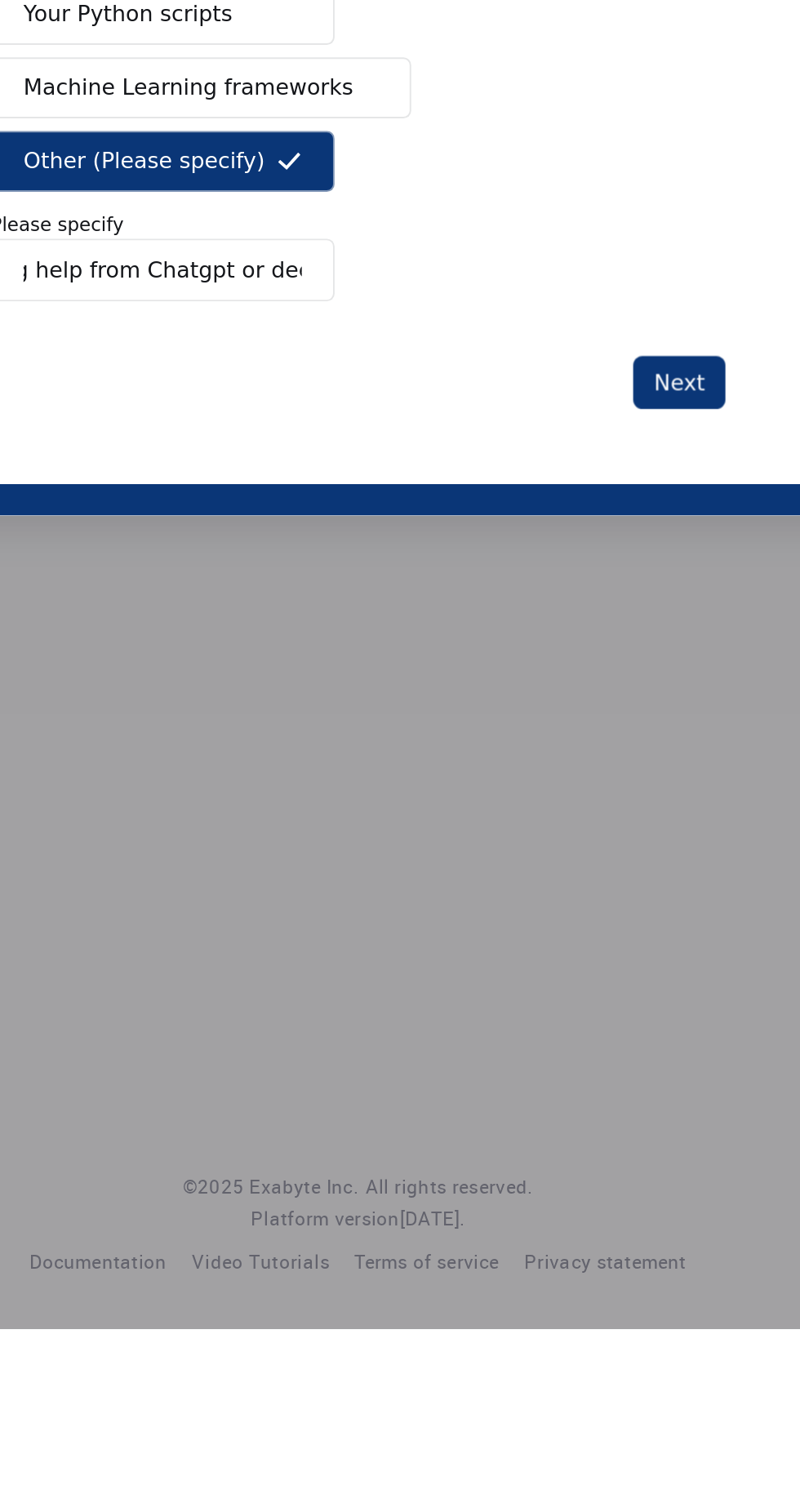
type input "Just taking help from Chatgpt or deepseak"
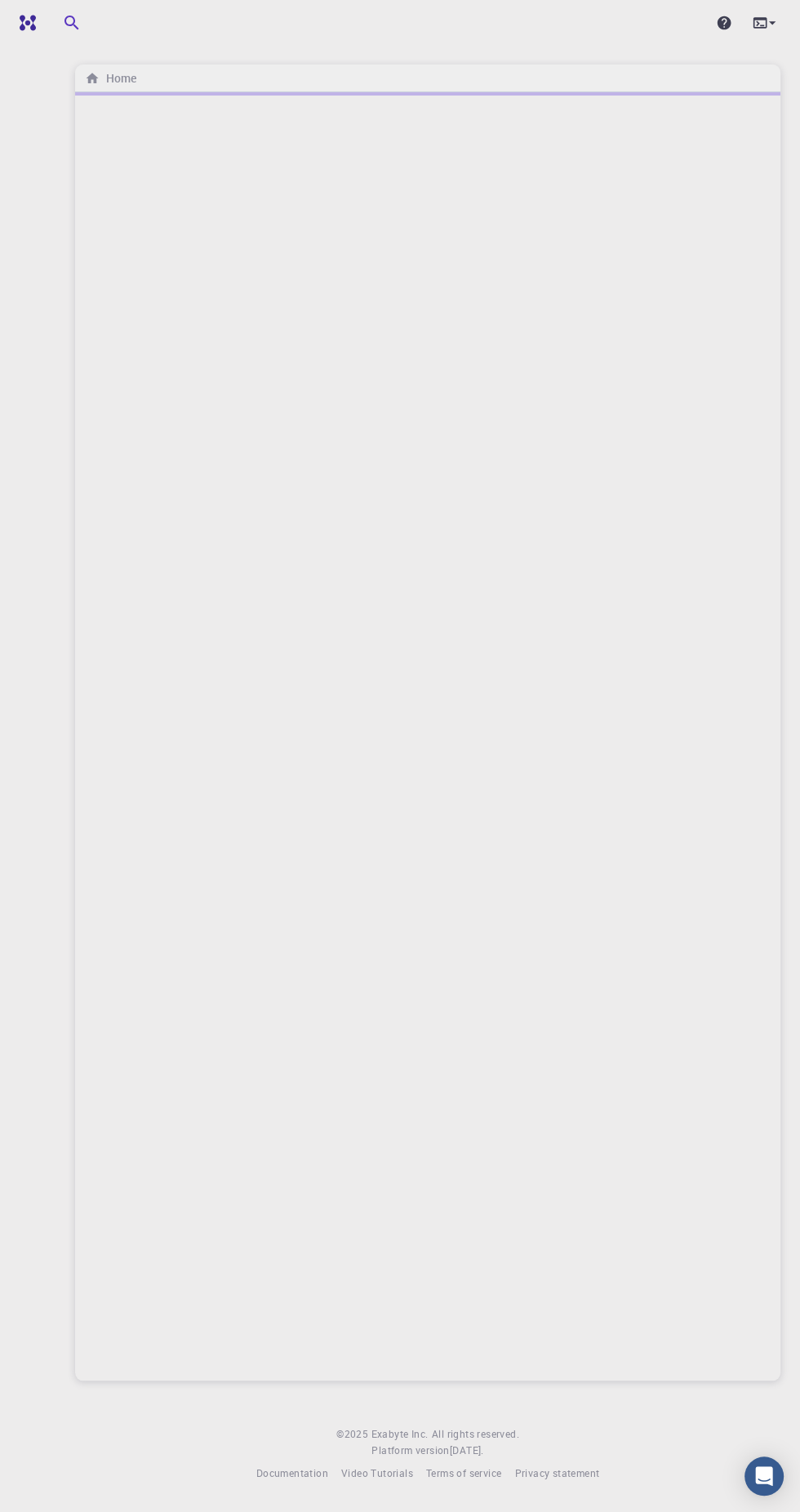
click at [769, 1380] on div at bounding box center [428, 736] width 706 height 1288
click at [36, 22] on img at bounding box center [59, 23] width 93 height 13
click at [771, 23] on icon at bounding box center [772, 23] width 6 height 4
click at [746, 20] on div at bounding box center [400, 756] width 800 height 1512
click at [764, 1477] on icon "Open Intercom Messenger" at bounding box center [764, 1476] width 17 height 20
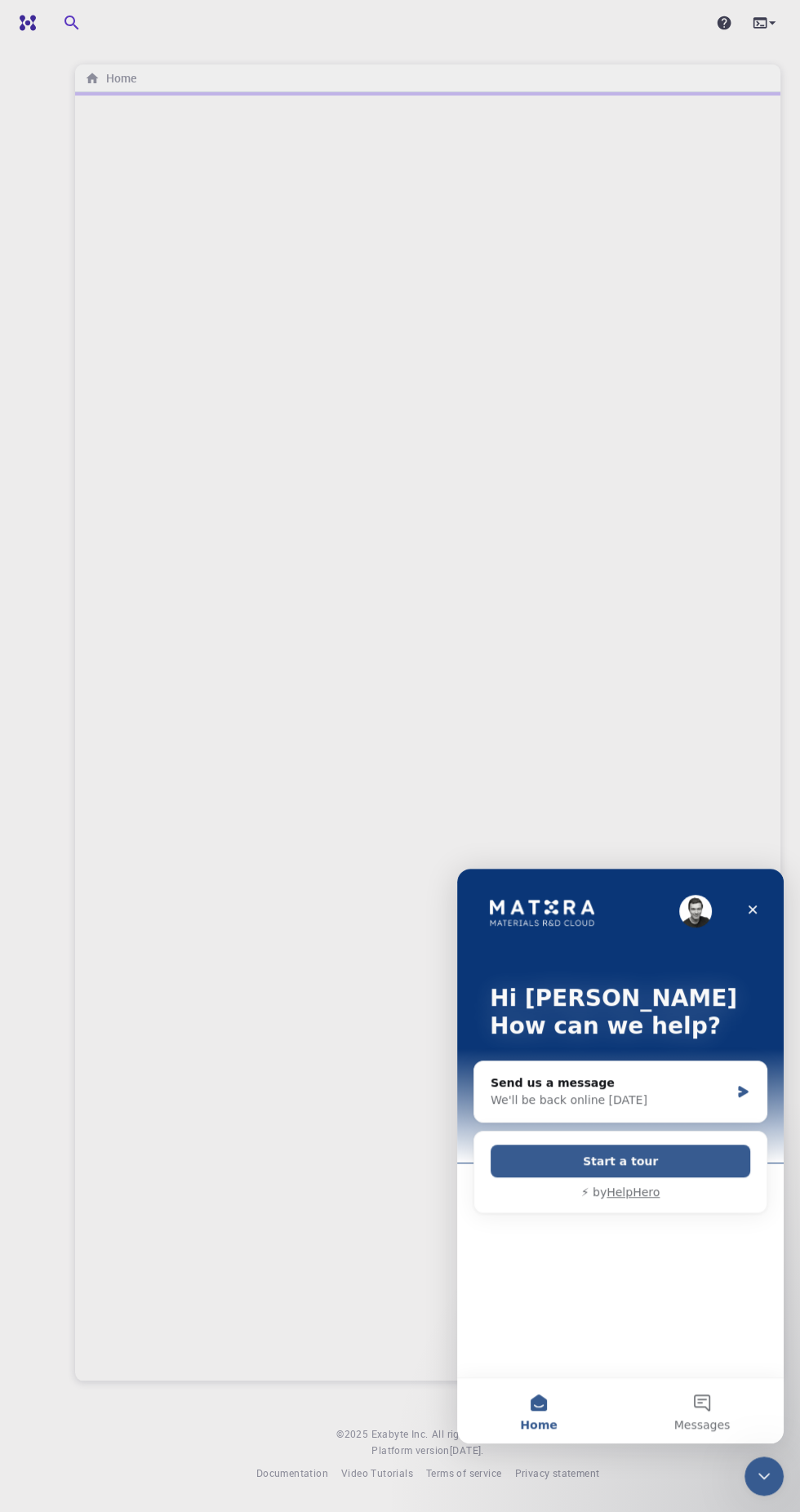
click at [382, 1326] on div at bounding box center [428, 736] width 706 height 1288
click at [710, 1094] on div "We'll be back online [DATE]" at bounding box center [609, 1100] width 239 height 17
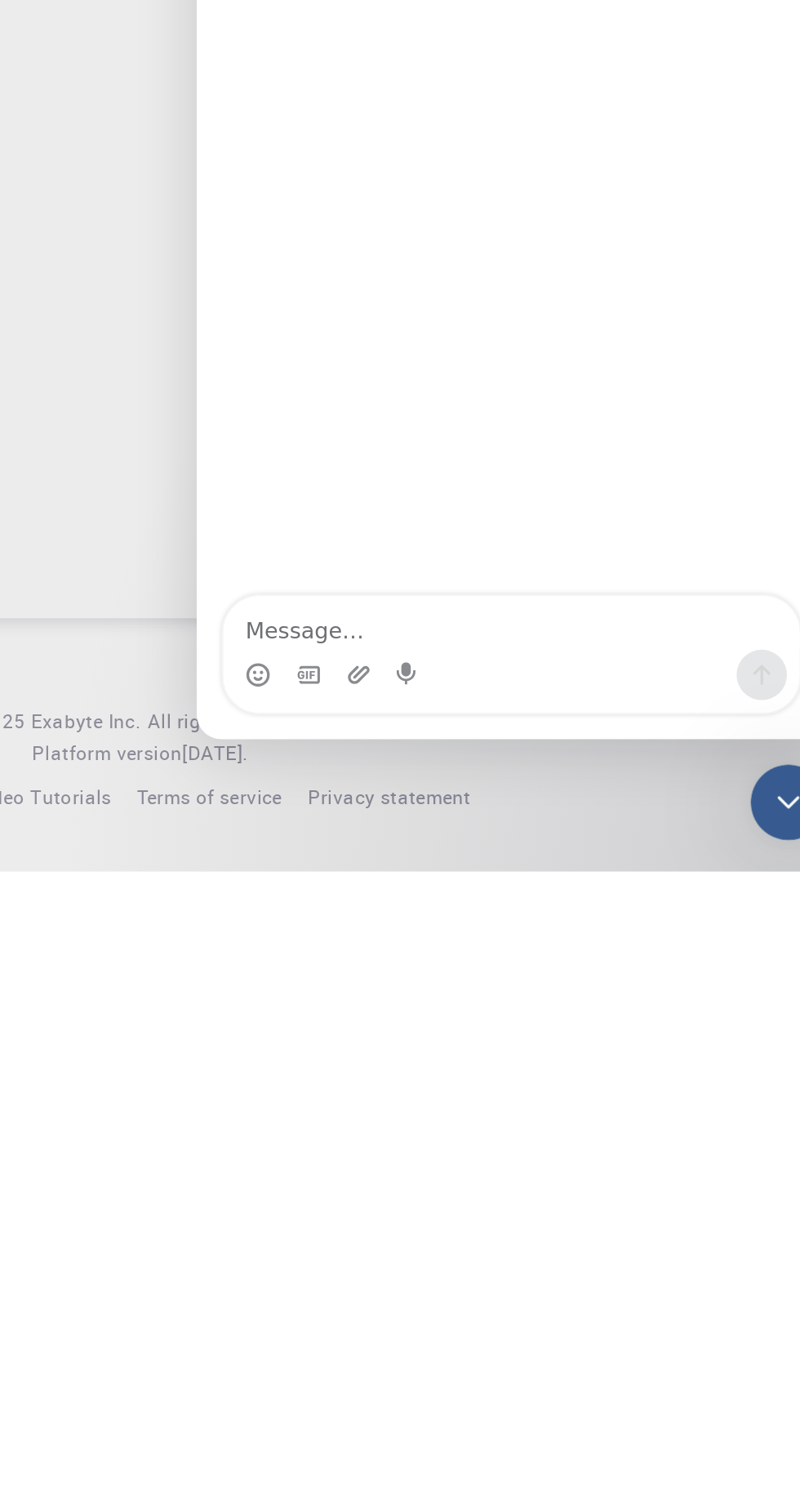
scroll to position [97, 0]
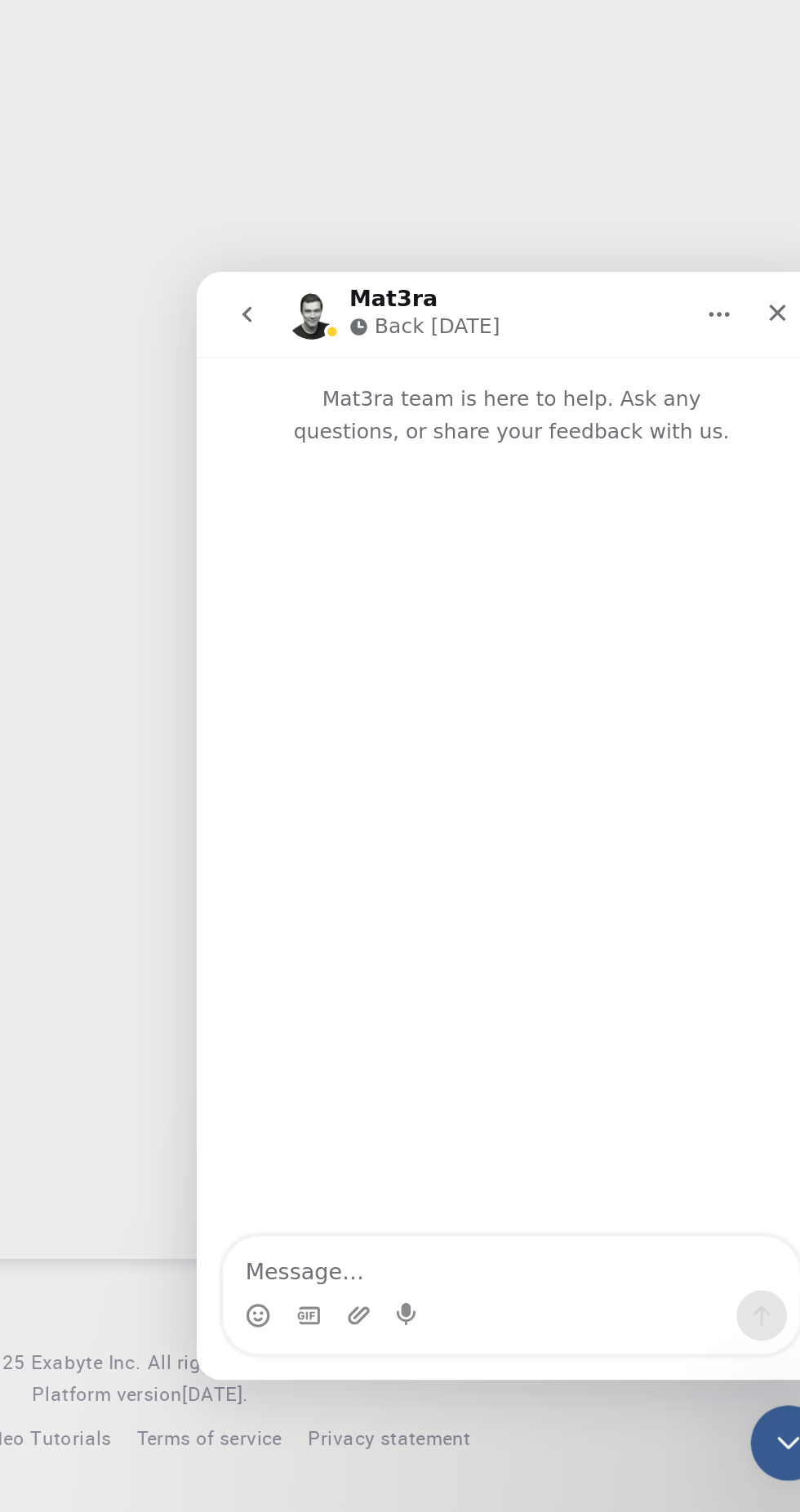
click at [496, 292] on icon "Close" at bounding box center [498, 293] width 9 height 9
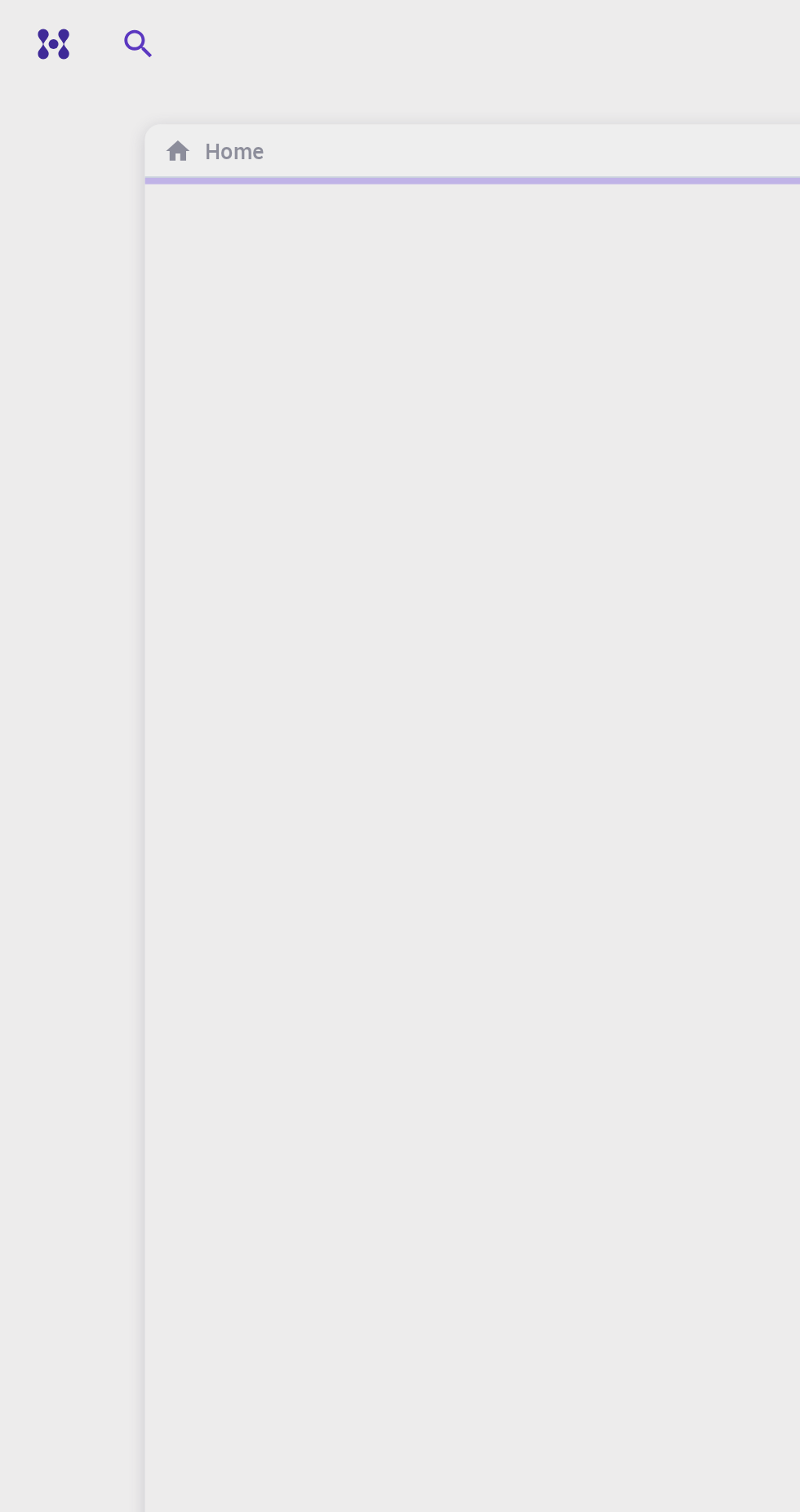
scroll to position [0, 0]
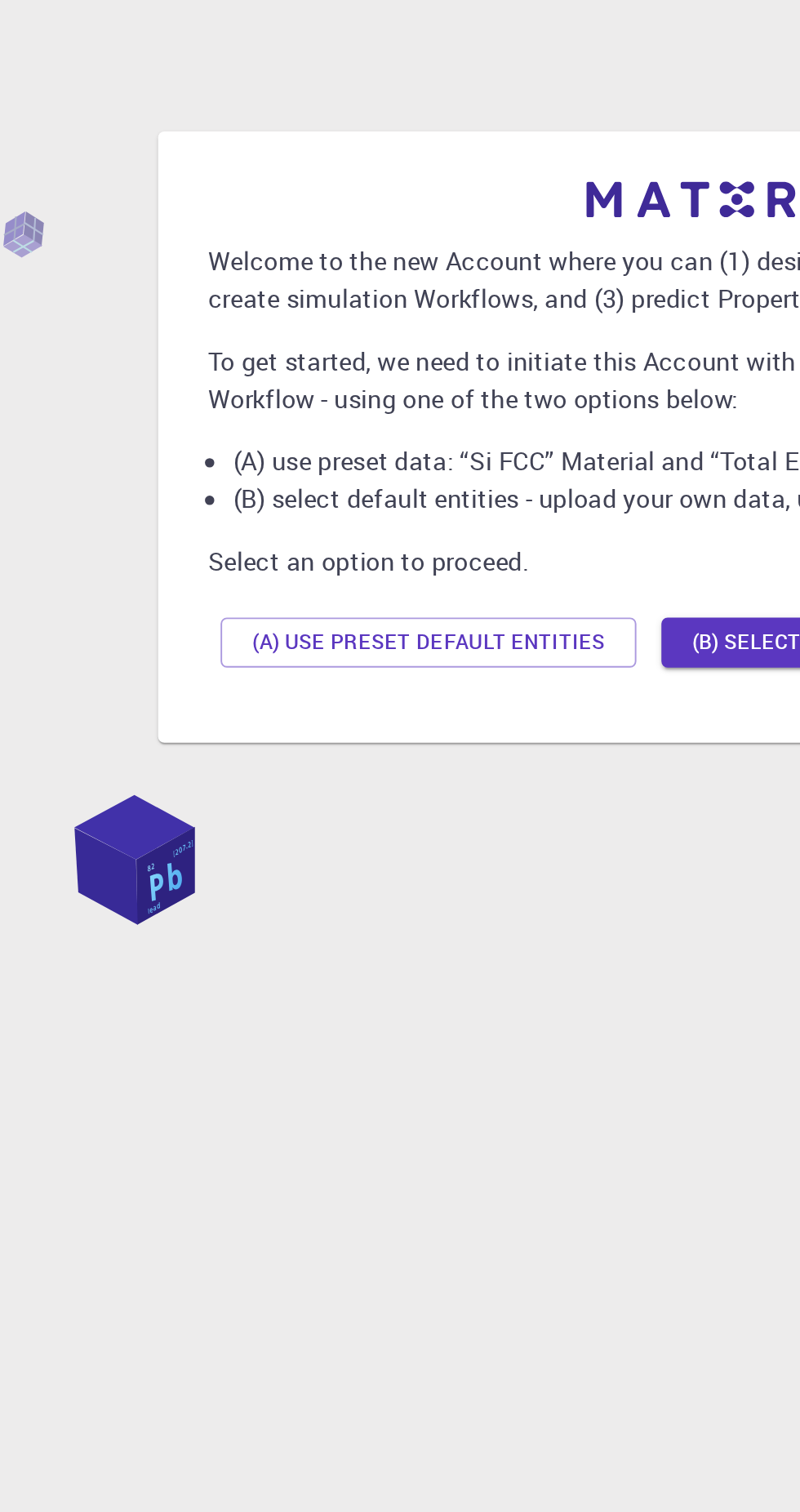
scroll to position [23, 0]
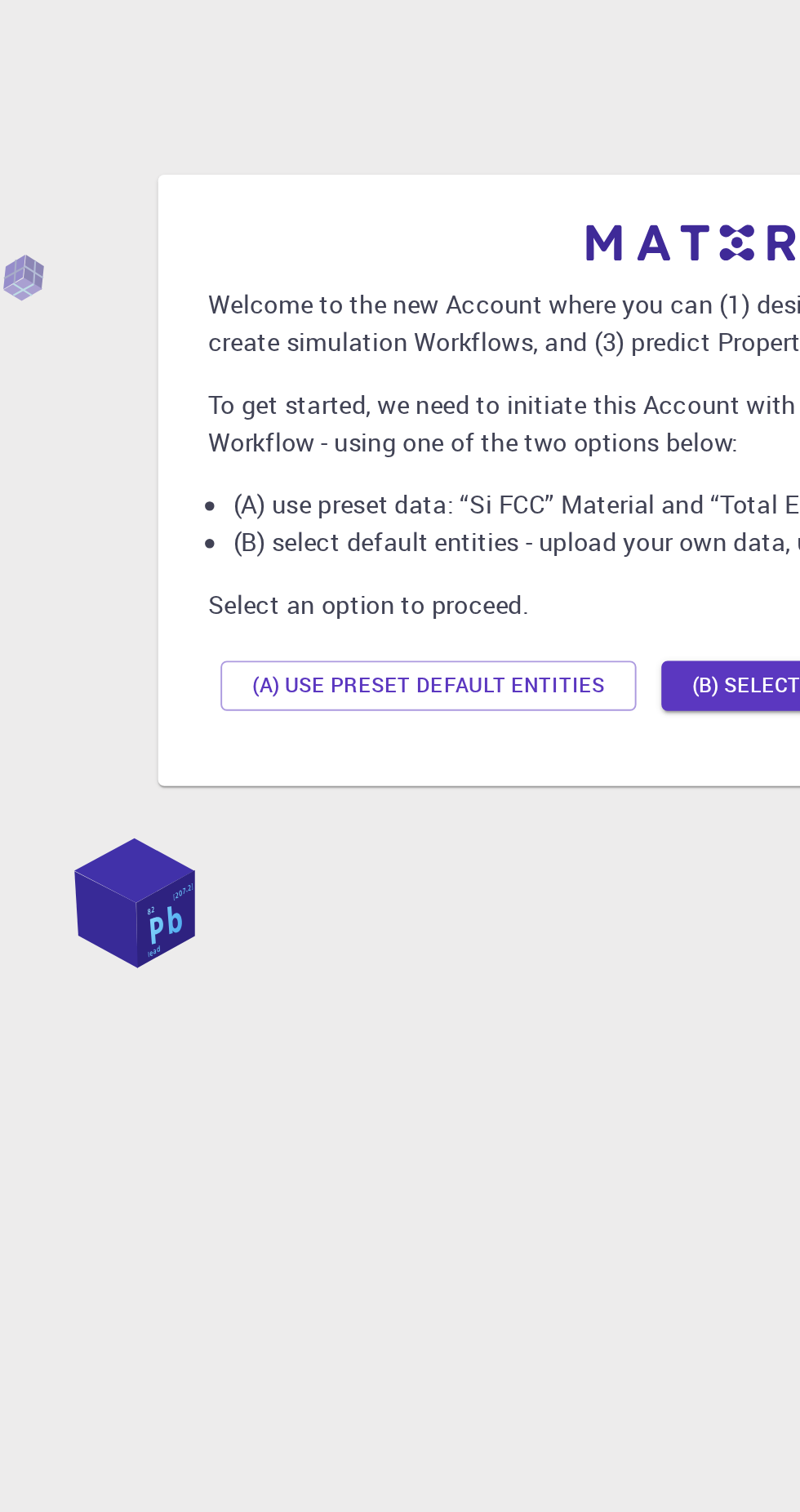
click at [295, 825] on button "(A) Use preset default entities" at bounding box center [250, 811] width 217 height 26
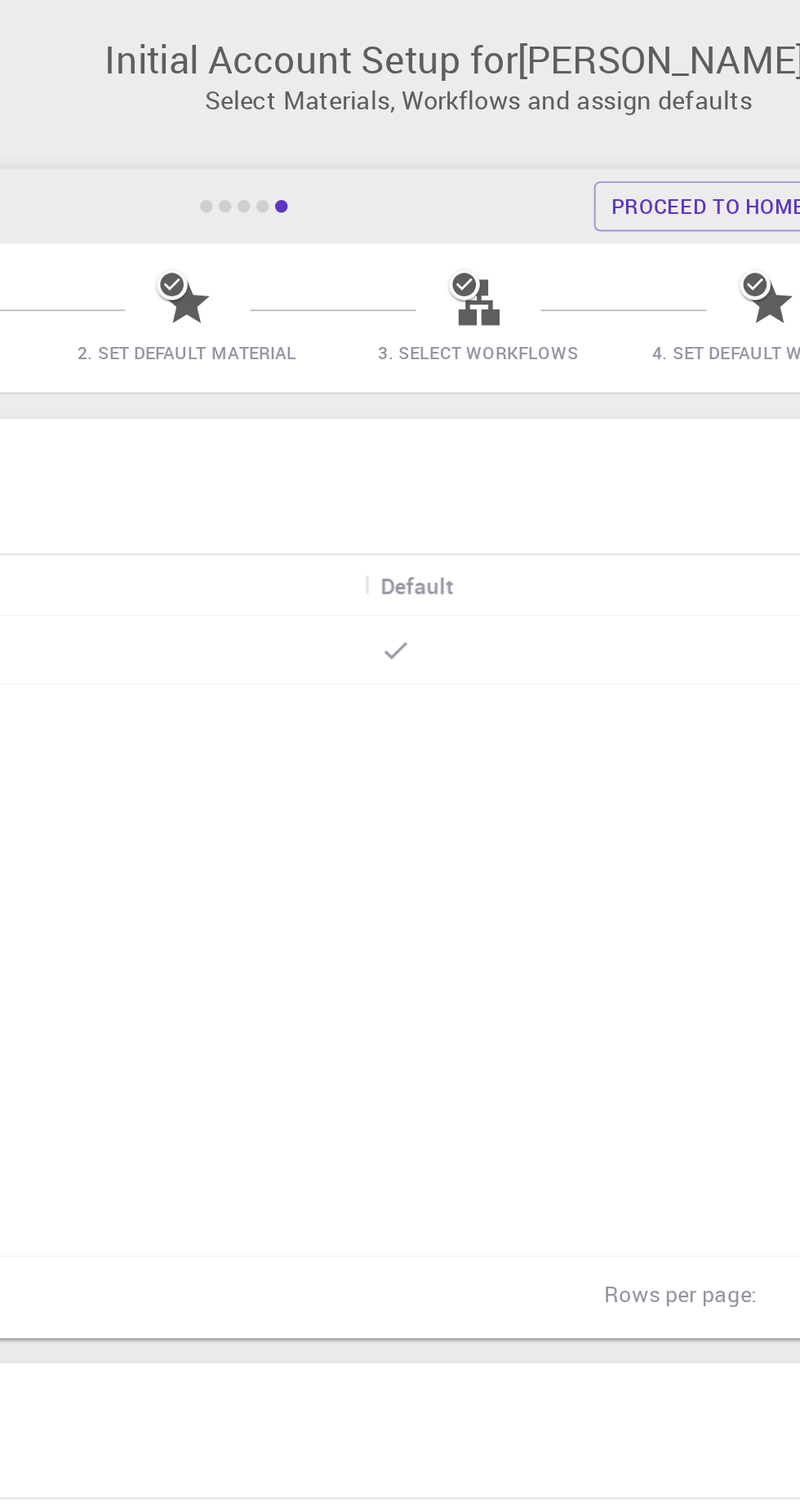
scroll to position [0, 0]
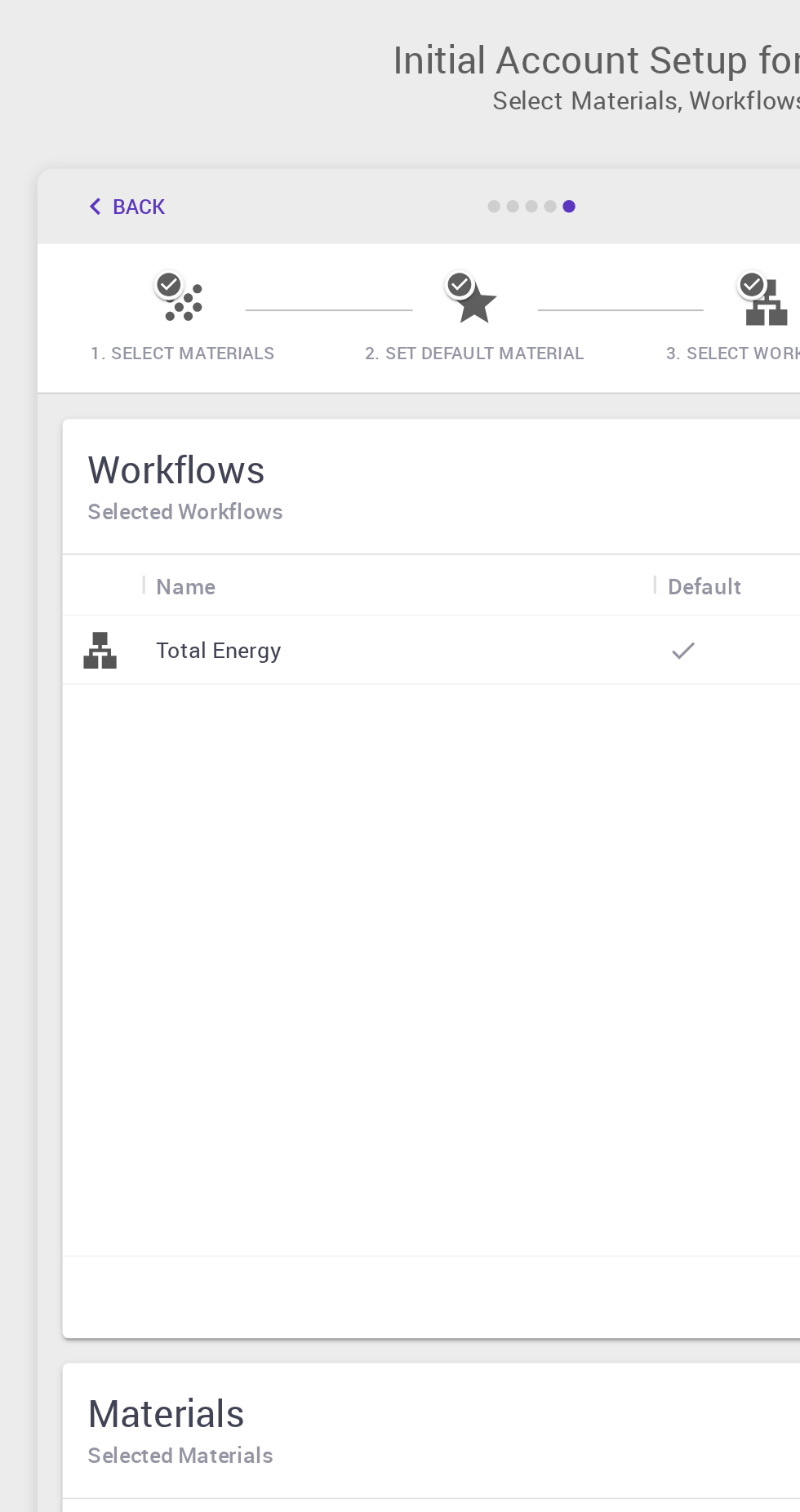
click at [107, 182] on span "1. Select Materials" at bounding box center [95, 183] width 96 height 12
click at [133, 335] on p "Total Energy" at bounding box center [114, 340] width 65 height 16
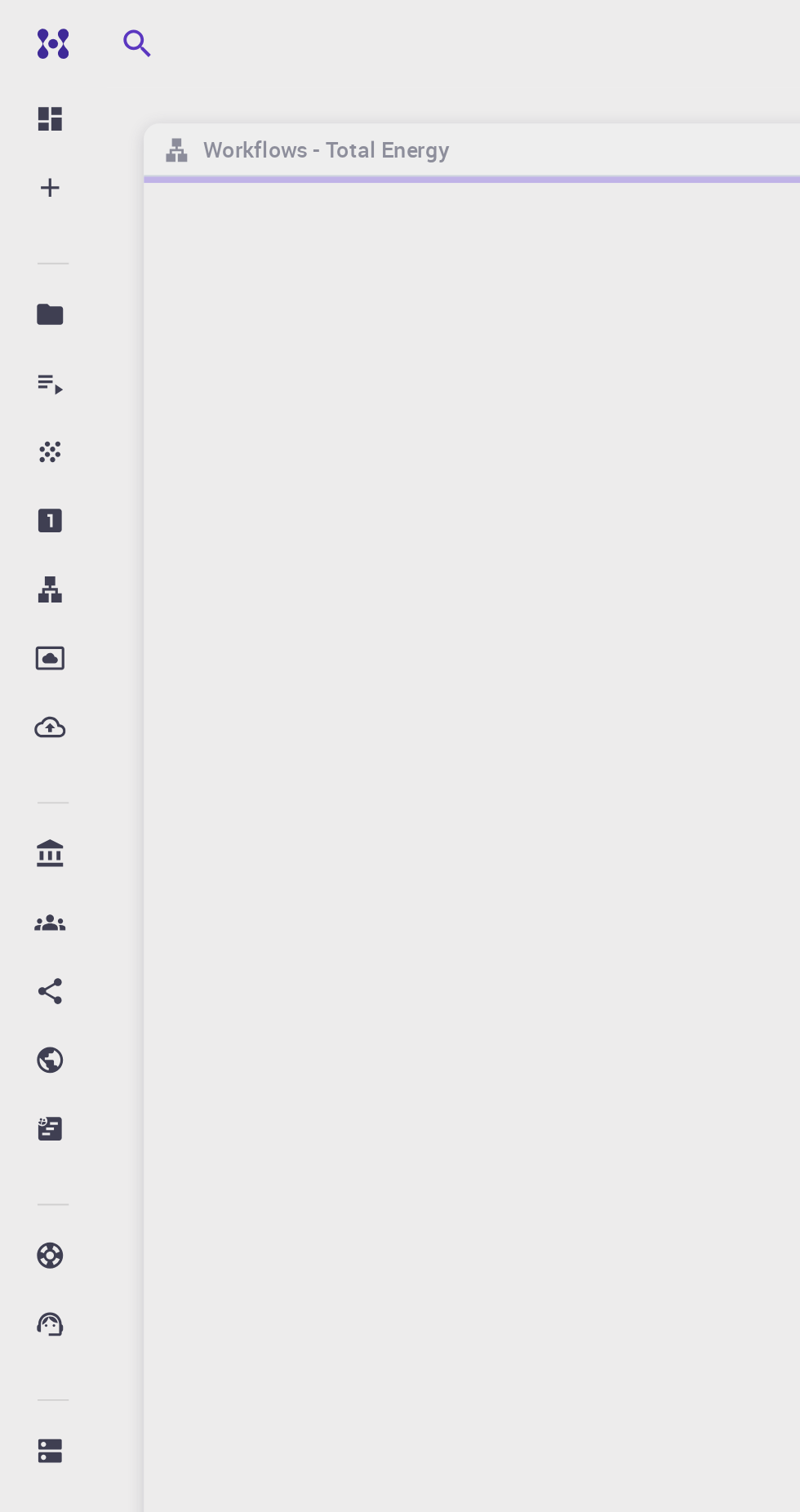
click at [27, 235] on icon at bounding box center [26, 236] width 16 height 16
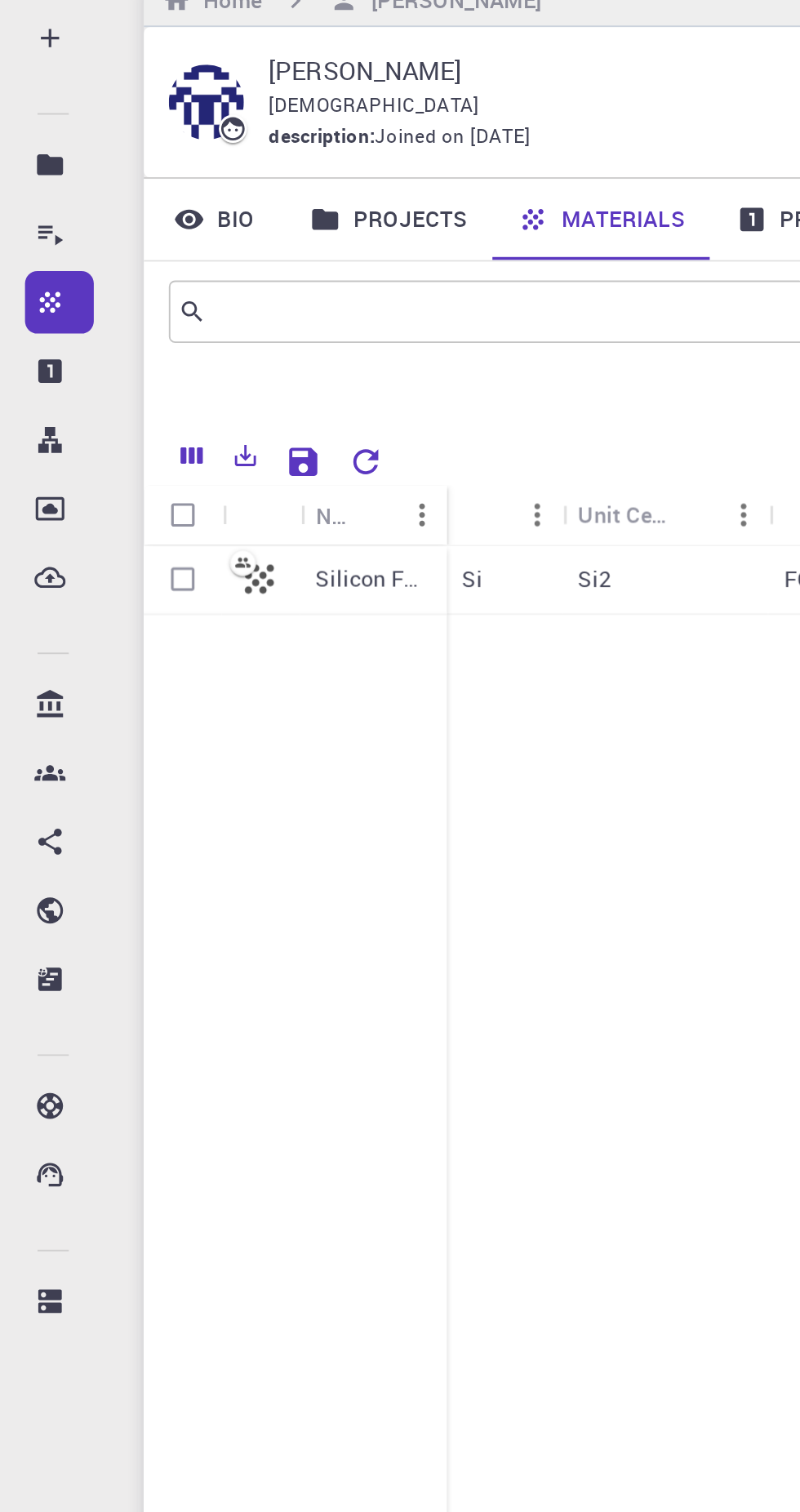
click at [220, 346] on icon "Menu" at bounding box center [221, 347] width 4 height 12
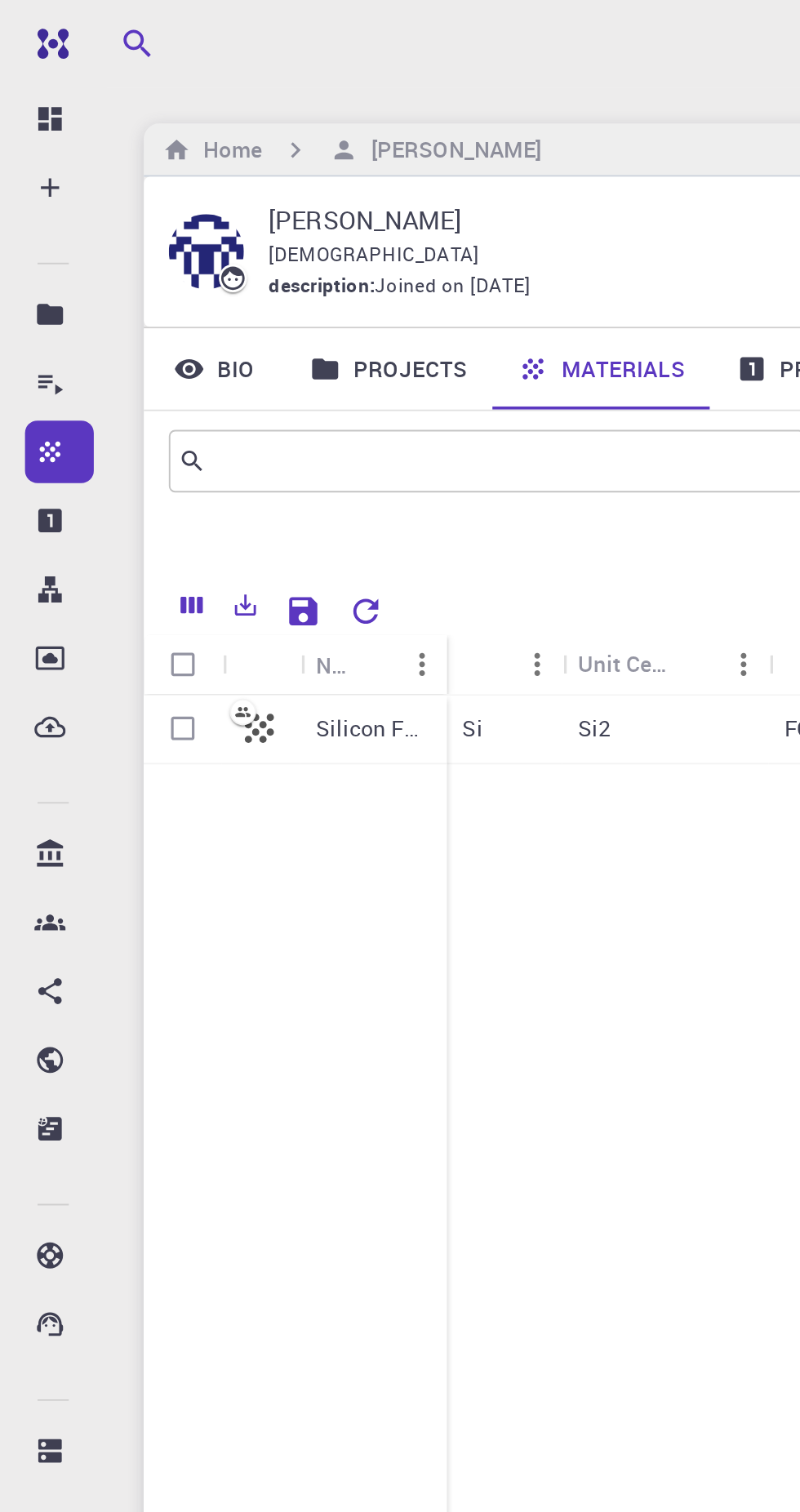
click at [179, 633] on div "Silicon FCC" at bounding box center [154, 849] width 158 height 973
click at [198, 375] on p "Silicon FCC" at bounding box center [195, 380] width 61 height 16
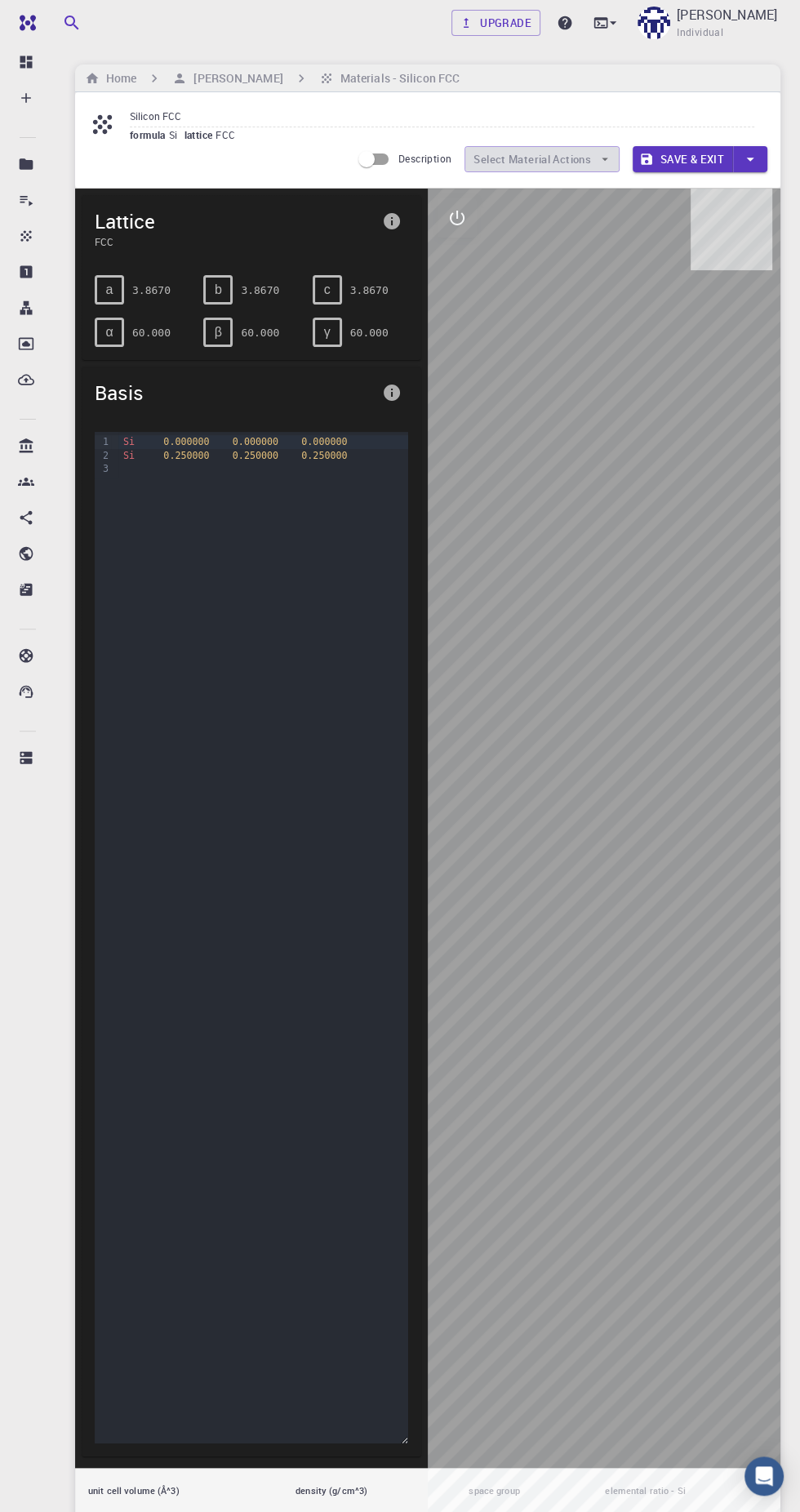
click at [604, 159] on icon "button" at bounding box center [604, 160] width 6 height 4
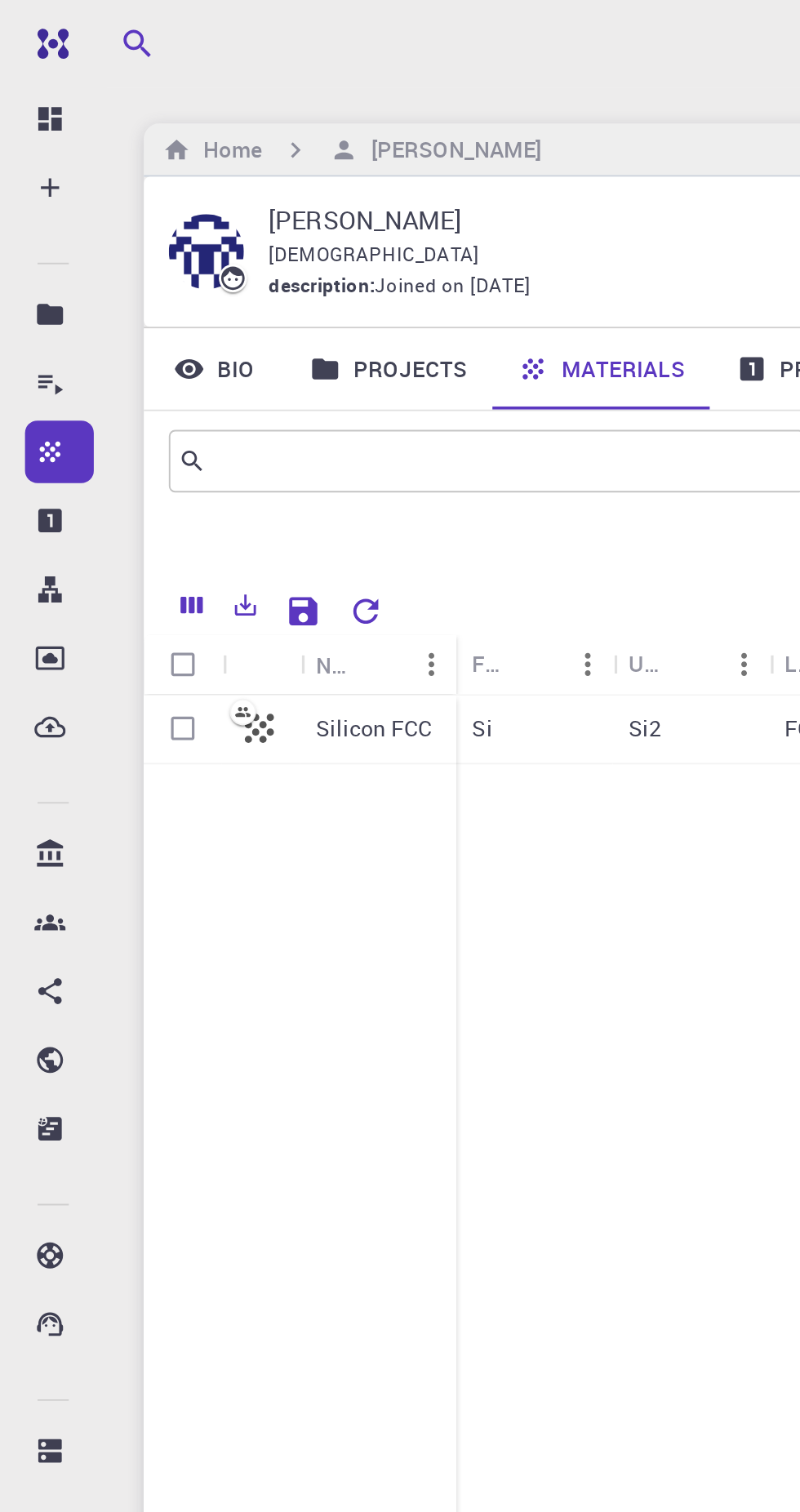
click at [196, 377] on p "Silicon FCC" at bounding box center [195, 380] width 61 height 16
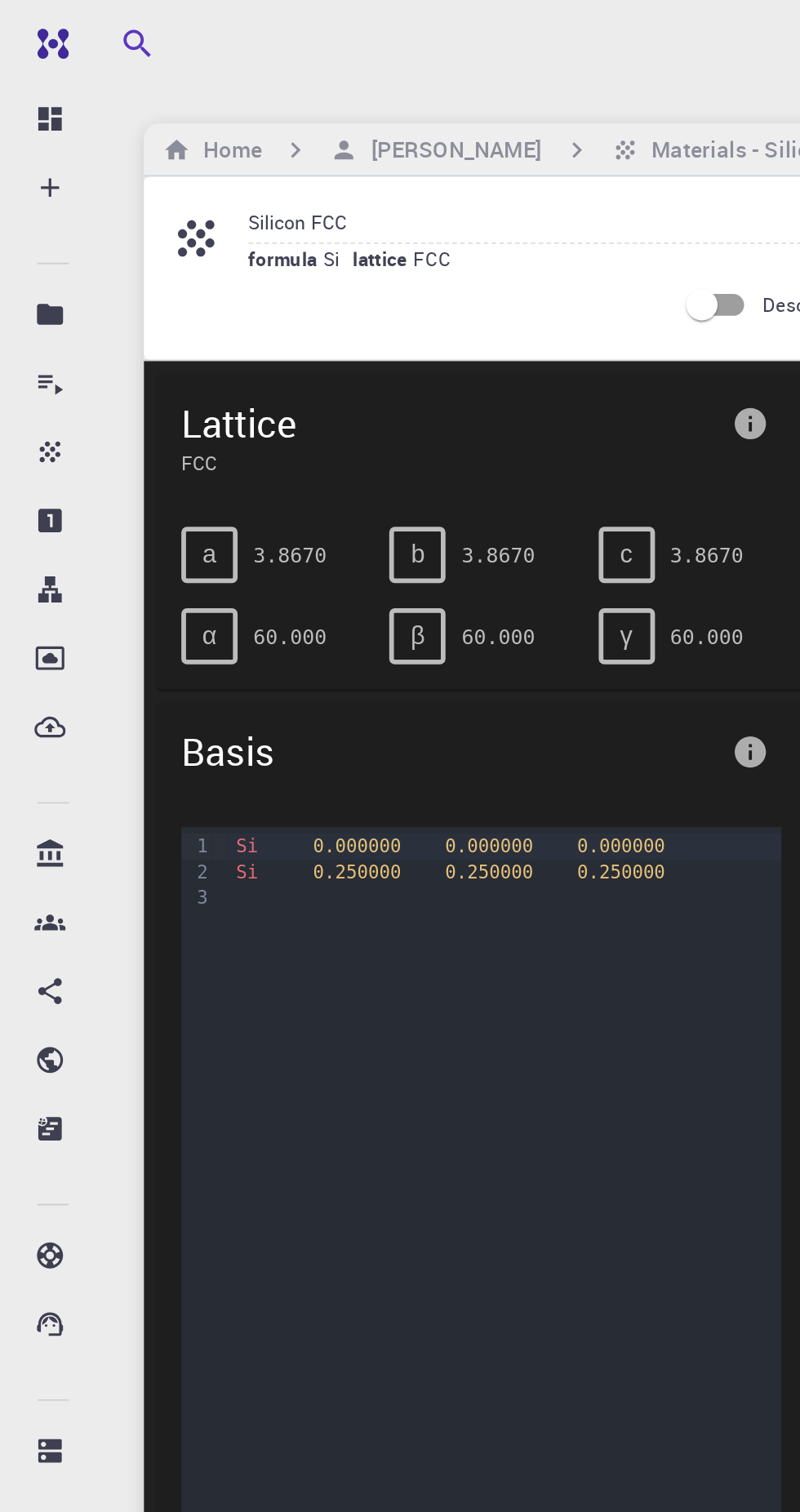
click at [142, 444] on div "Si 0.000000 0.000000 0.000000" at bounding box center [262, 441] width 290 height 13
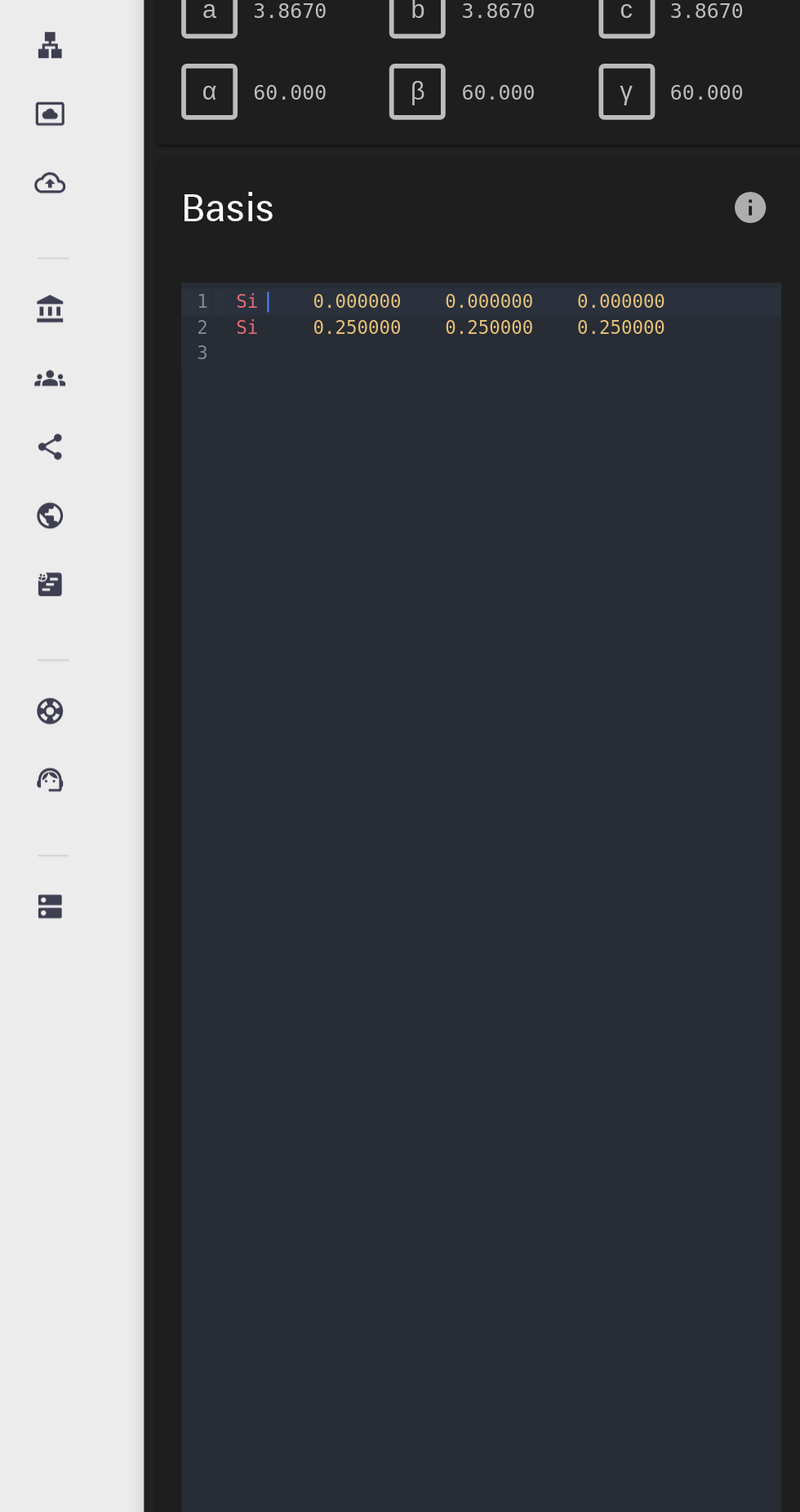
click at [124, 446] on div "Si 0.000000 0.000000 0.000000" at bounding box center [262, 441] width 290 height 13
click at [390, 385] on icon "info" at bounding box center [391, 392] width 16 height 16
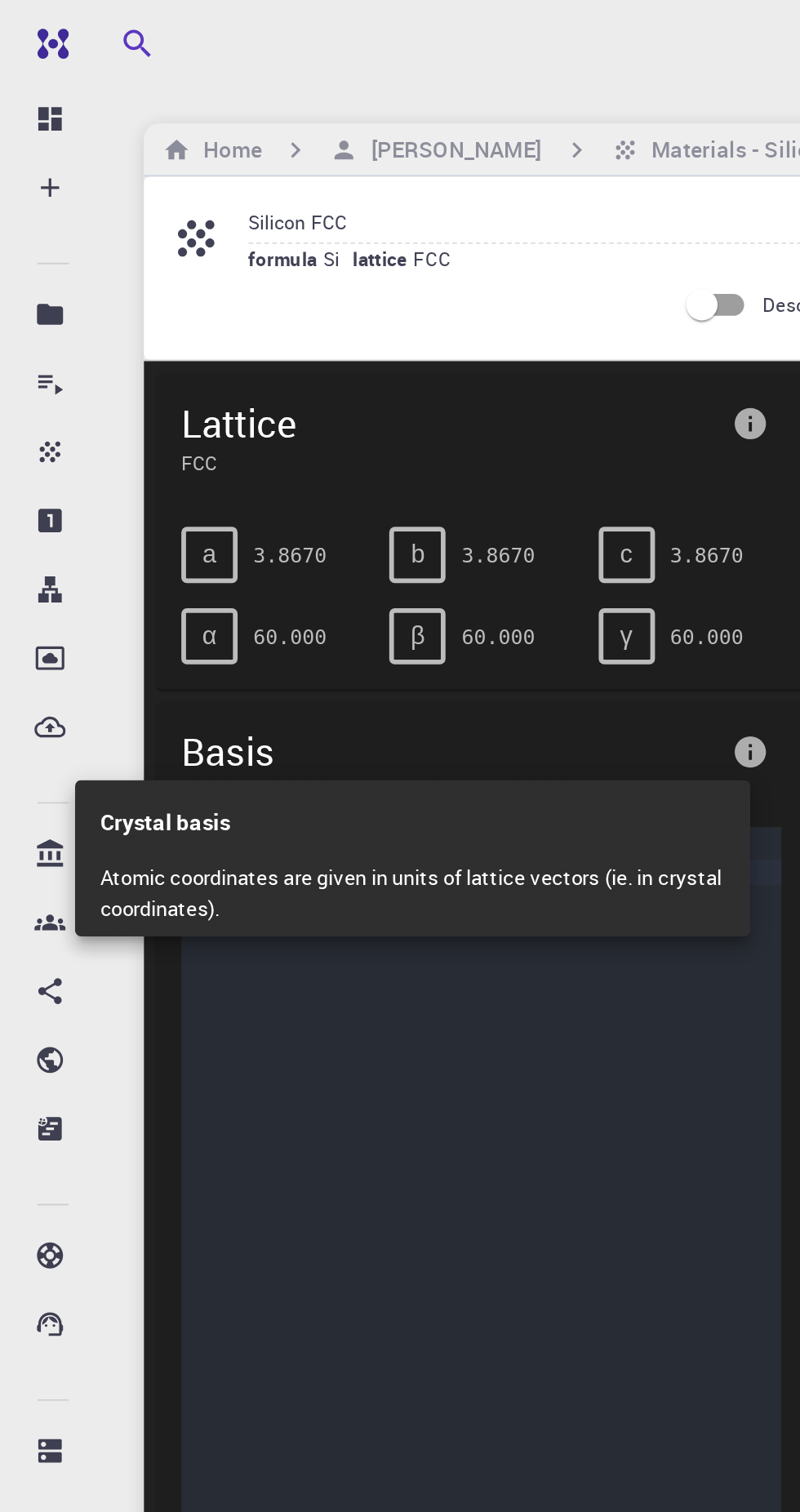
click at [252, 456] on p "Atomic coordinates are given in units of lattice vectors (ie. in crystal coordi…" at bounding box center [216, 466] width 327 height 44
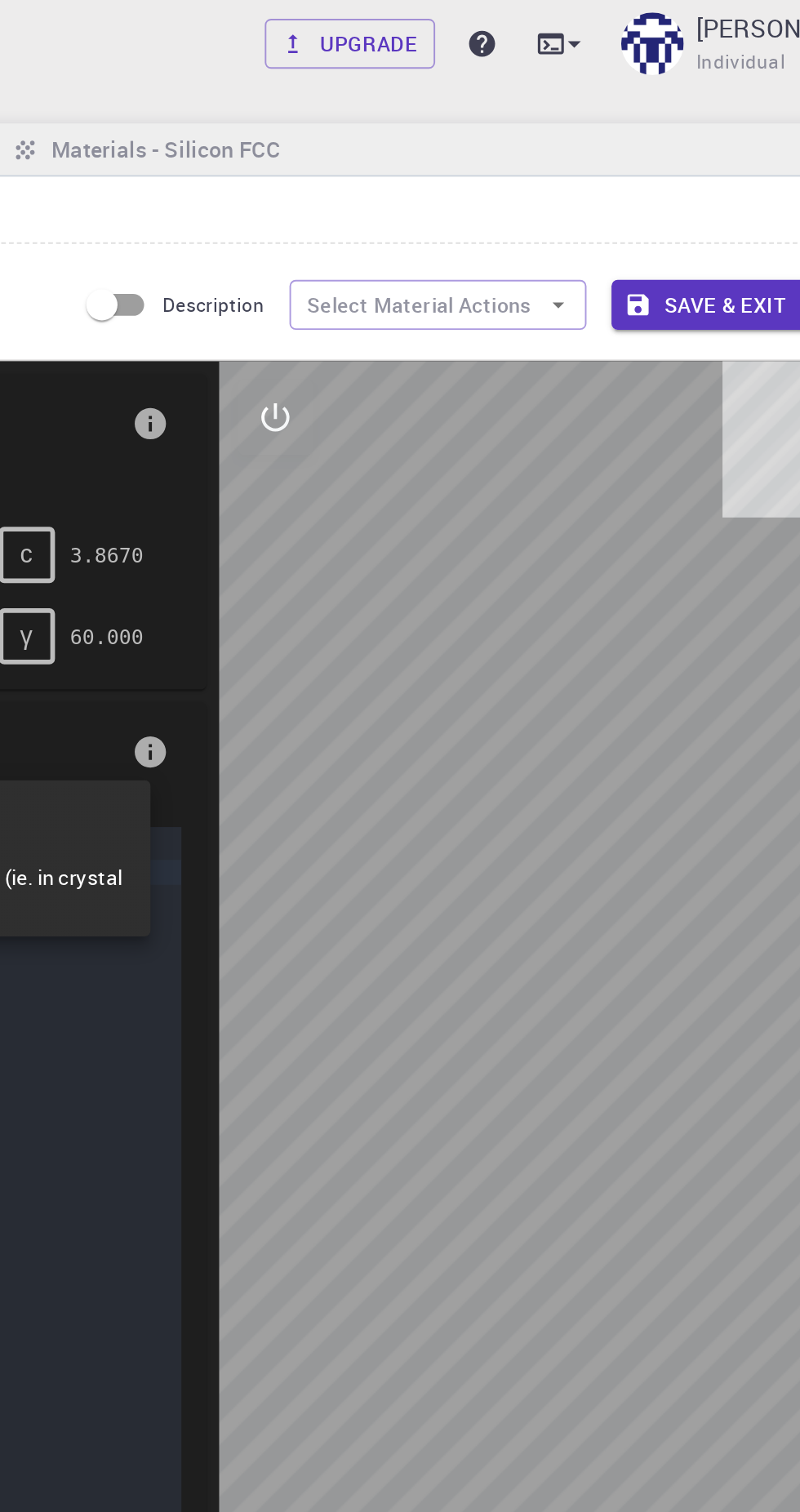
click at [597, 155] on div at bounding box center [400, 756] width 800 height 1512
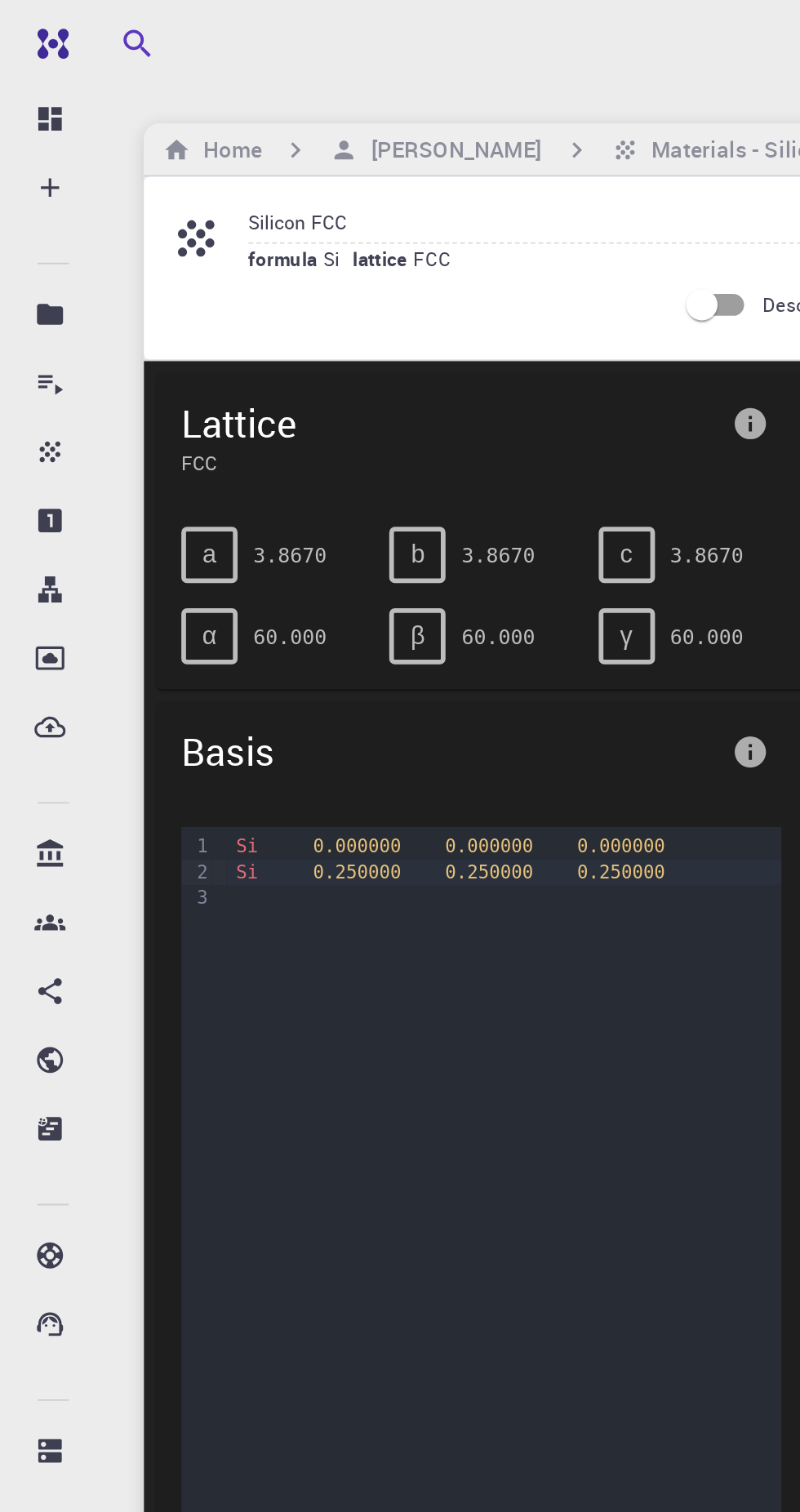
click at [99, 125] on icon at bounding box center [102, 124] width 19 height 19
click at [170, 133] on span "Si" at bounding box center [176, 134] width 15 height 13
click at [29, 201] on icon at bounding box center [26, 200] width 16 height 16
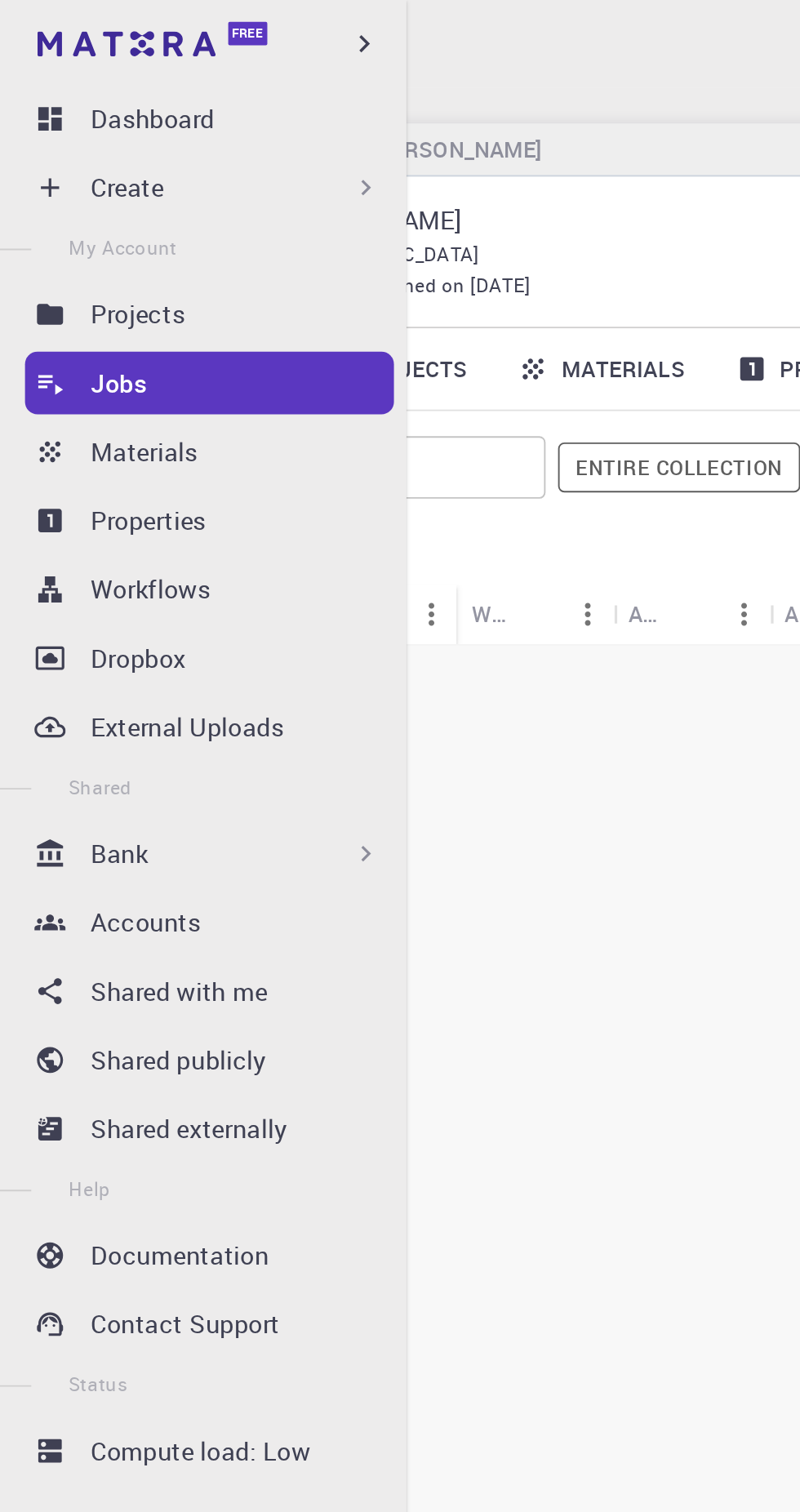
click at [75, 279] on p "Properties" at bounding box center [77, 272] width 61 height 20
click at [145, 311] on div "Workflows" at bounding box center [126, 308] width 158 height 20
click at [149, 344] on div "Dropbox" at bounding box center [126, 344] width 158 height 20
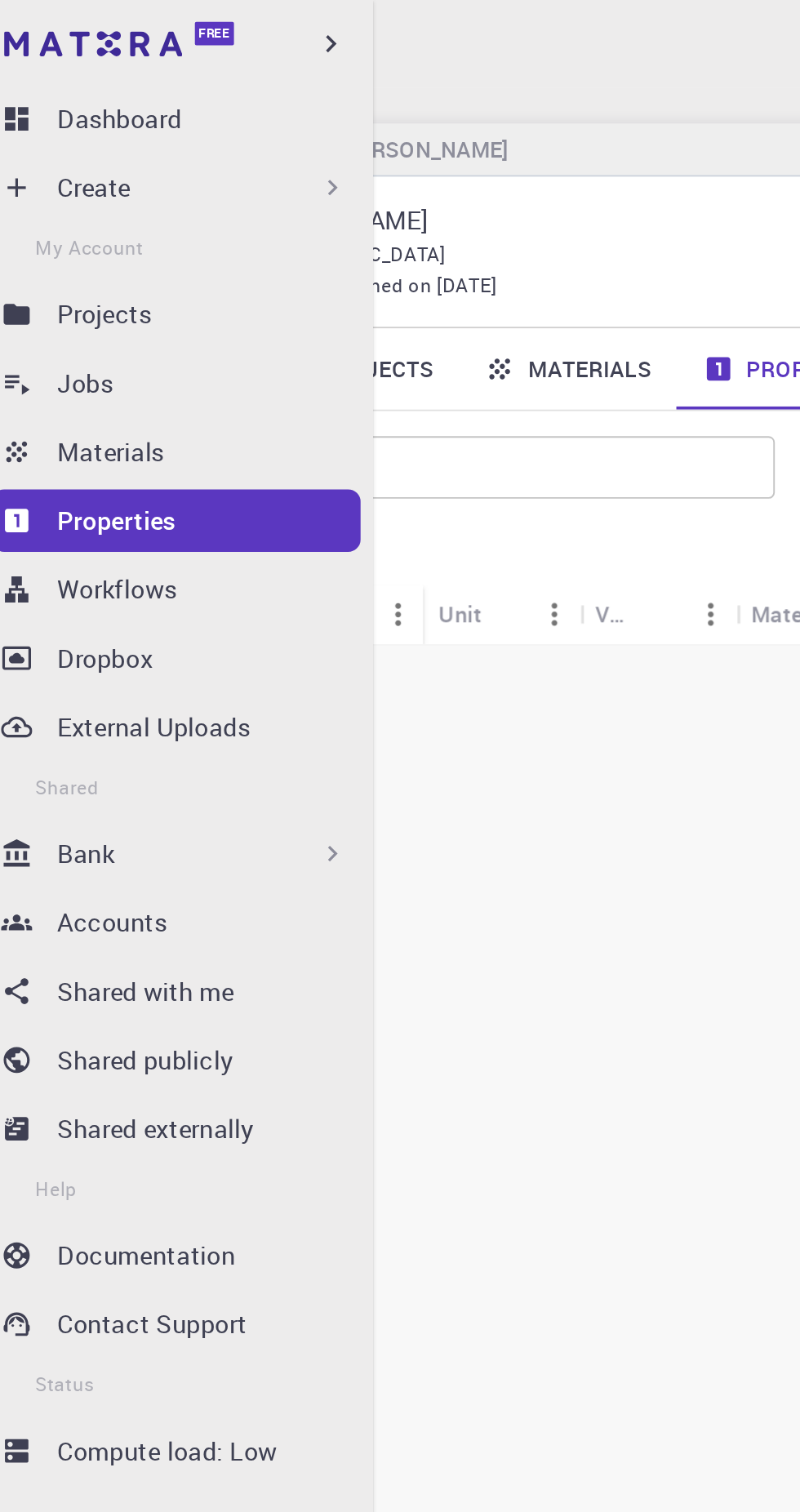
click at [147, 349] on div "Dropbox" at bounding box center [126, 344] width 158 height 20
click at [148, 379] on p "External Uploads" at bounding box center [97, 380] width 101 height 20
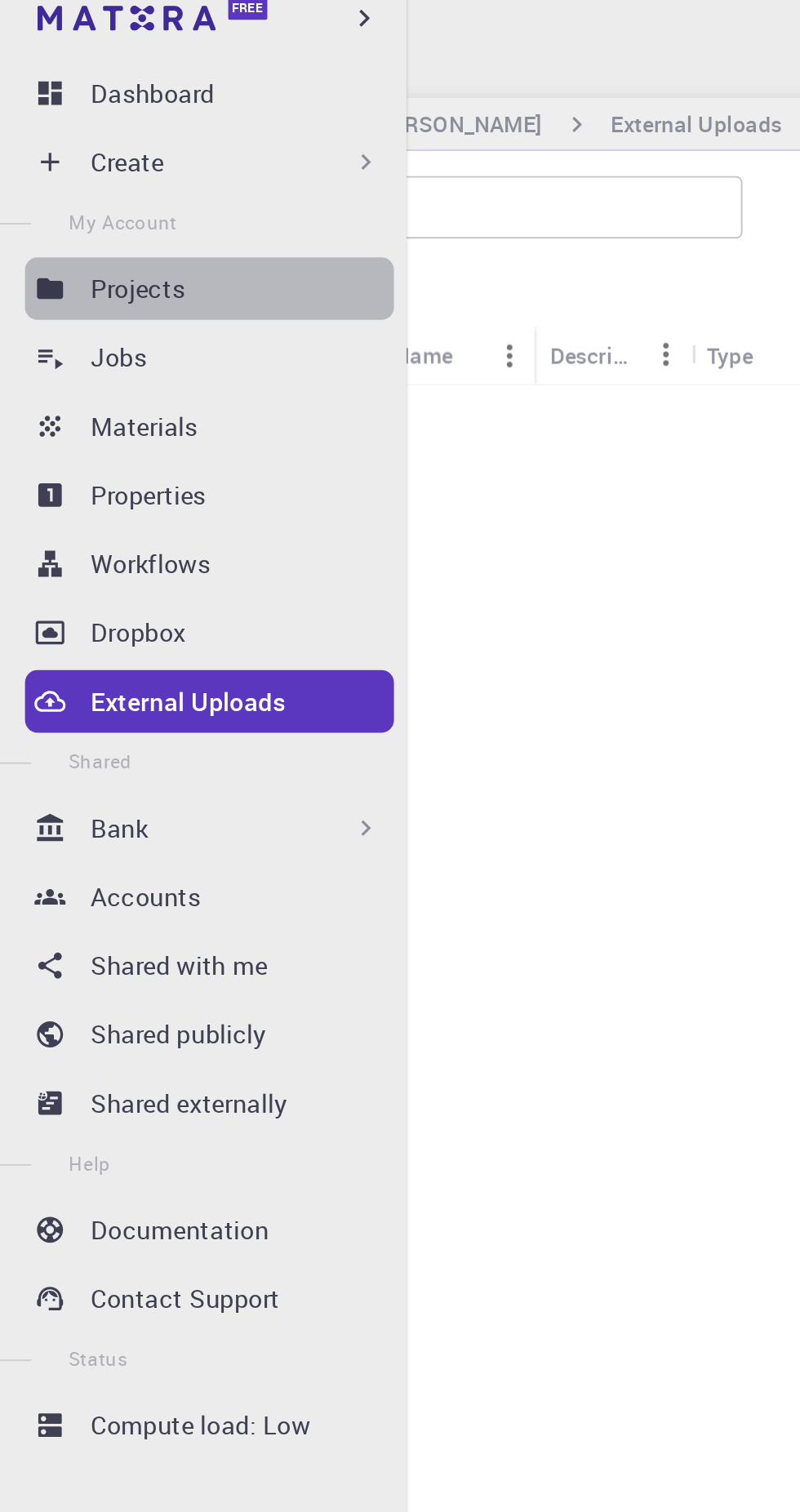
click at [74, 156] on p "Projects" at bounding box center [72, 164] width 49 height 20
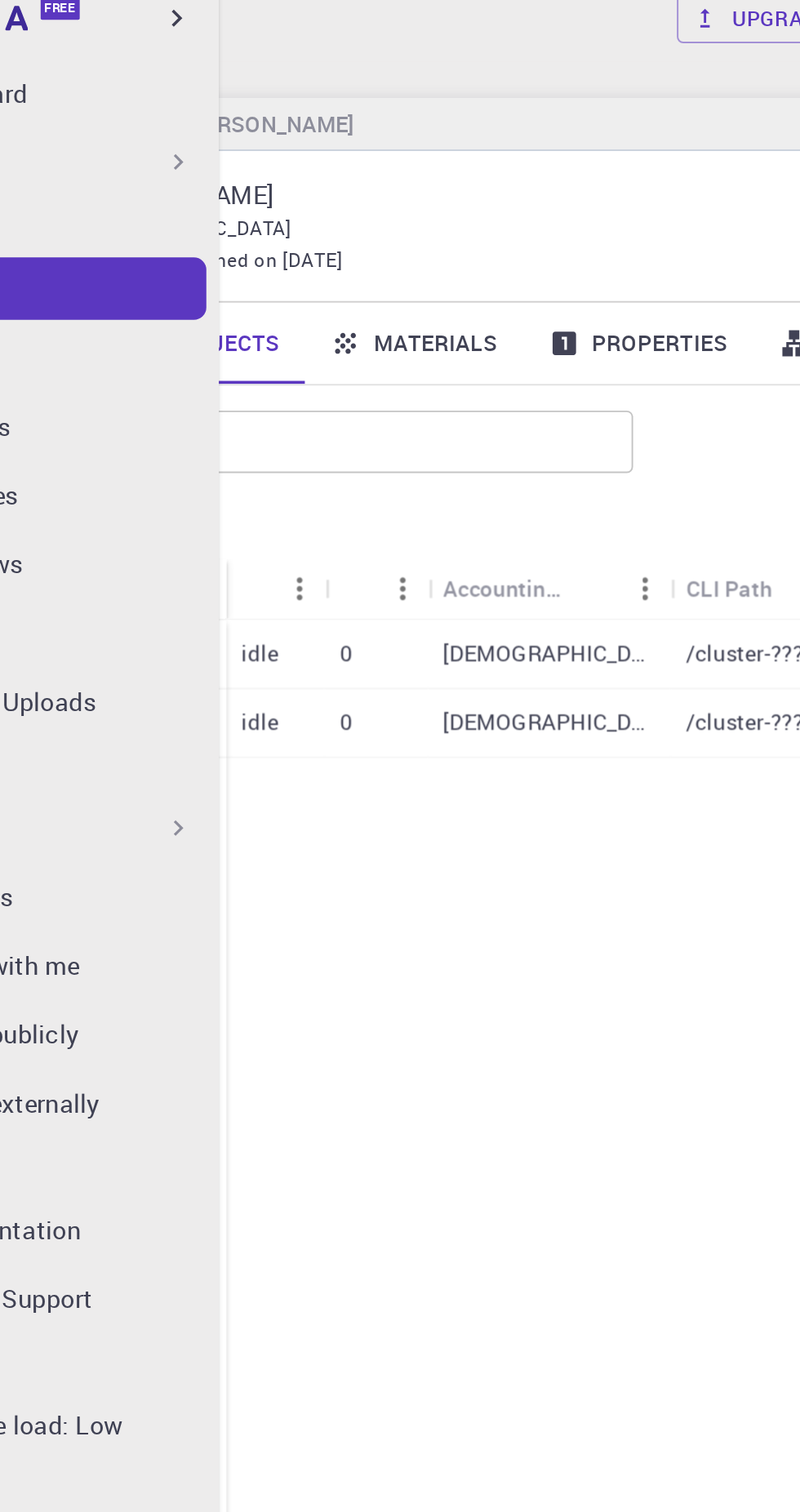
click at [335, 193] on link "Materials" at bounding box center [314, 193] width 114 height 43
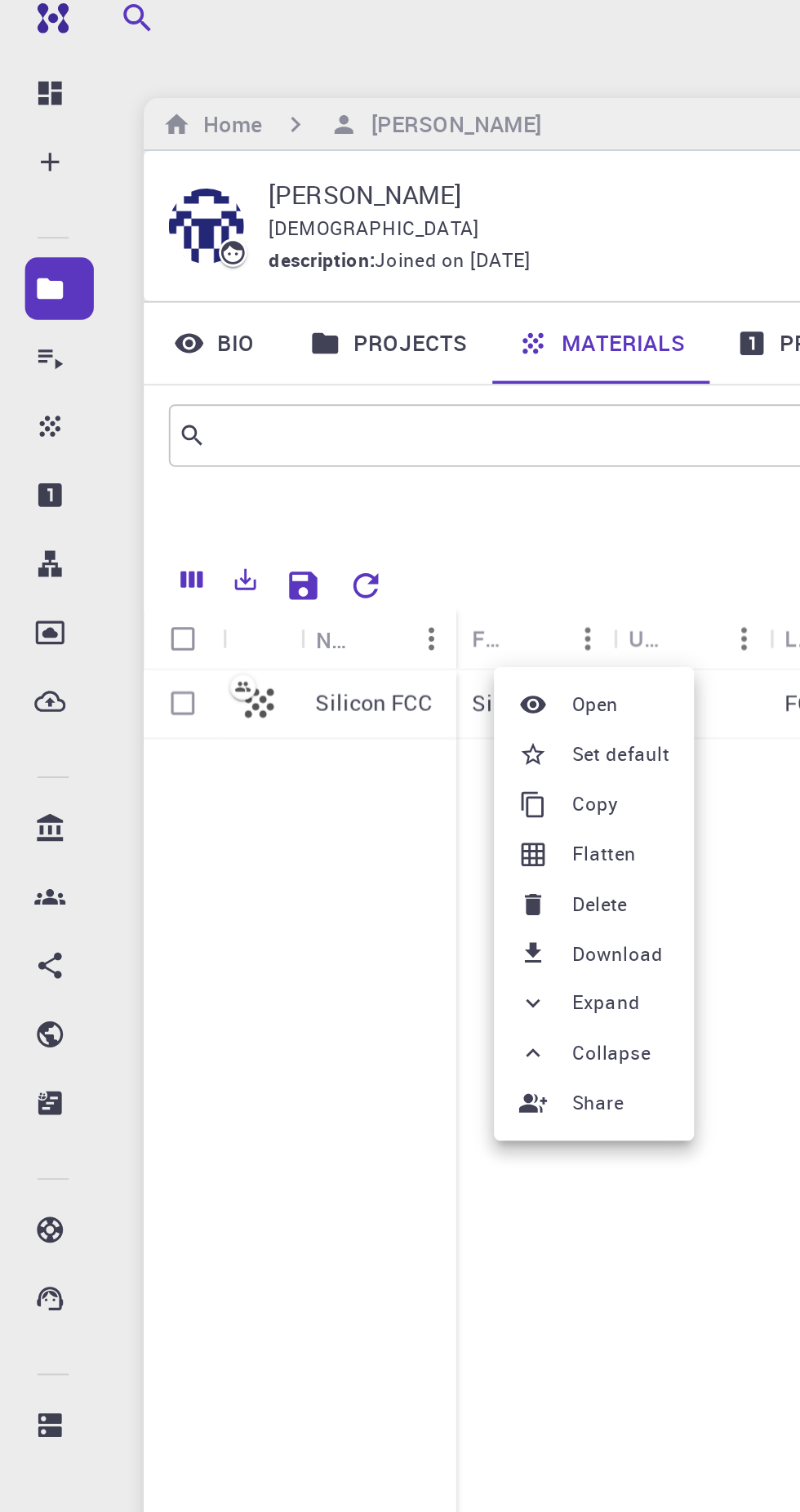
click at [319, 483] on span "Delete" at bounding box center [312, 486] width 28 height 16
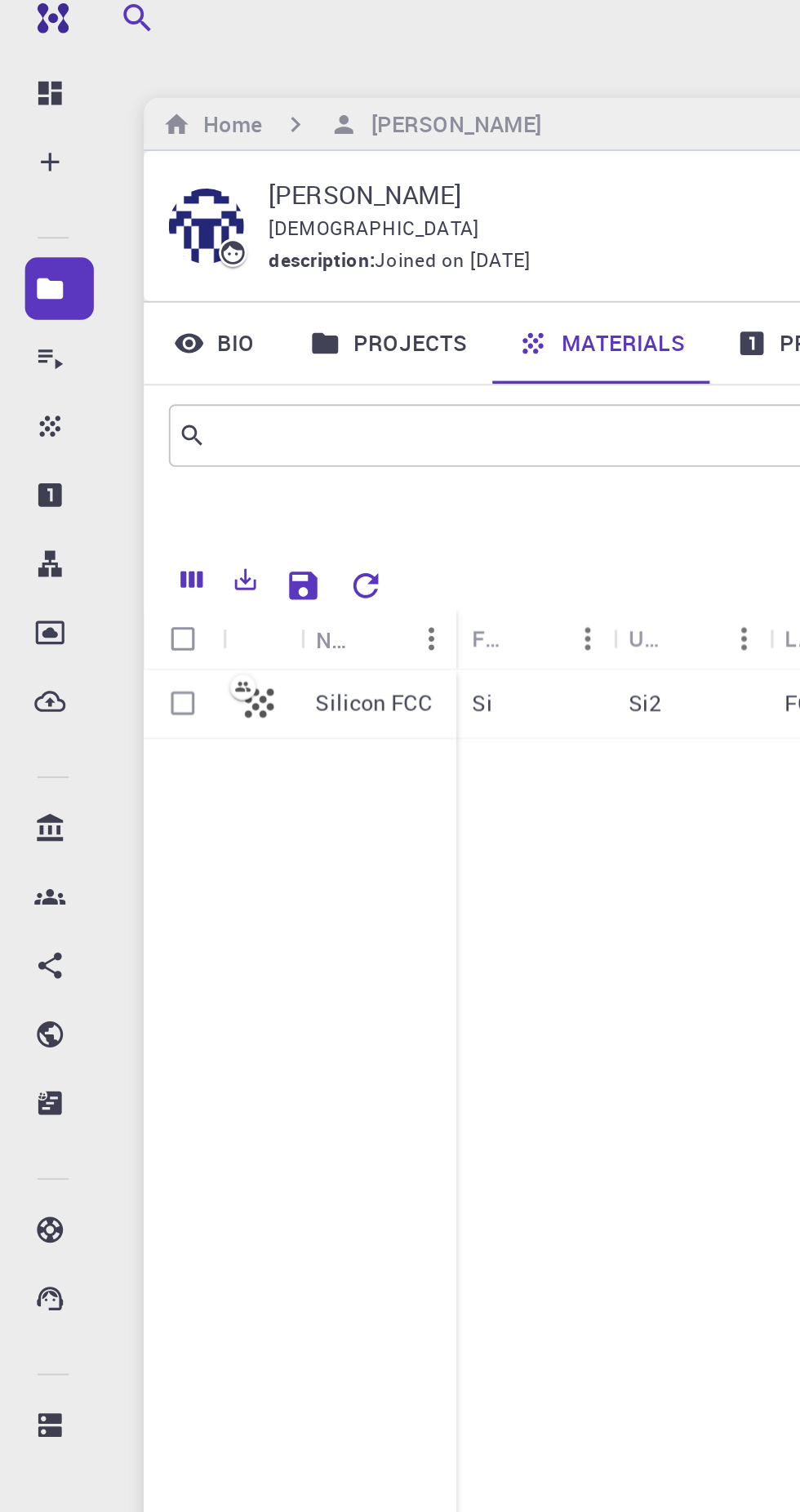
click at [103, 311] on icon "Columns" at bounding box center [100, 316] width 15 height 15
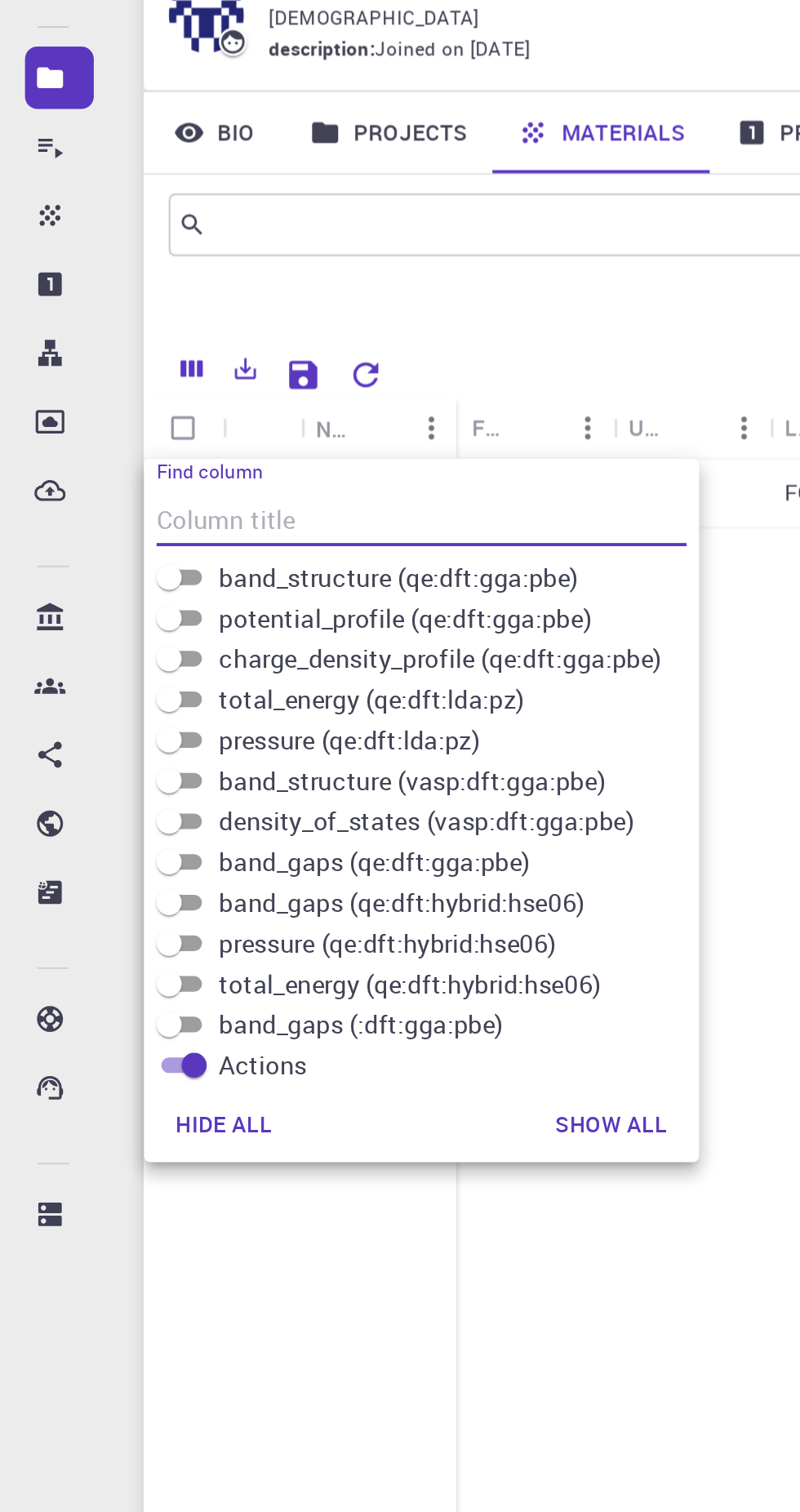
scroll to position [777, 0]
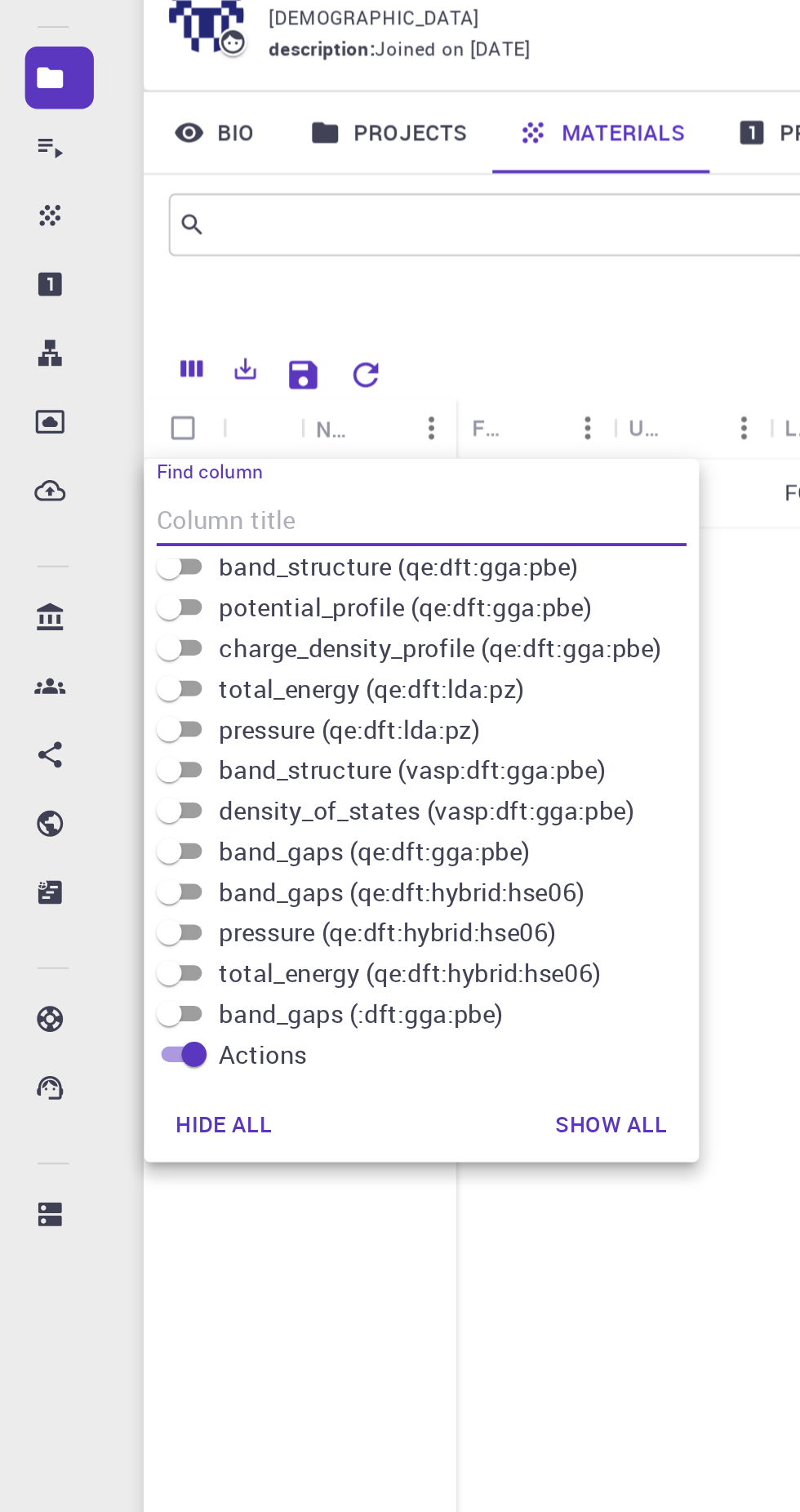
click at [308, 247] on input "text" at bounding box center [248, 241] width 281 height 23
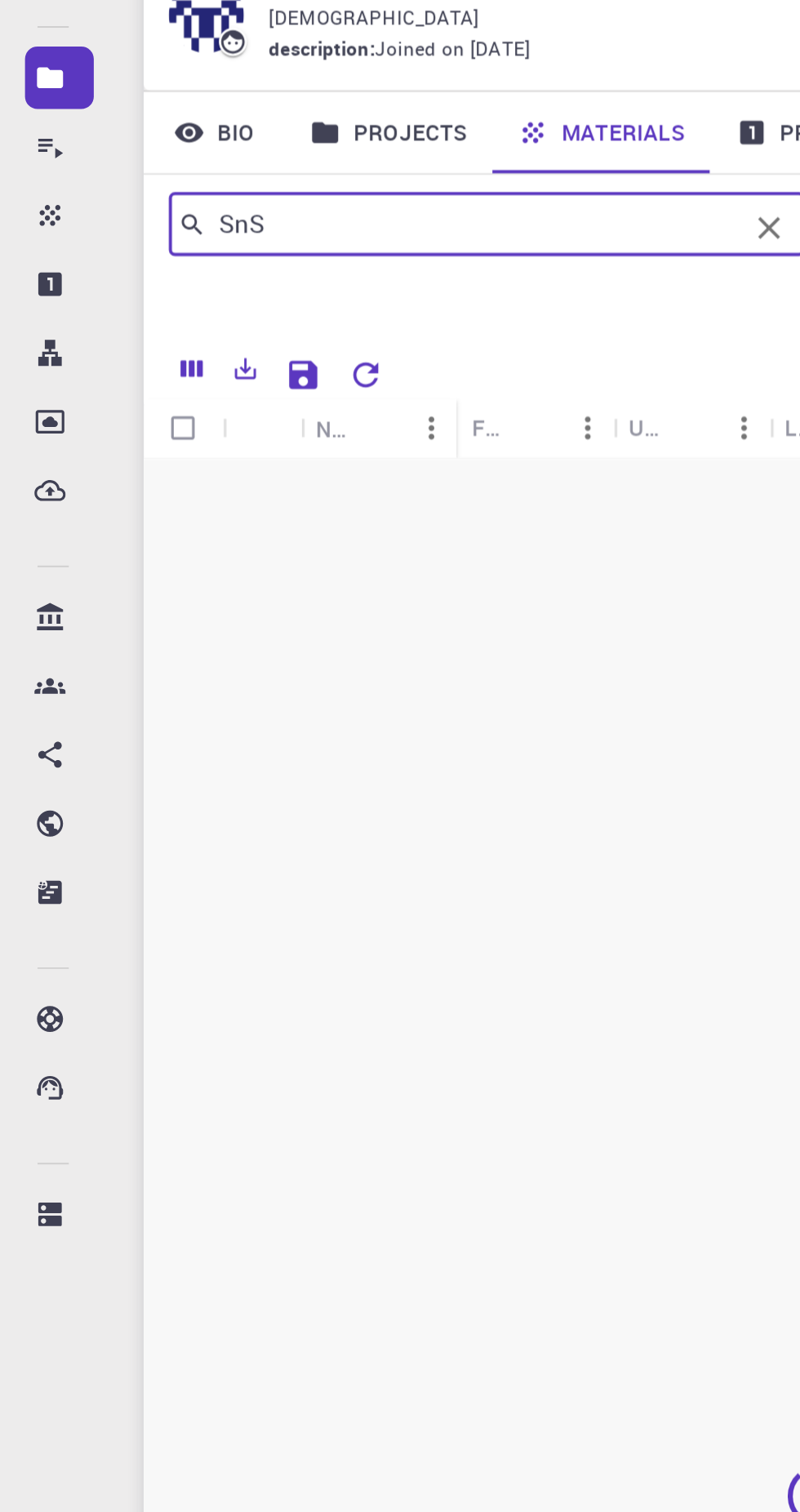
type input "SnS"
click at [197, 317] on icon "Reset Explorer Settings" at bounding box center [191, 319] width 13 height 13
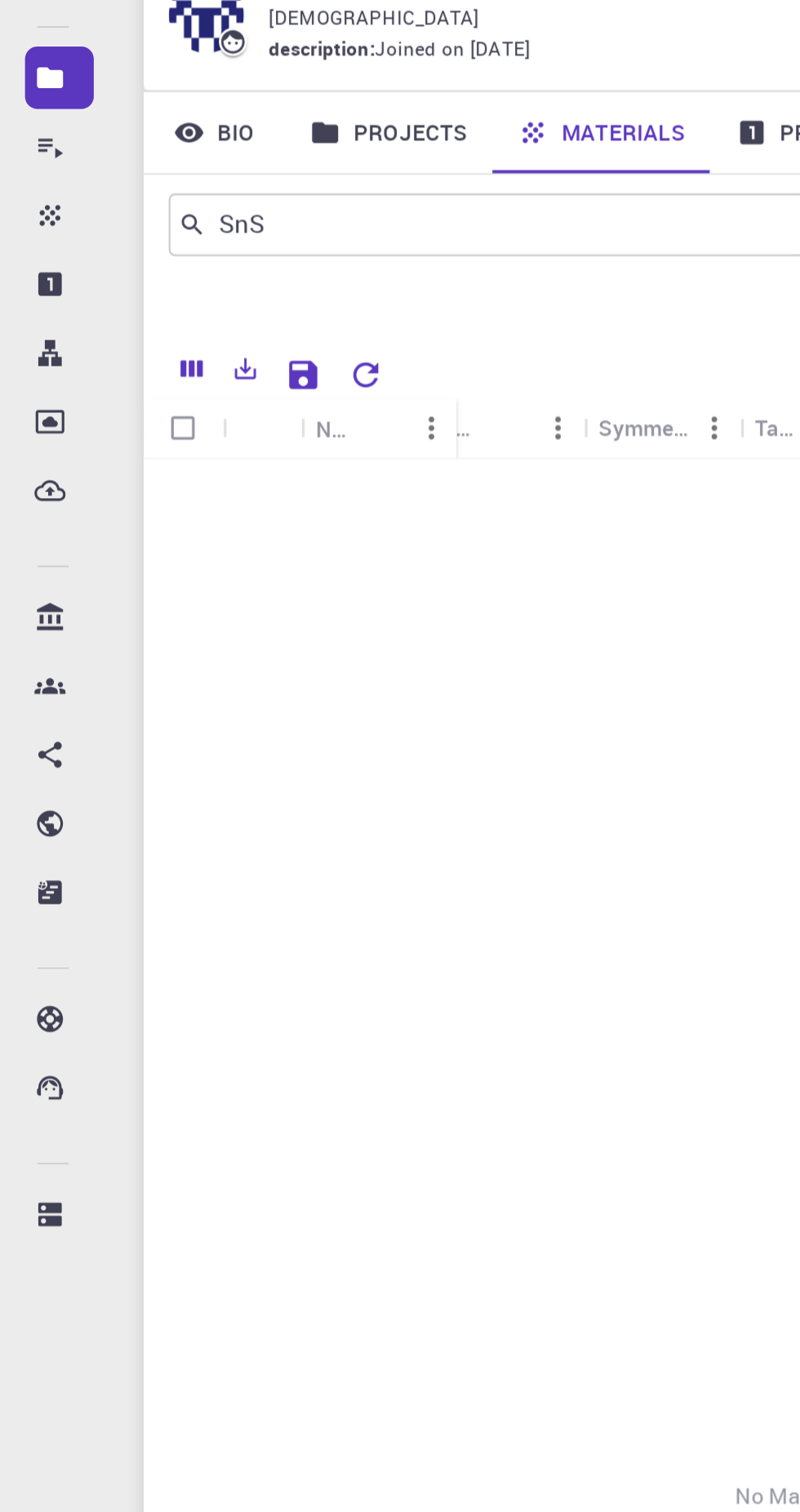
scroll to position [0, 179]
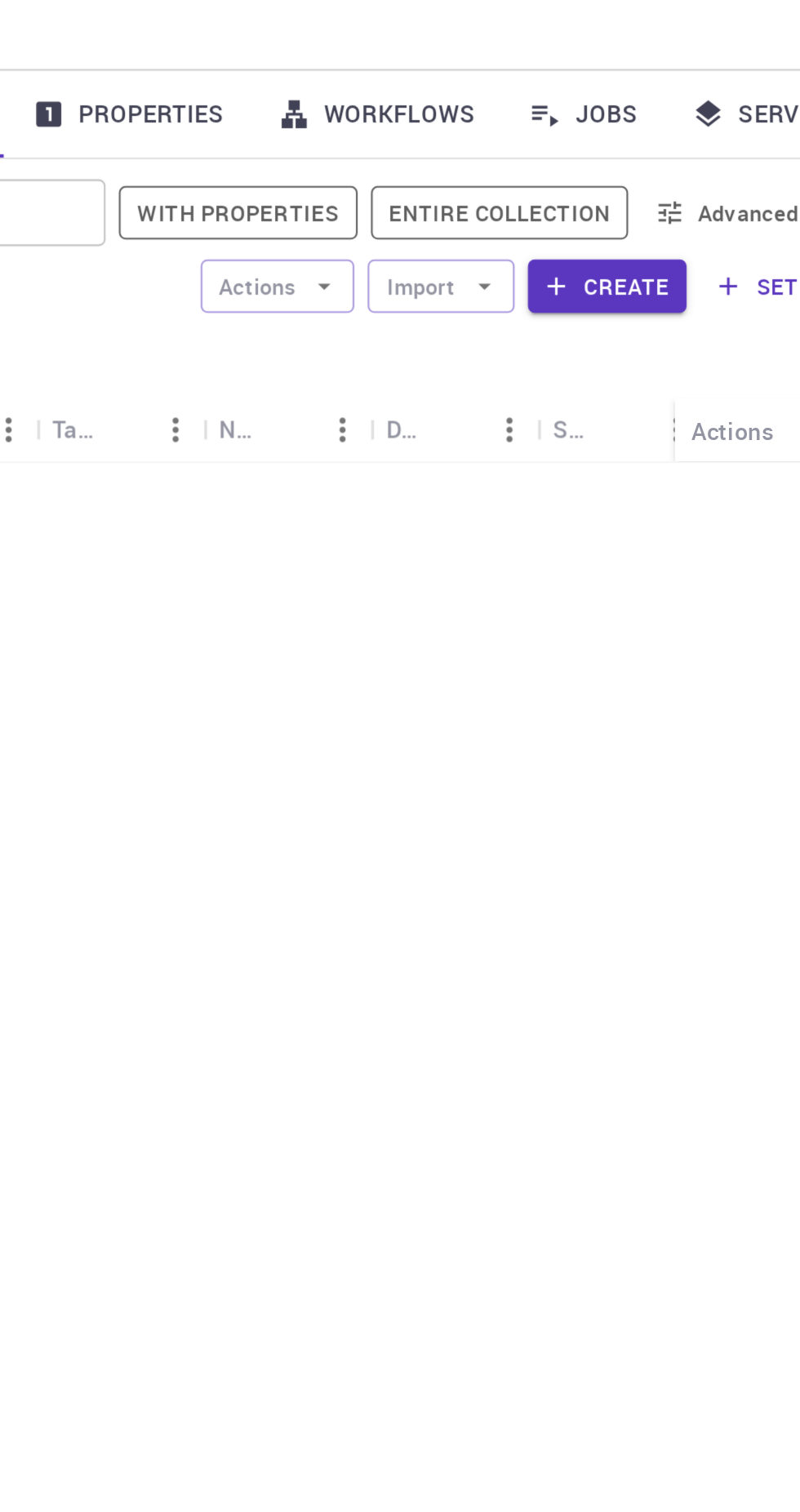
click at [494, 238] on button "With properties" at bounding box center [485, 241] width 117 height 26
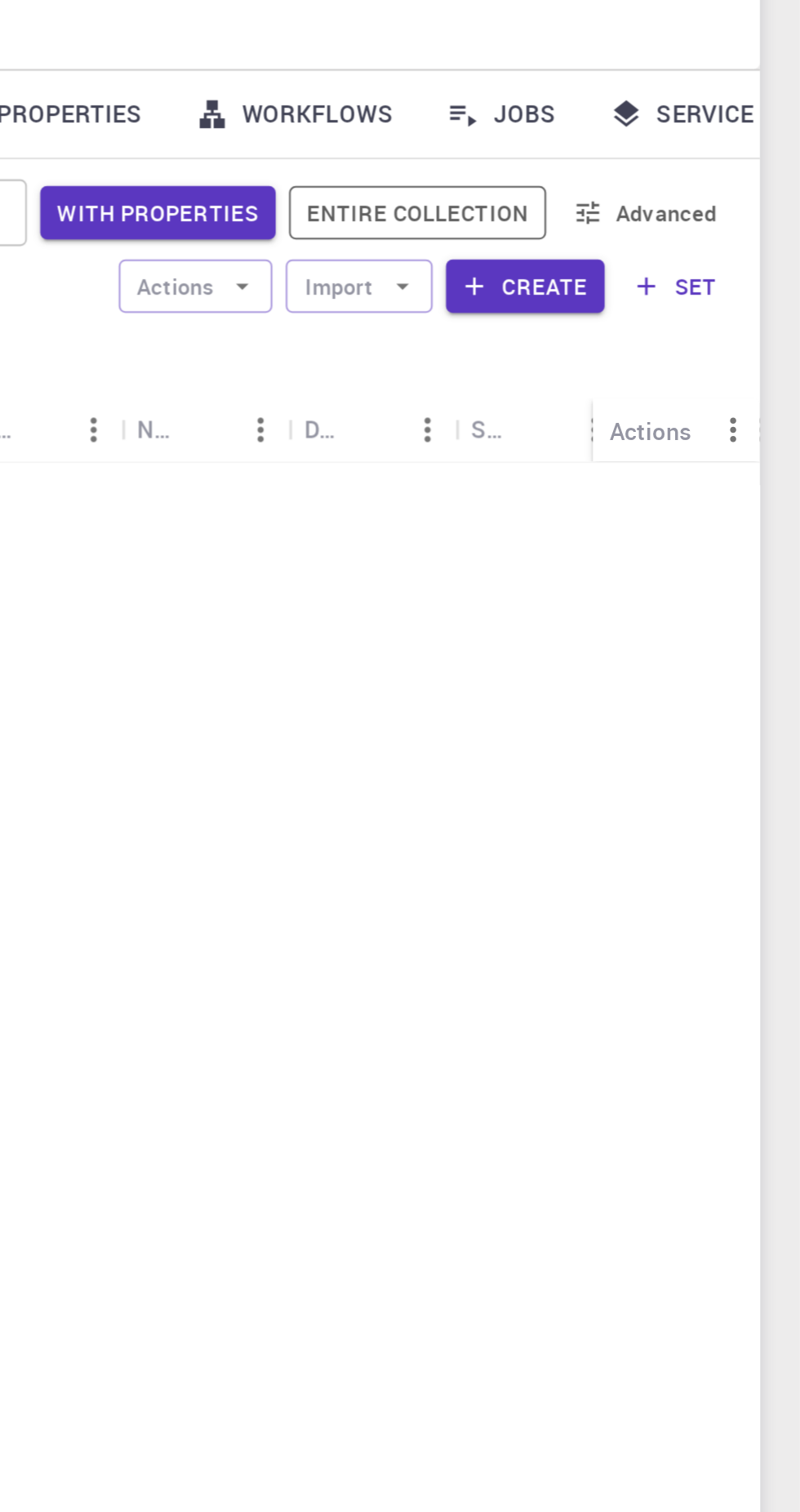
scroll to position [0, 0]
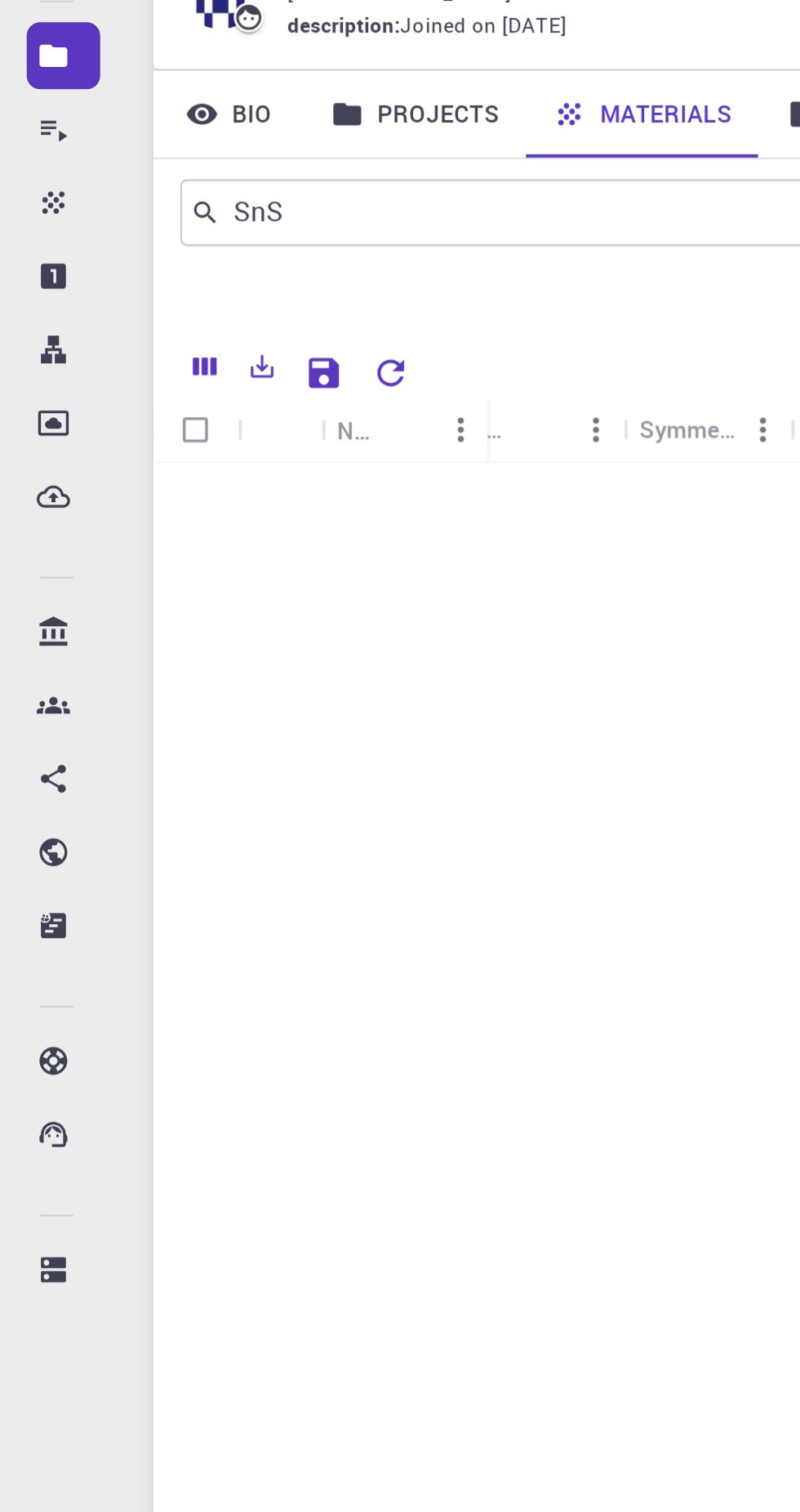
click at [193, 317] on icon "Reset Explorer Settings" at bounding box center [191, 319] width 13 height 13
click at [96, 238] on icon at bounding box center [100, 241] width 15 height 15
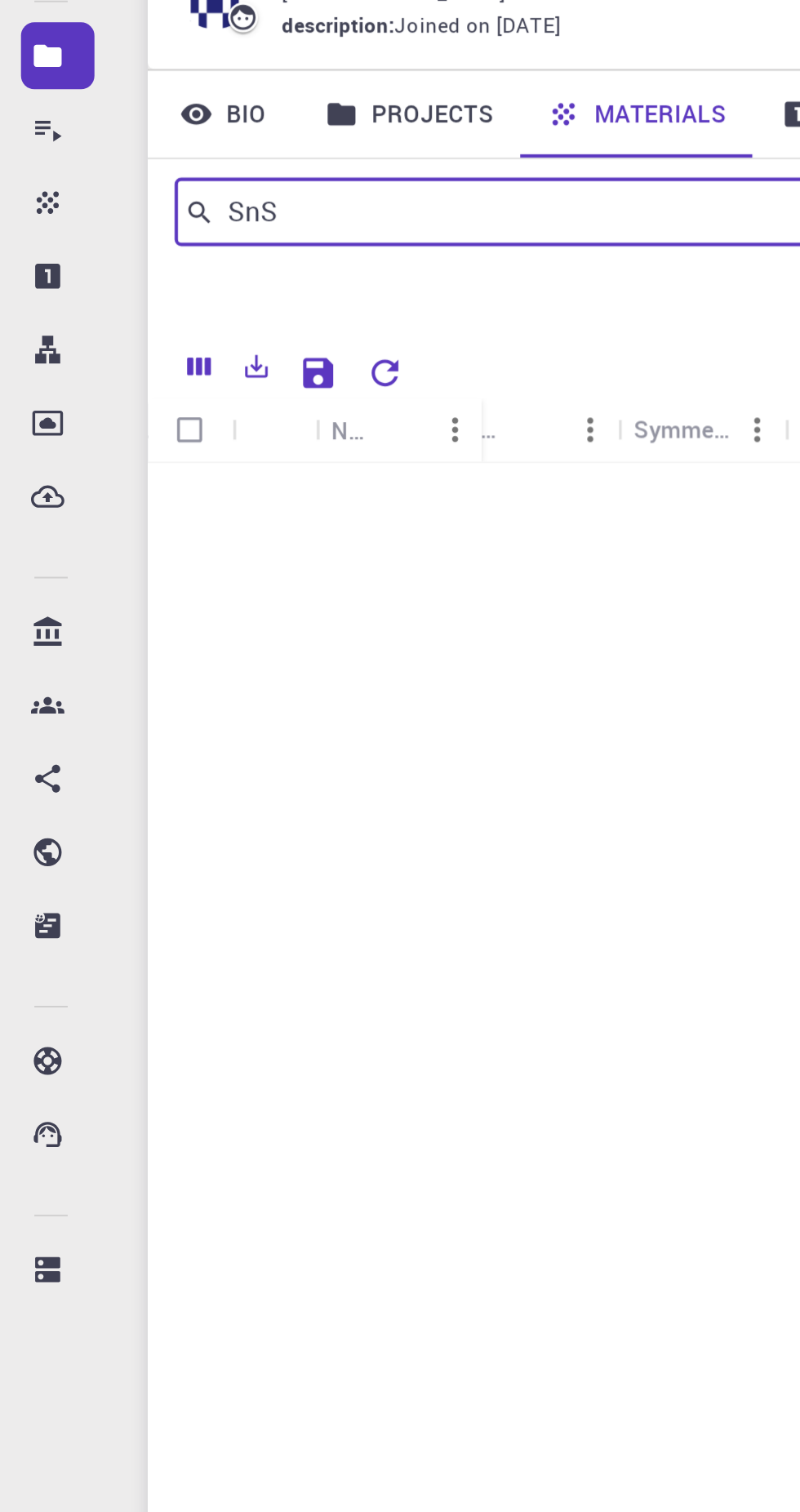
click at [200, 244] on input "SnS" at bounding box center [249, 241] width 282 height 23
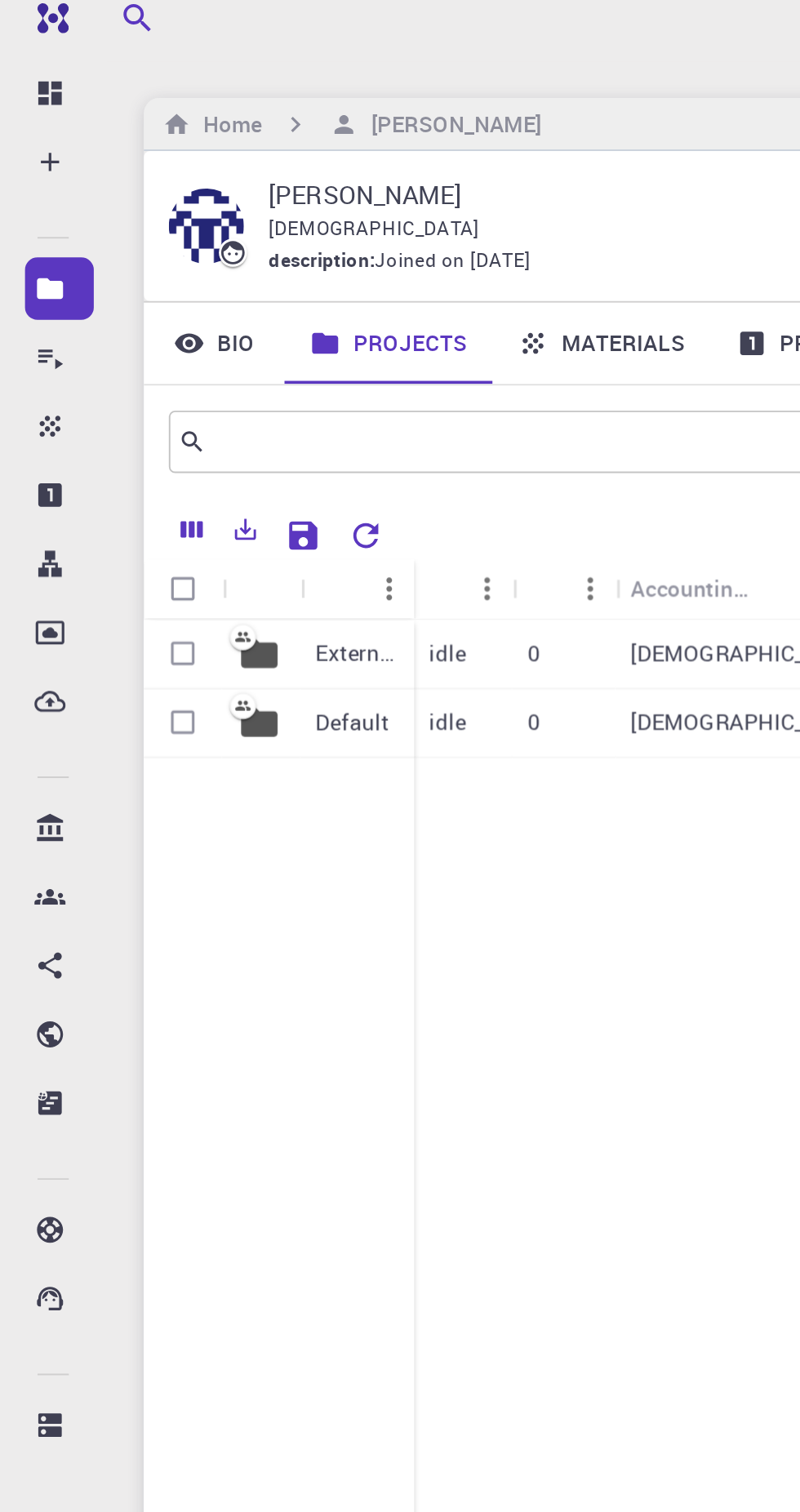
click at [97, 190] on icon at bounding box center [99, 193] width 16 height 16
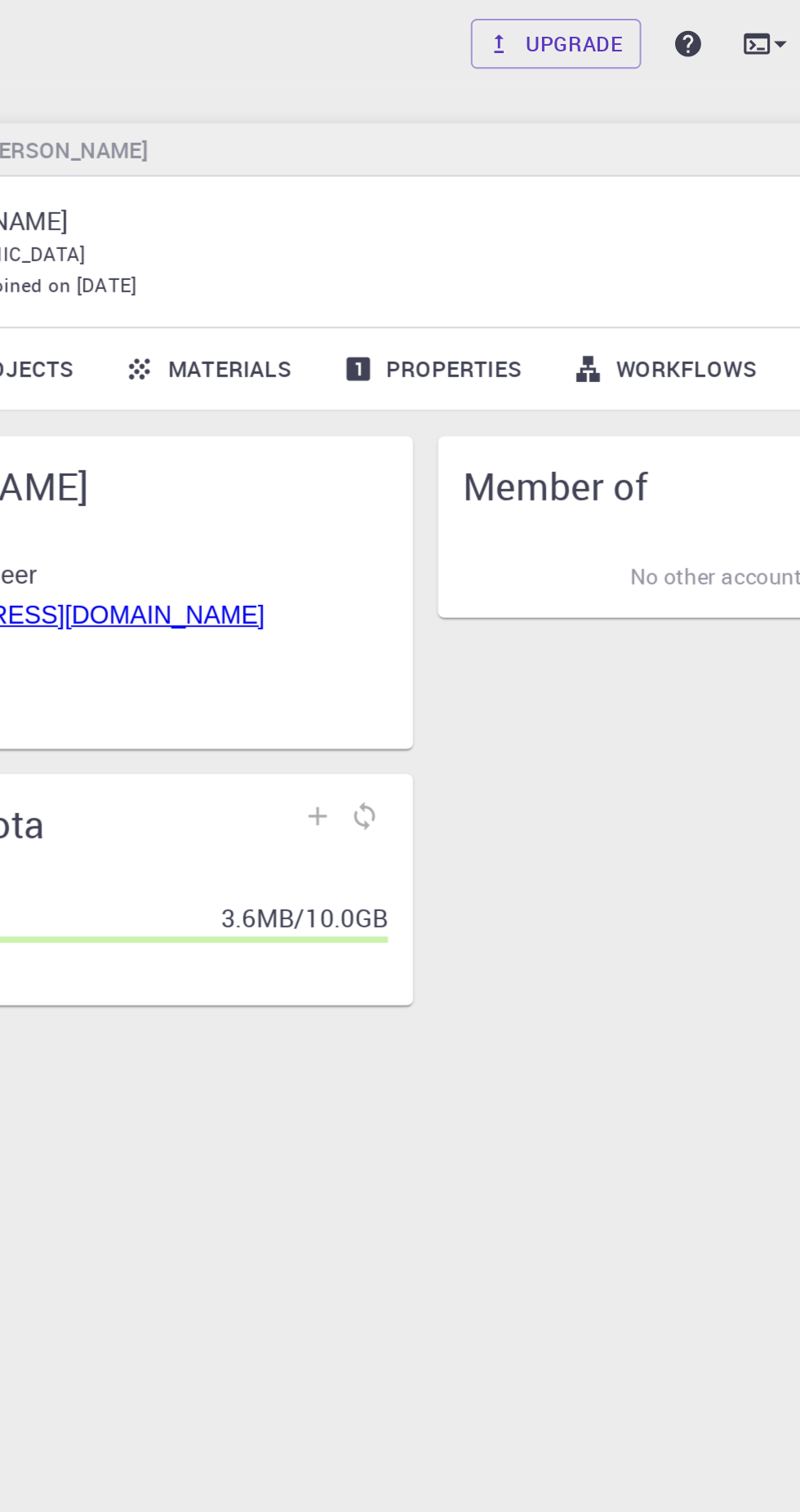
click at [456, 185] on link "Properties" at bounding box center [431, 193] width 120 height 43
